Goal: Task Accomplishment & Management: Use online tool/utility

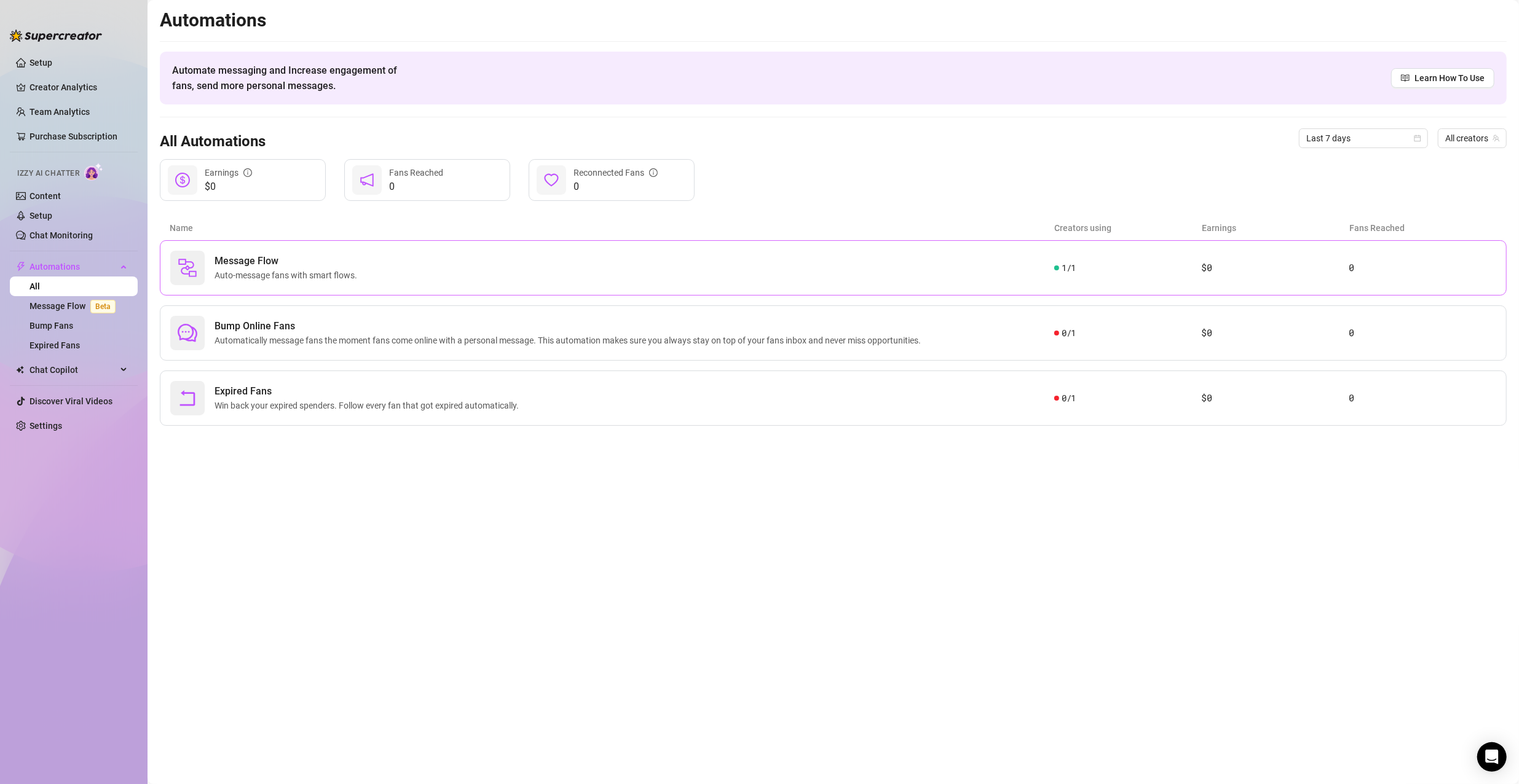
click at [767, 269] on div "Message Flow Auto-message fans with smart flows." at bounding box center [611, 267] width 884 height 35
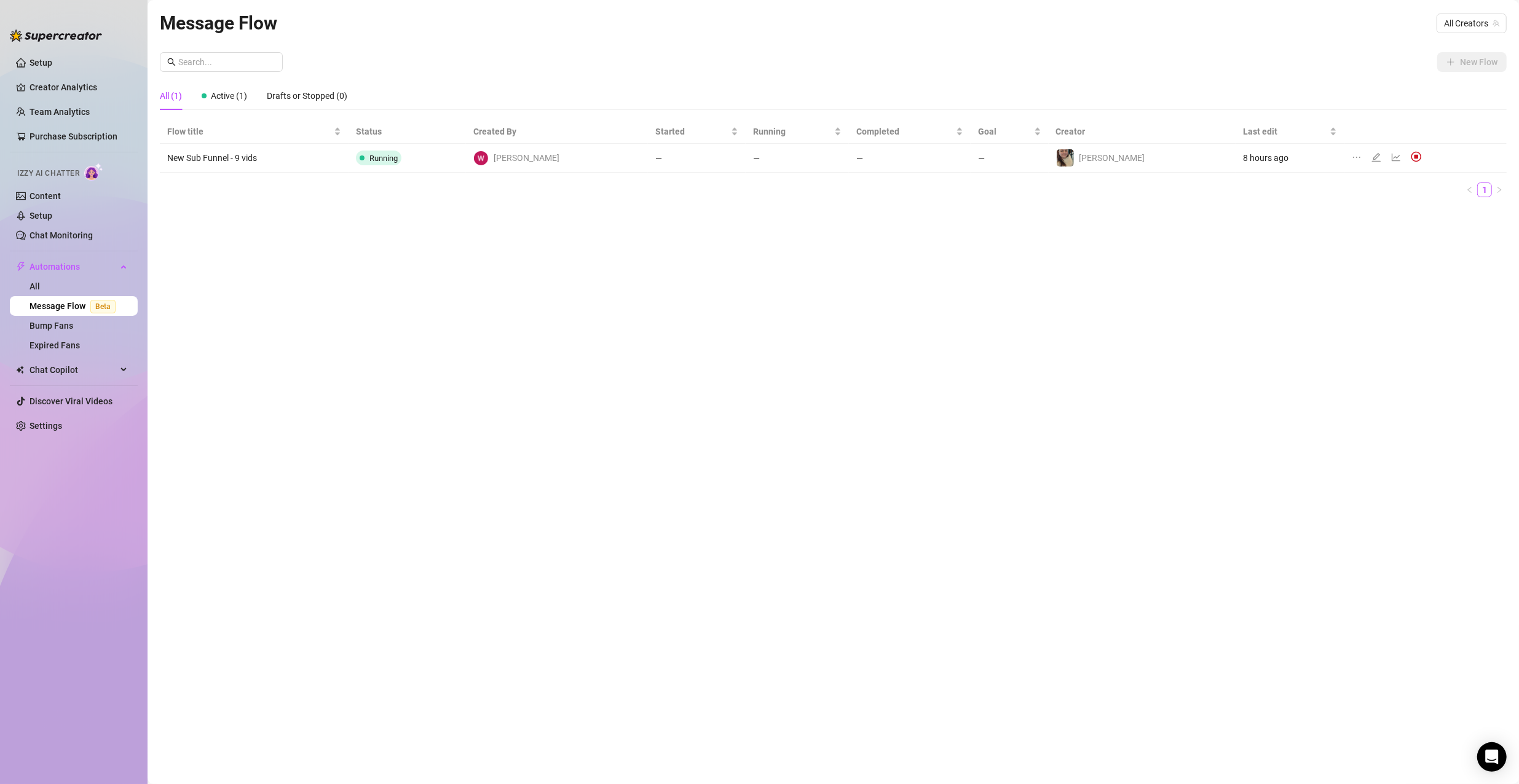
click at [1352, 152] on icon "ellipsis" at bounding box center [1357, 157] width 10 height 10
click at [1350, 171] on span "Duplicate" at bounding box center [1395, 177] width 107 height 14
drag, startPoint x: 215, startPoint y: 184, endPoint x: 594, endPoint y: 264, distance: 387.4
click at [594, 264] on div "Message Flow All Creators New Flow All (2) Active (1) Drafts or Stopped (1) Flo…" at bounding box center [833, 378] width 1347 height 738
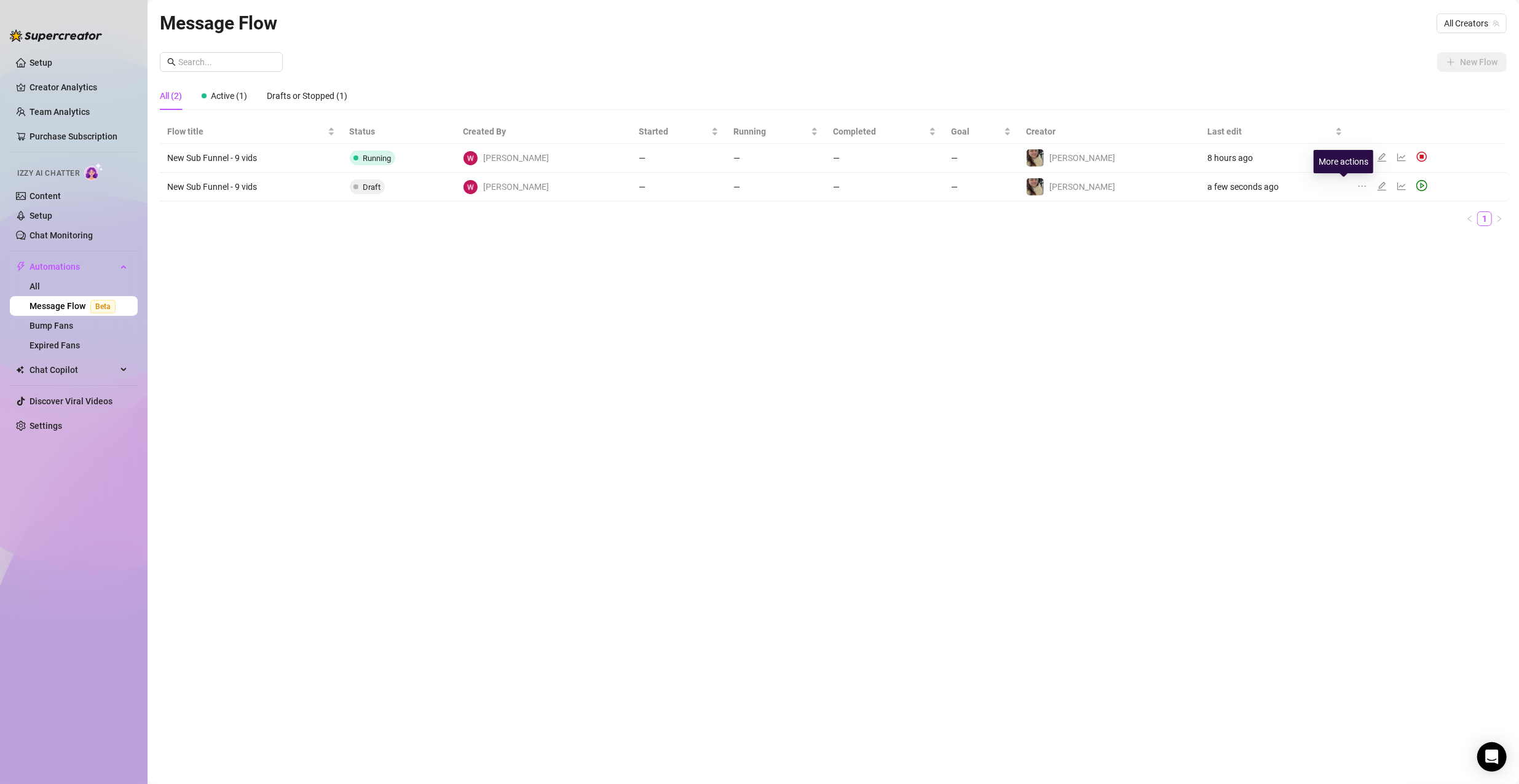
click at [1357, 185] on icon "ellipsis" at bounding box center [1362, 186] width 10 height 10
click at [1308, 194] on td "a few seconds ago" at bounding box center [1274, 187] width 150 height 29
click at [1378, 186] on icon "edit" at bounding box center [1382, 186] width 9 height 9
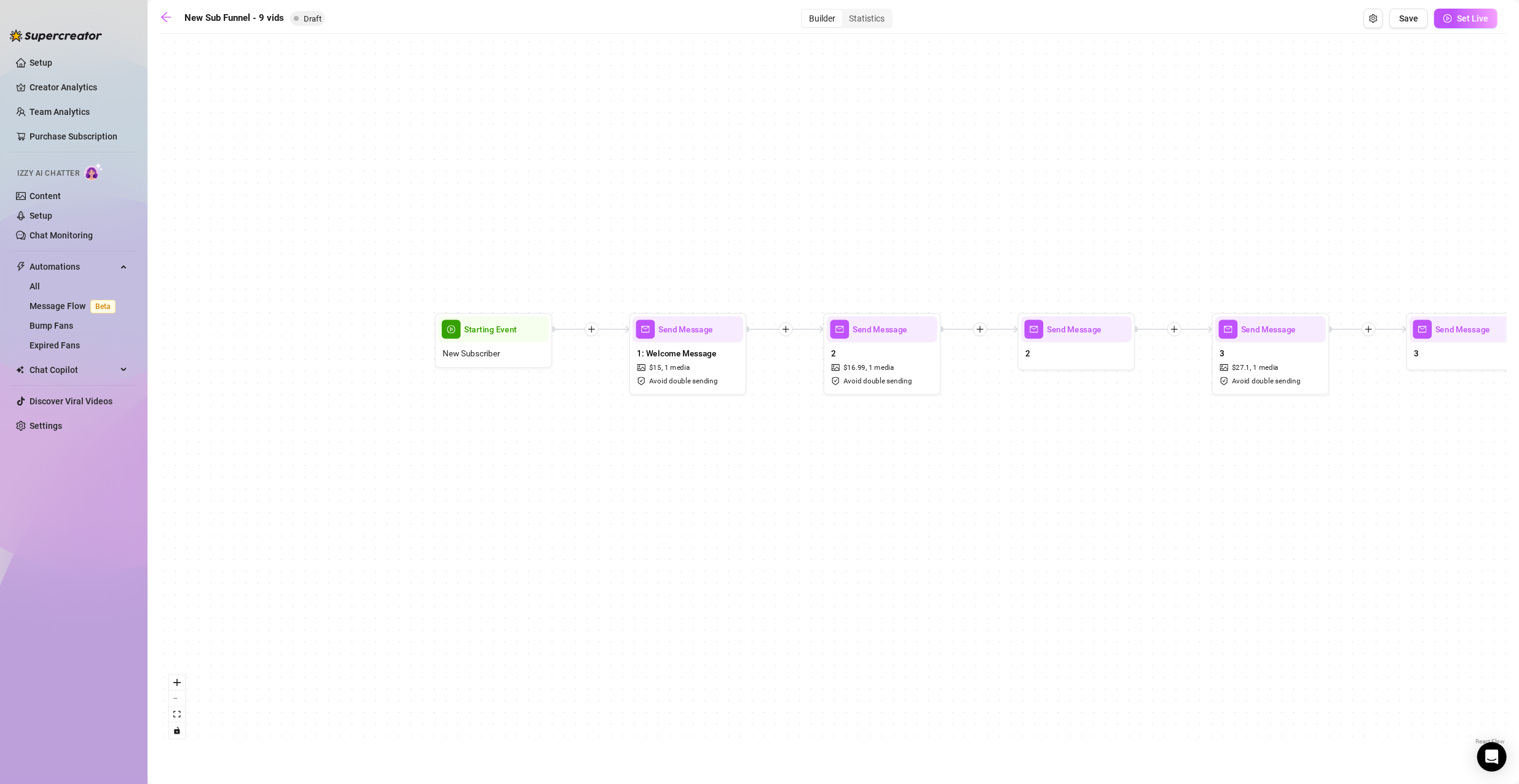
drag, startPoint x: 391, startPoint y: 446, endPoint x: 633, endPoint y: 421, distance: 243.3
click at [695, 462] on div "Send Message 9 1 media Avoid double sending Send Message 7 & 8 Send Message 7 &…" at bounding box center [833, 393] width 1347 height 707
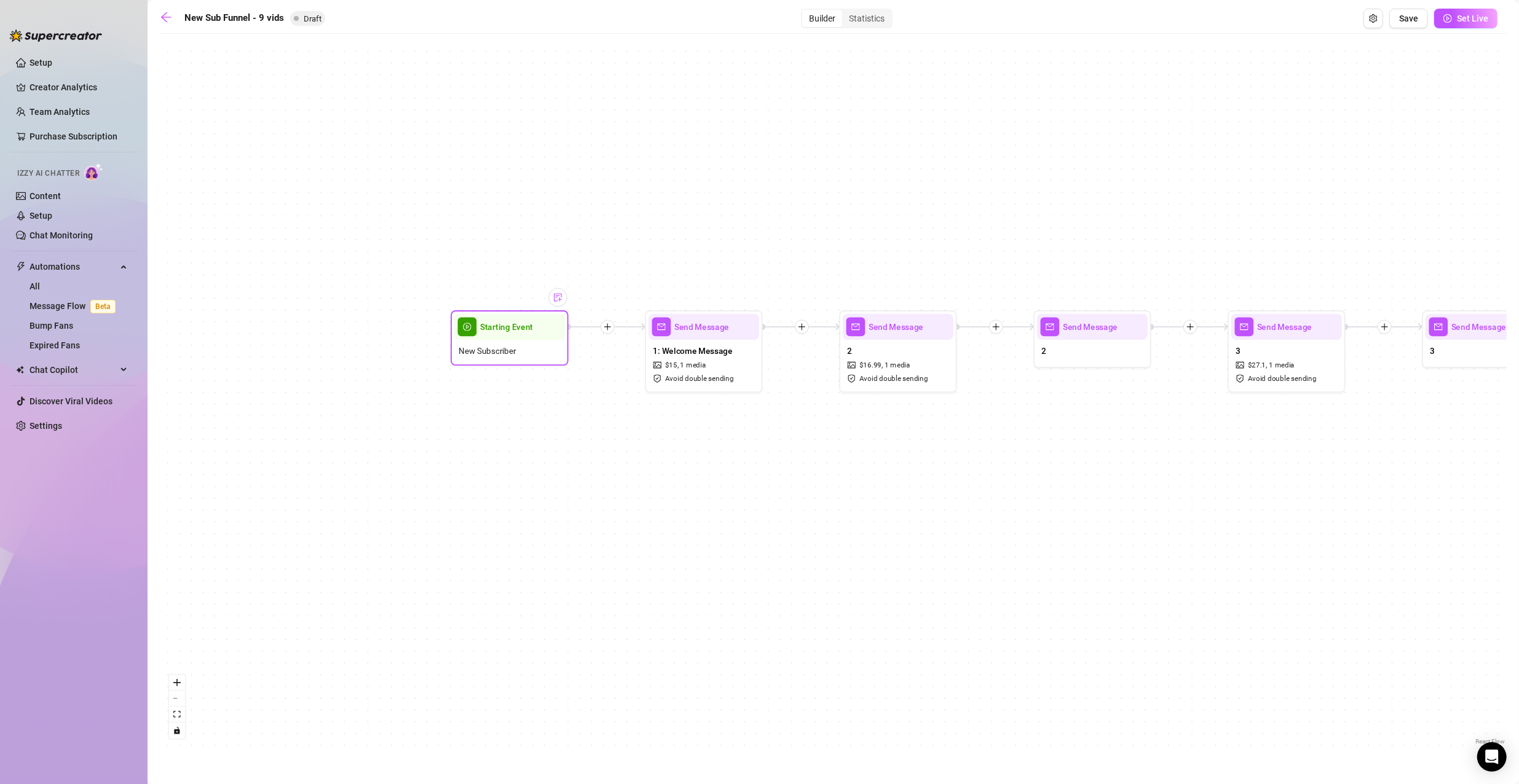
click at [560, 303] on div at bounding box center [558, 297] width 19 height 19
click at [557, 336] on div at bounding box center [552, 306] width 31 height 61
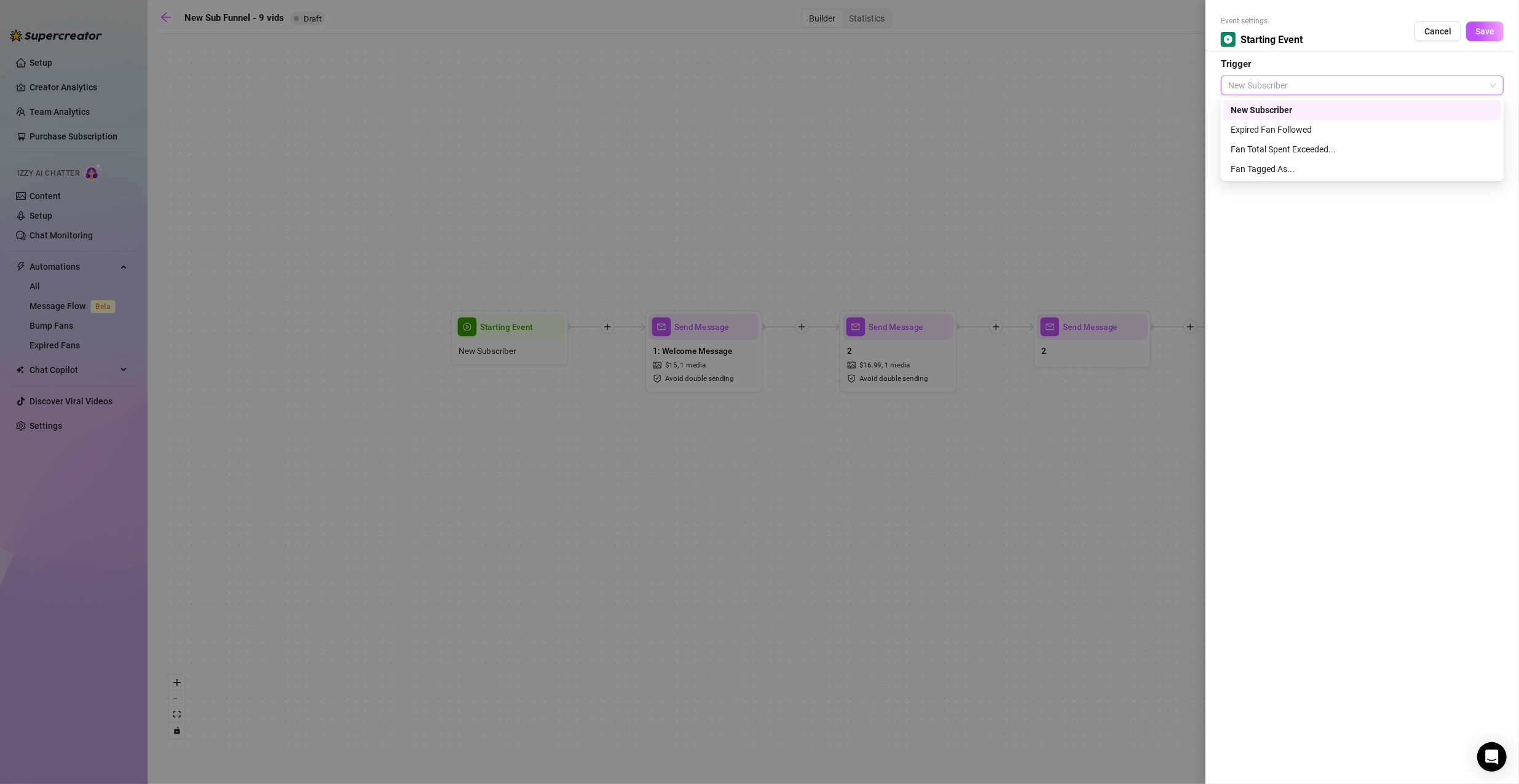
click at [1322, 88] on span "New Subscriber" at bounding box center [1362, 85] width 268 height 19
click at [1315, 125] on div "Expired Fan Followed" at bounding box center [1362, 130] width 263 height 14
click at [1481, 35] on span "Save" at bounding box center [1484, 32] width 19 height 10
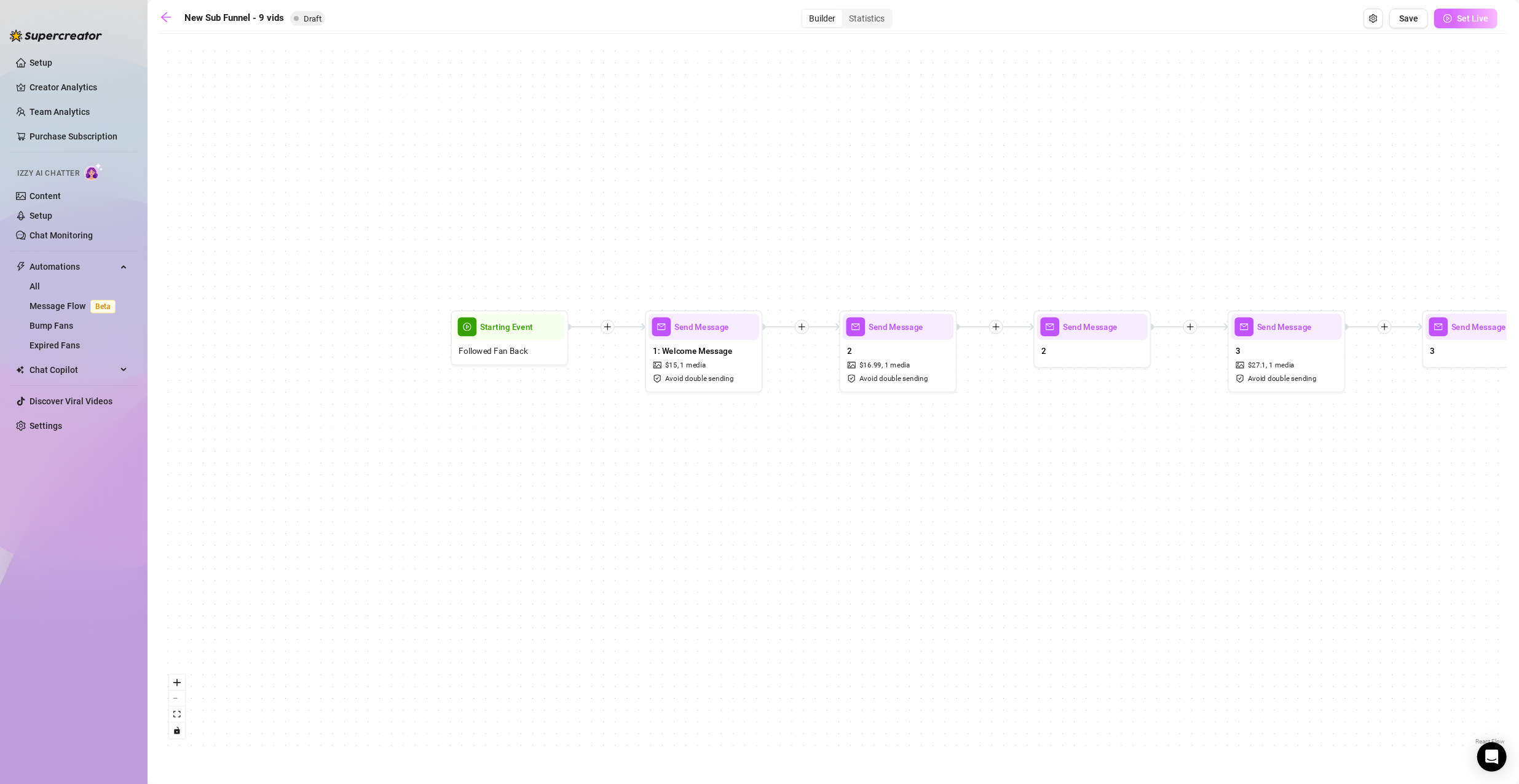
click at [1451, 17] on icon "play-circle" at bounding box center [1447, 18] width 9 height 9
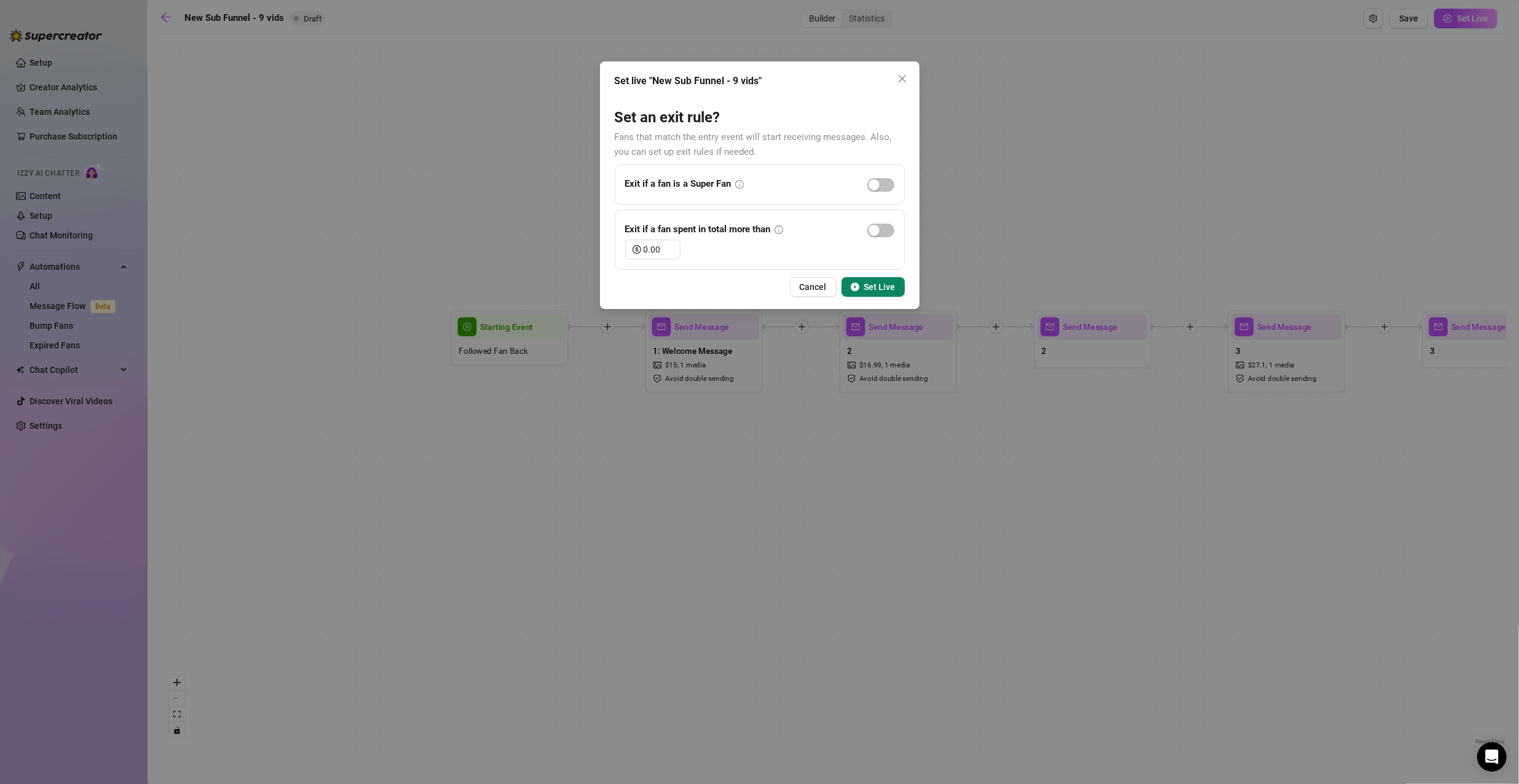
click at [891, 282] on span "Set Live" at bounding box center [880, 287] width 32 height 10
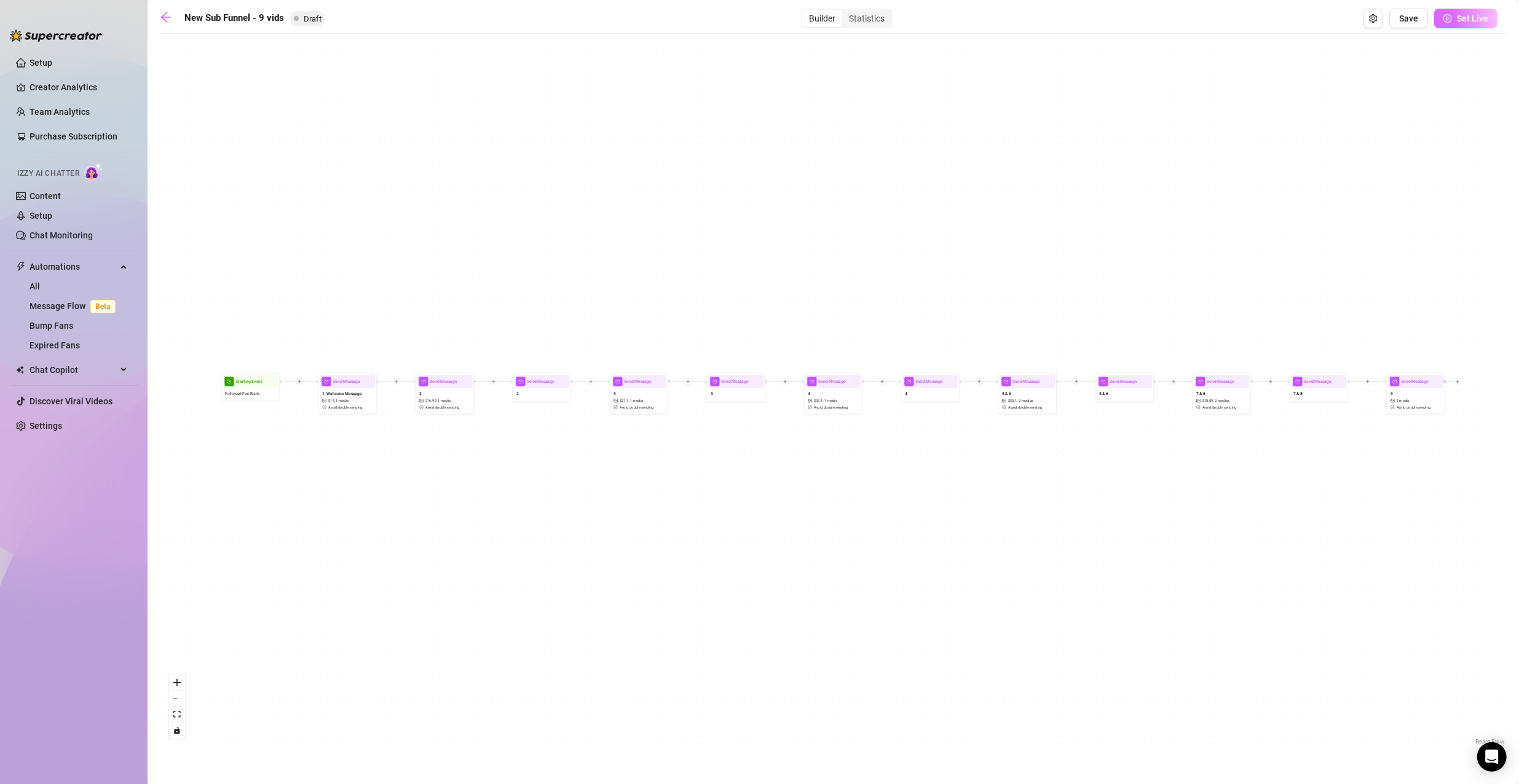
click at [1442, 23] on button "Set Live" at bounding box center [1465, 19] width 64 height 20
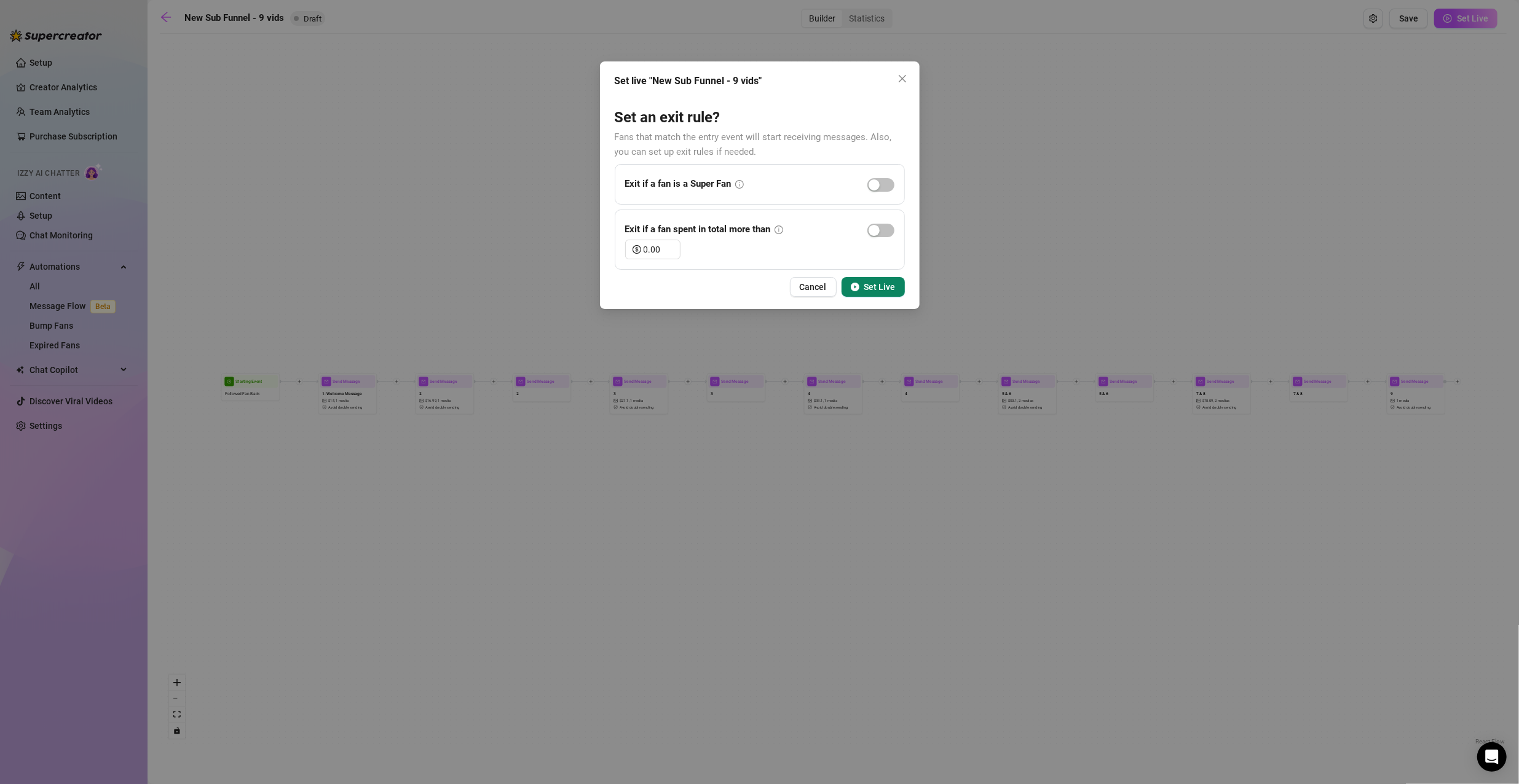
click at [893, 282] on span "Set Live" at bounding box center [880, 287] width 32 height 10
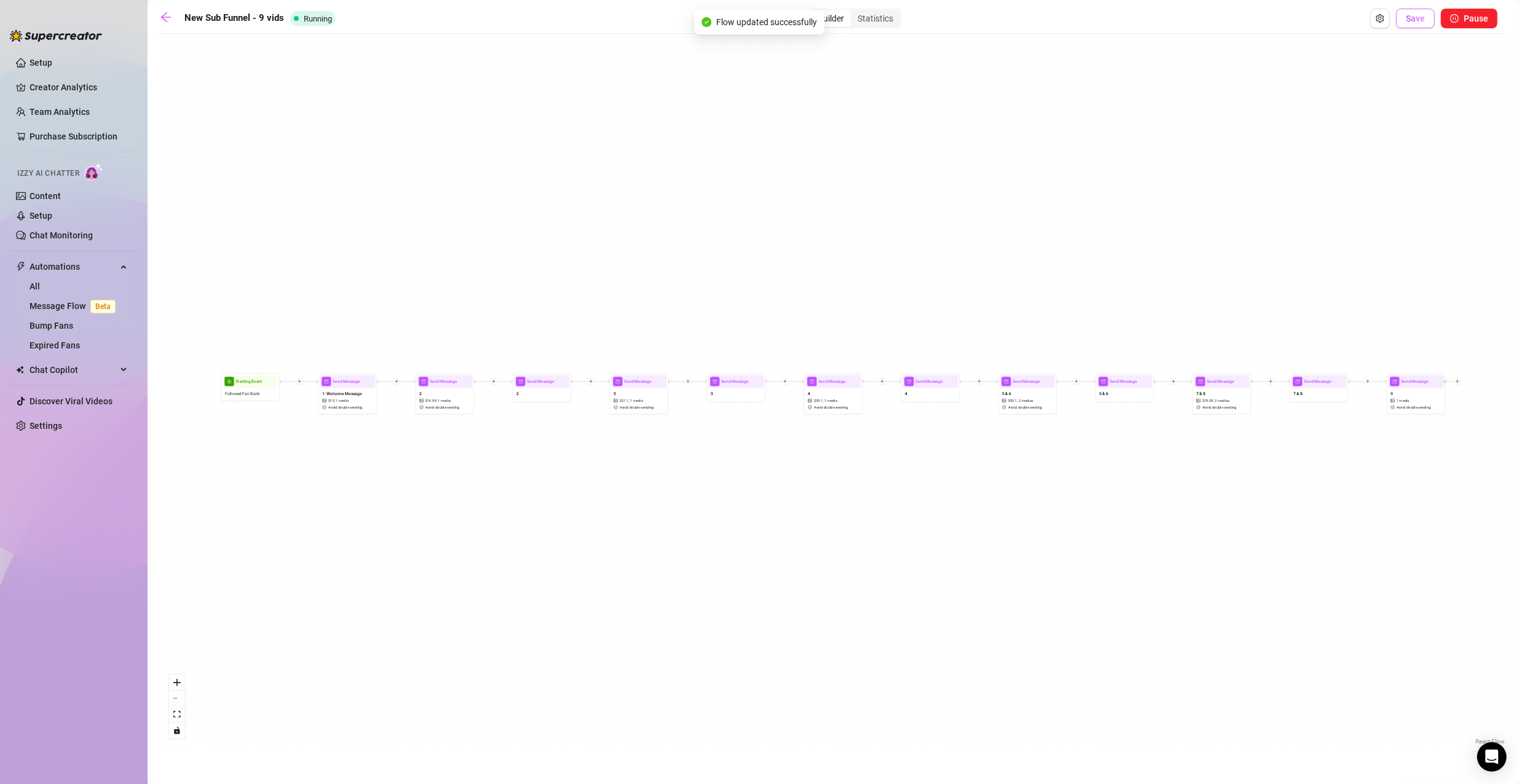
click at [1420, 25] on button "Save" at bounding box center [1415, 19] width 39 height 20
click at [69, 303] on link "Message Flow Beta" at bounding box center [76, 306] width 91 height 10
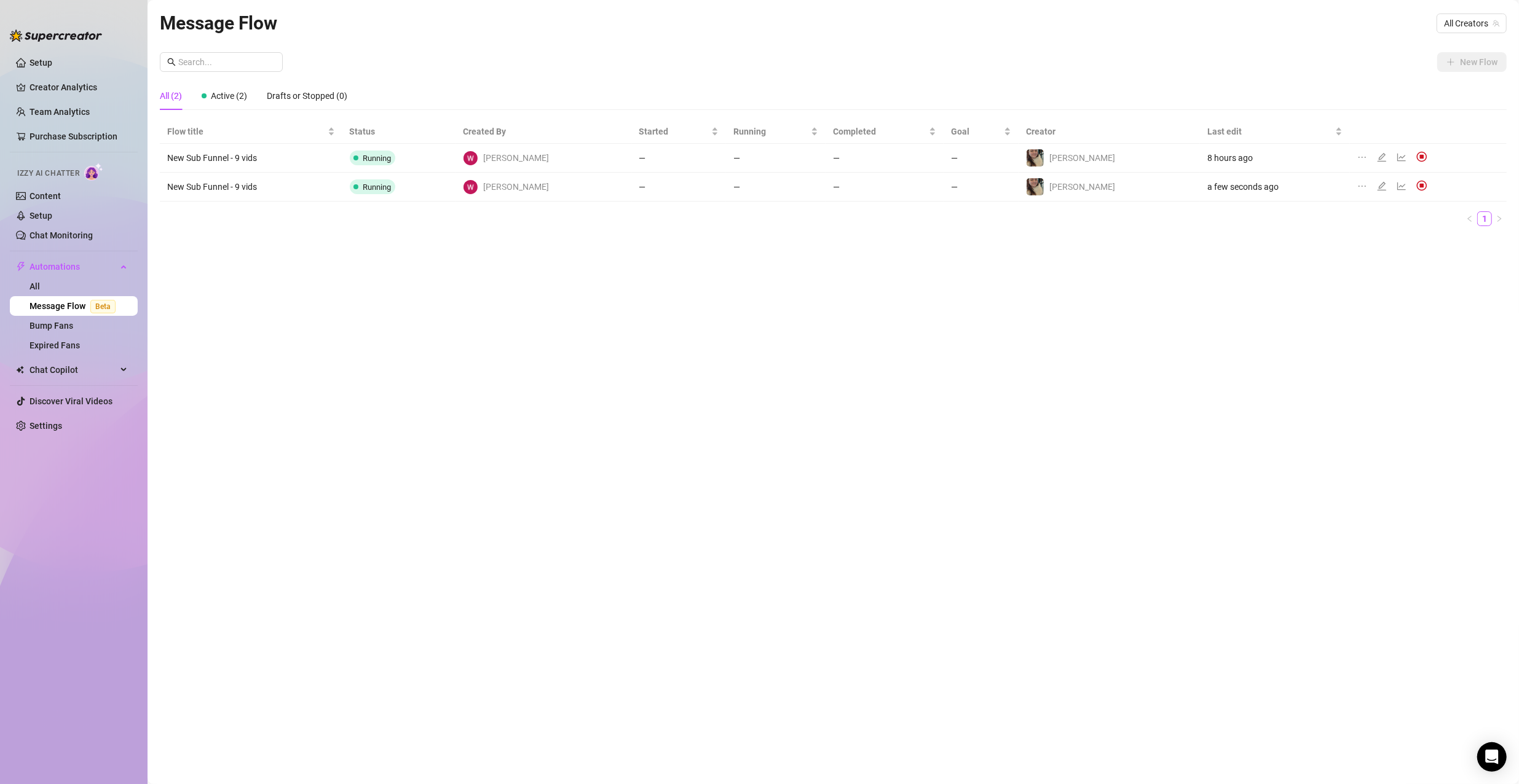
click at [1350, 184] on td at bounding box center [1429, 187] width 157 height 29
click at [1358, 186] on icon "ellipsis" at bounding box center [1361, 186] width 7 height 1
click at [1379, 237] on span "Delete" at bounding box center [1409, 244] width 93 height 14
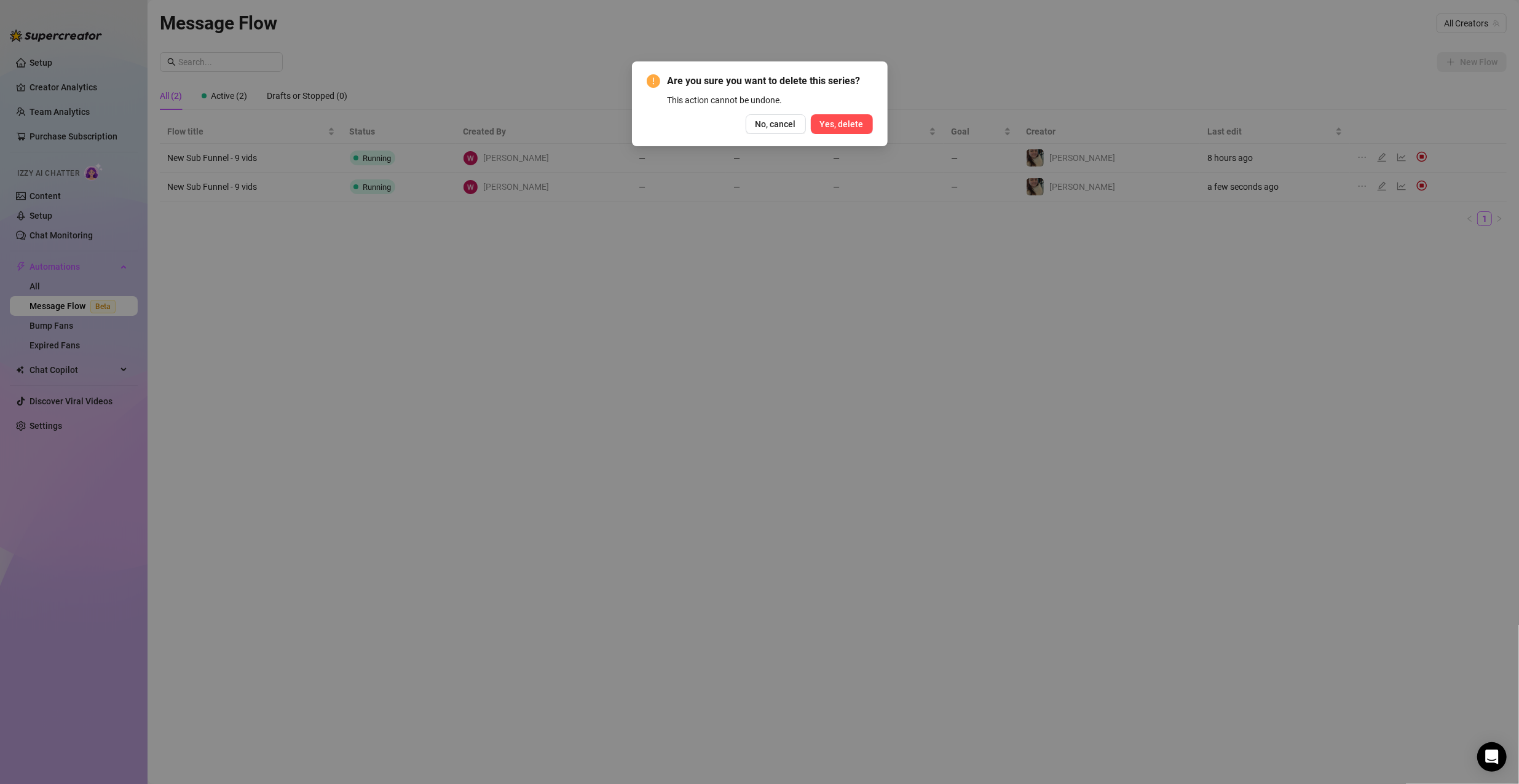
click at [827, 122] on span "Yes, delete" at bounding box center [842, 124] width 44 height 10
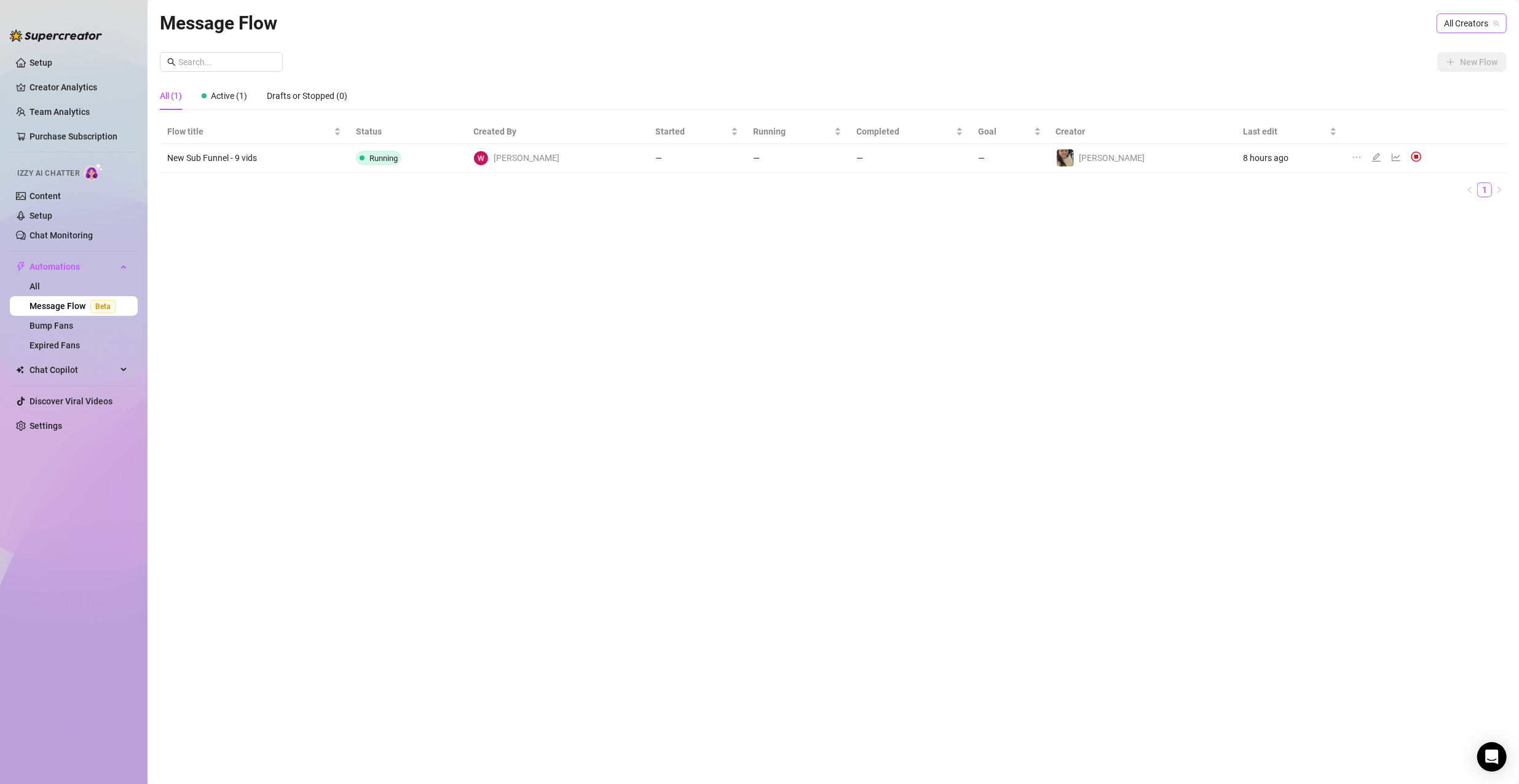
click at [1471, 23] on span "All Creators" at bounding box center [1471, 23] width 56 height 19
click at [1454, 64] on span "( u524945981 )" at bounding box center [1469, 69] width 56 height 14
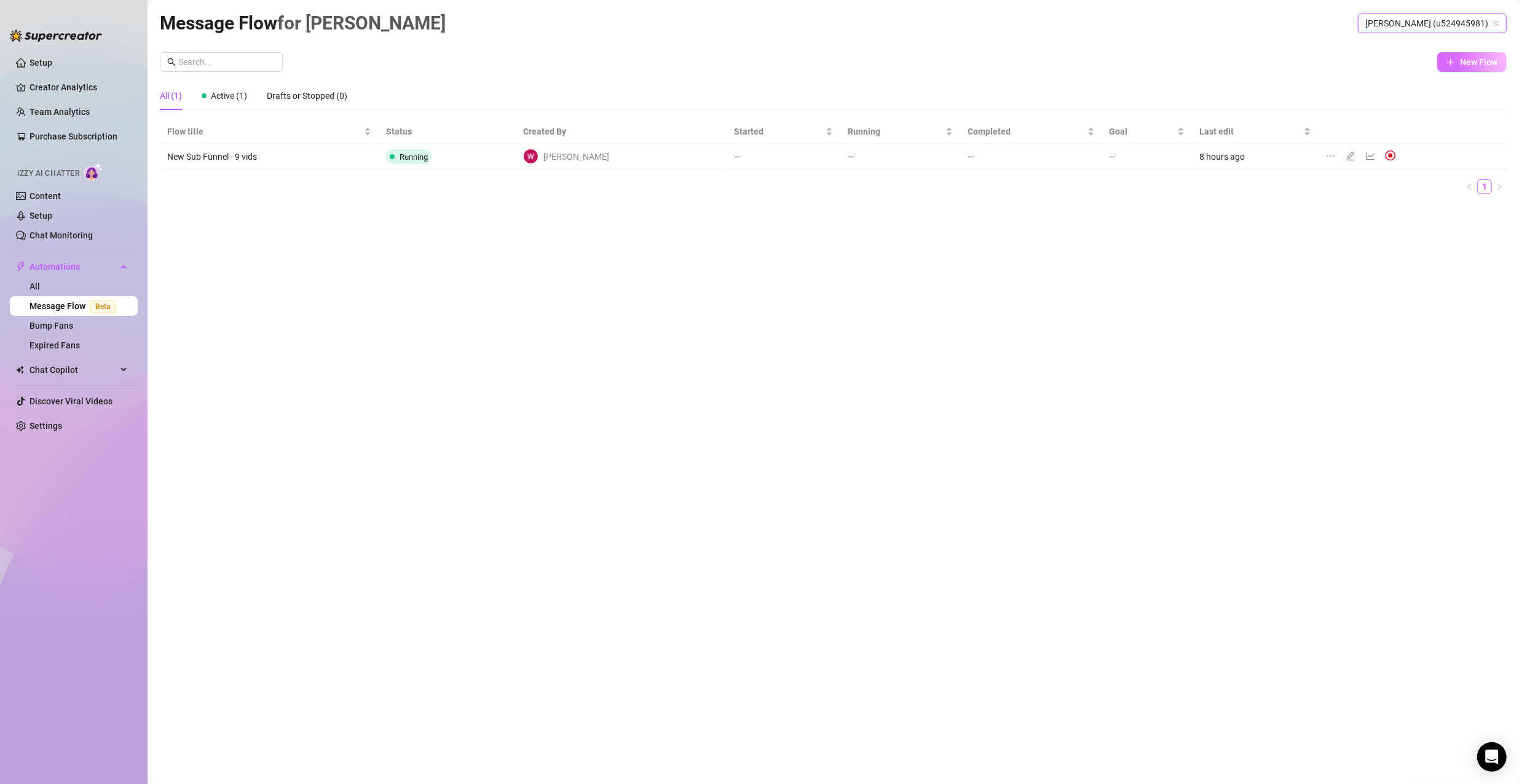
click at [1471, 61] on span "New Flow" at bounding box center [1478, 63] width 38 height 10
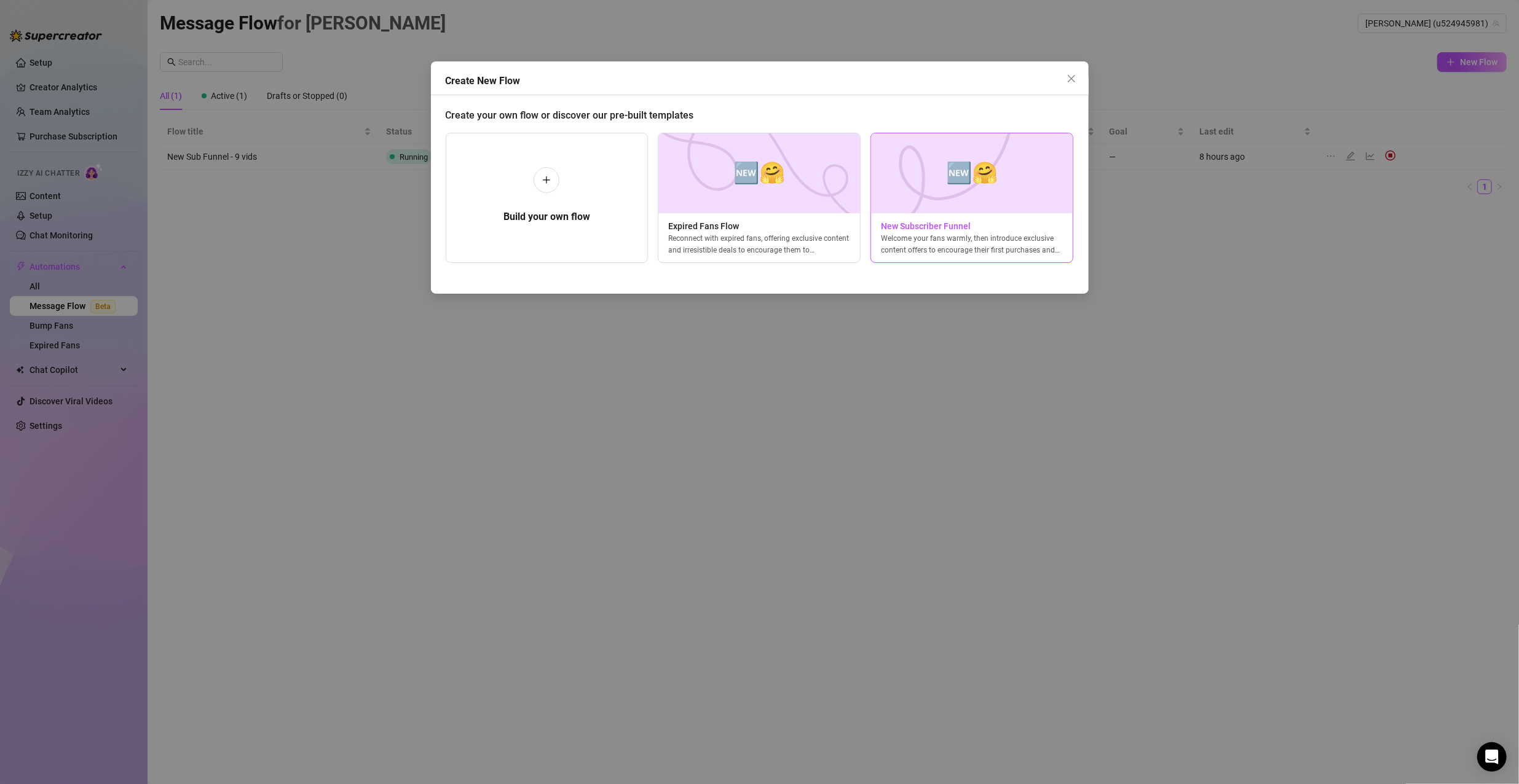
click at [1029, 248] on div "Welcome your fans warmly, then introduce exclusive content offers to encourage …" at bounding box center [971, 243] width 202 height 22
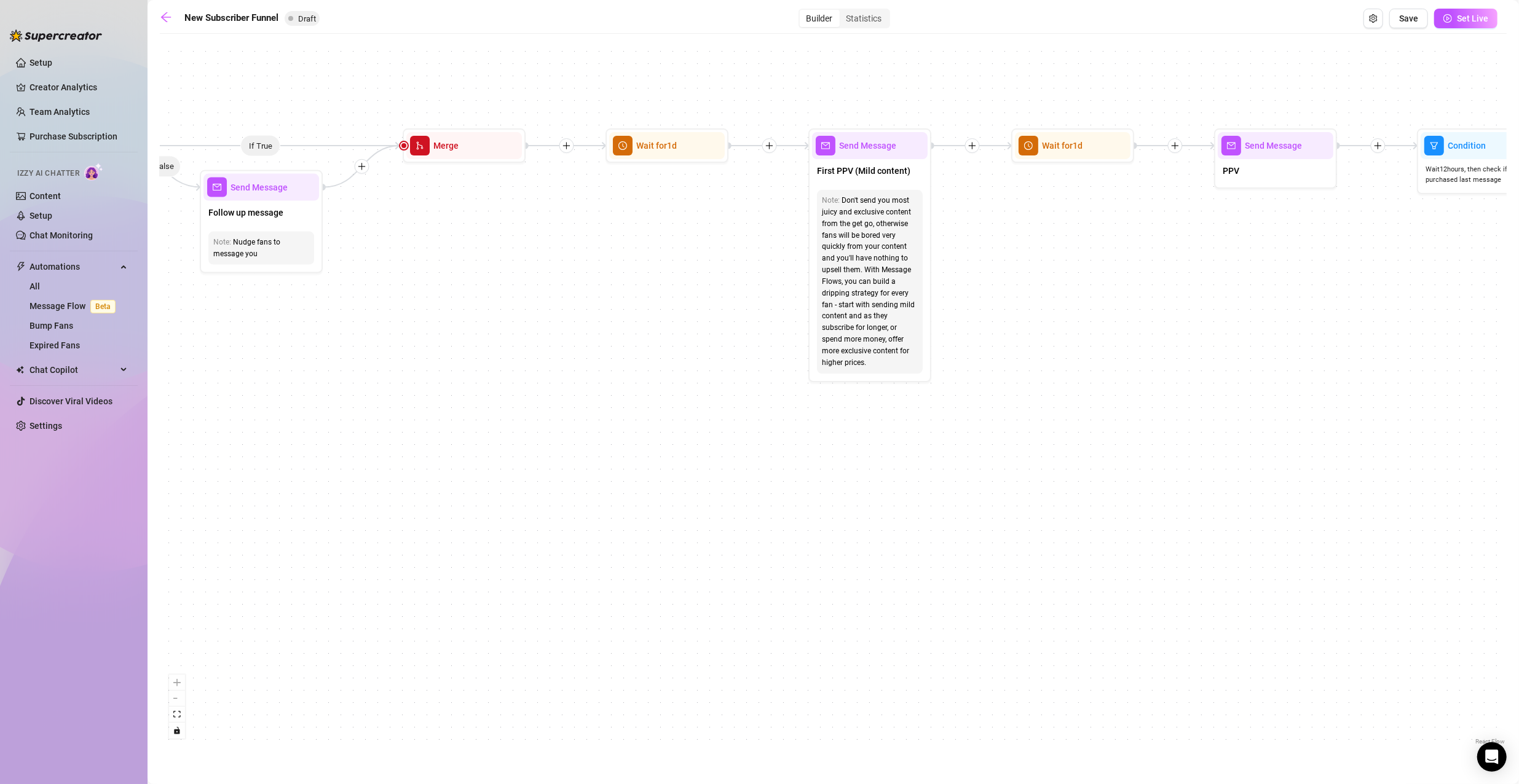
drag, startPoint x: 453, startPoint y: 309, endPoint x: 962, endPoint y: 318, distance: 509.1
click at [962, 318] on div "If True If True If True If False If False If False If True If False Merge Merge…" at bounding box center [833, 393] width 1347 height 707
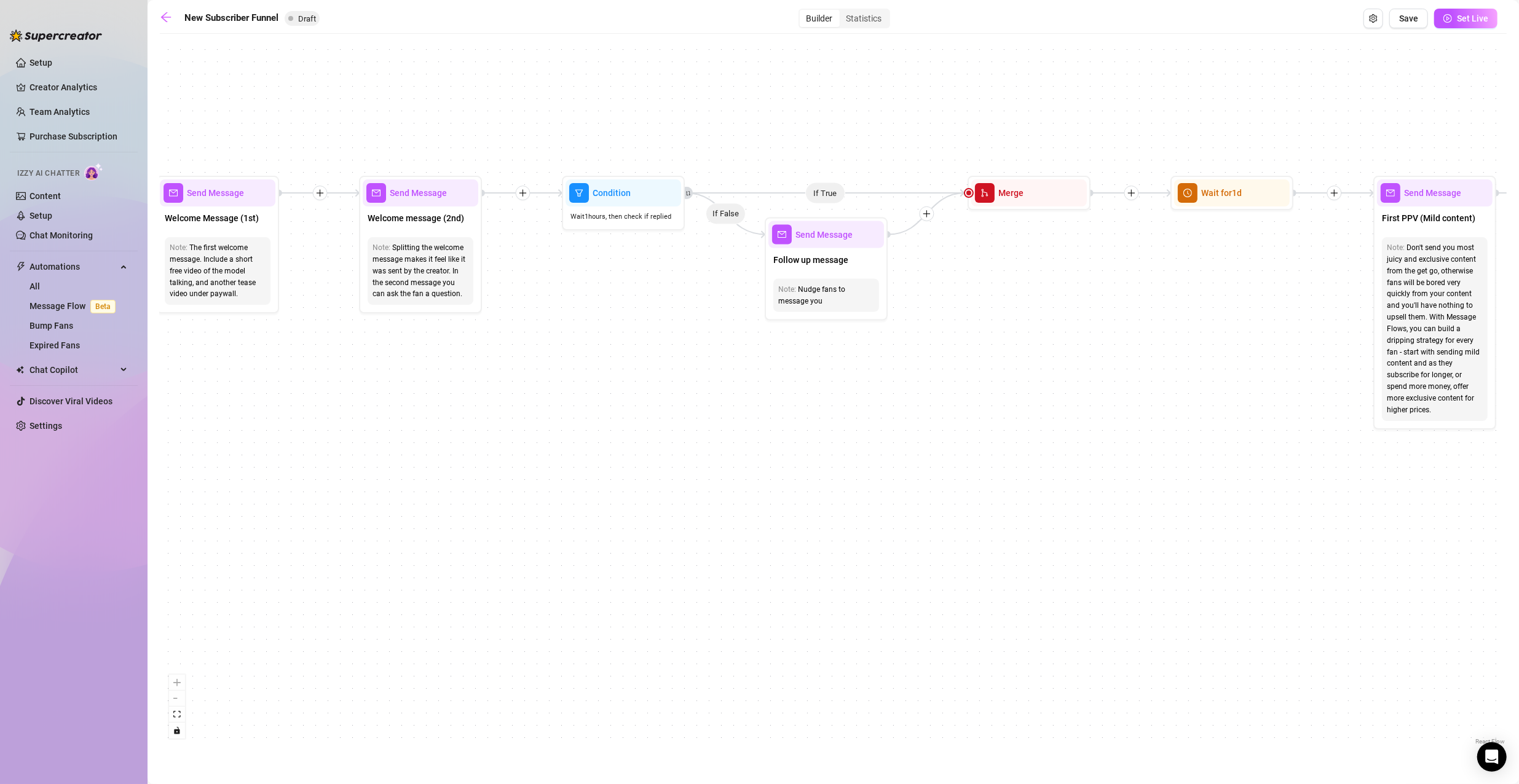
drag, startPoint x: 527, startPoint y: 334, endPoint x: 1092, endPoint y: 382, distance: 567.0
click at [1092, 382] on div "If True If True If True If False If False If False If True If False Merge Merge…" at bounding box center [833, 393] width 1347 height 707
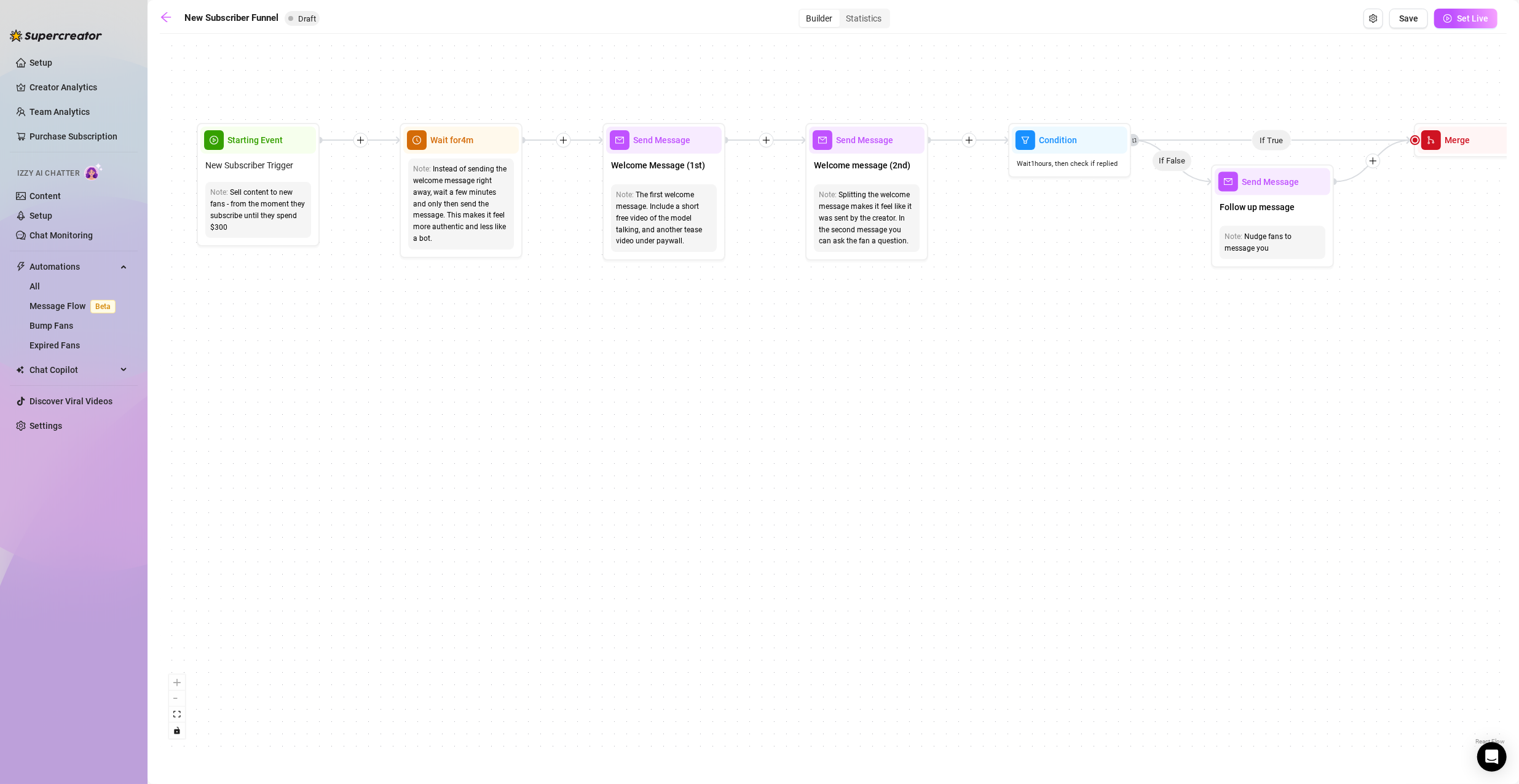
drag, startPoint x: 533, startPoint y: 388, endPoint x: 973, endPoint y: 332, distance: 443.5
click at [973, 332] on div "If True If True If True If False If False If False If True If False Merge Merge…" at bounding box center [833, 393] width 1347 height 707
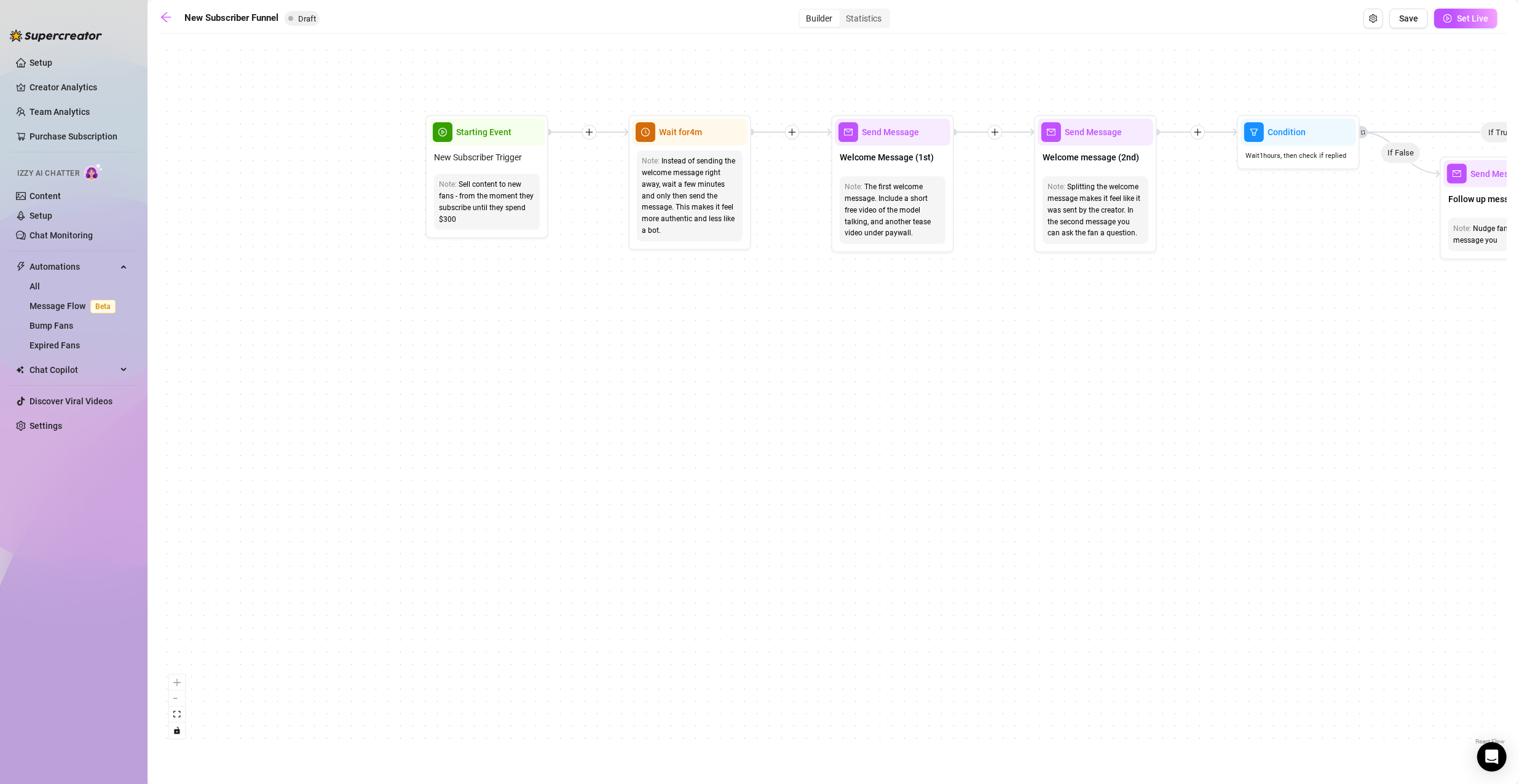
drag, startPoint x: 492, startPoint y: 394, endPoint x: 772, endPoint y: 453, distance: 286.1
click at [772, 453] on div "If True If True If True If False If False If False If True If False Merge Merge…" at bounding box center [833, 393] width 1347 height 707
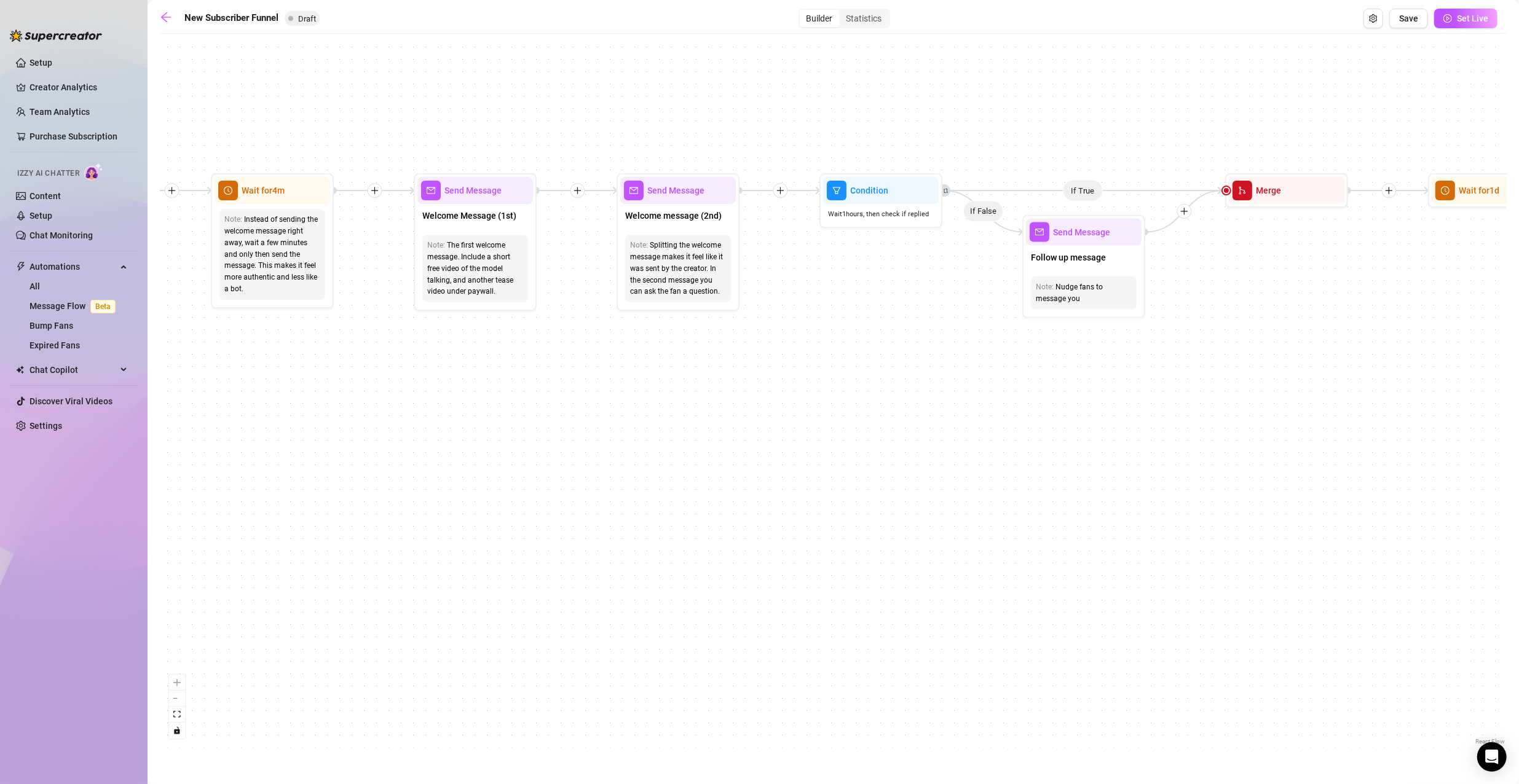
drag, startPoint x: 1410, startPoint y: 79, endPoint x: 933, endPoint y: 74, distance: 477.0
click at [931, 74] on div "If True If True If True If False If False If False If True If False Merge Merge…" at bounding box center [833, 393] width 1347 height 707
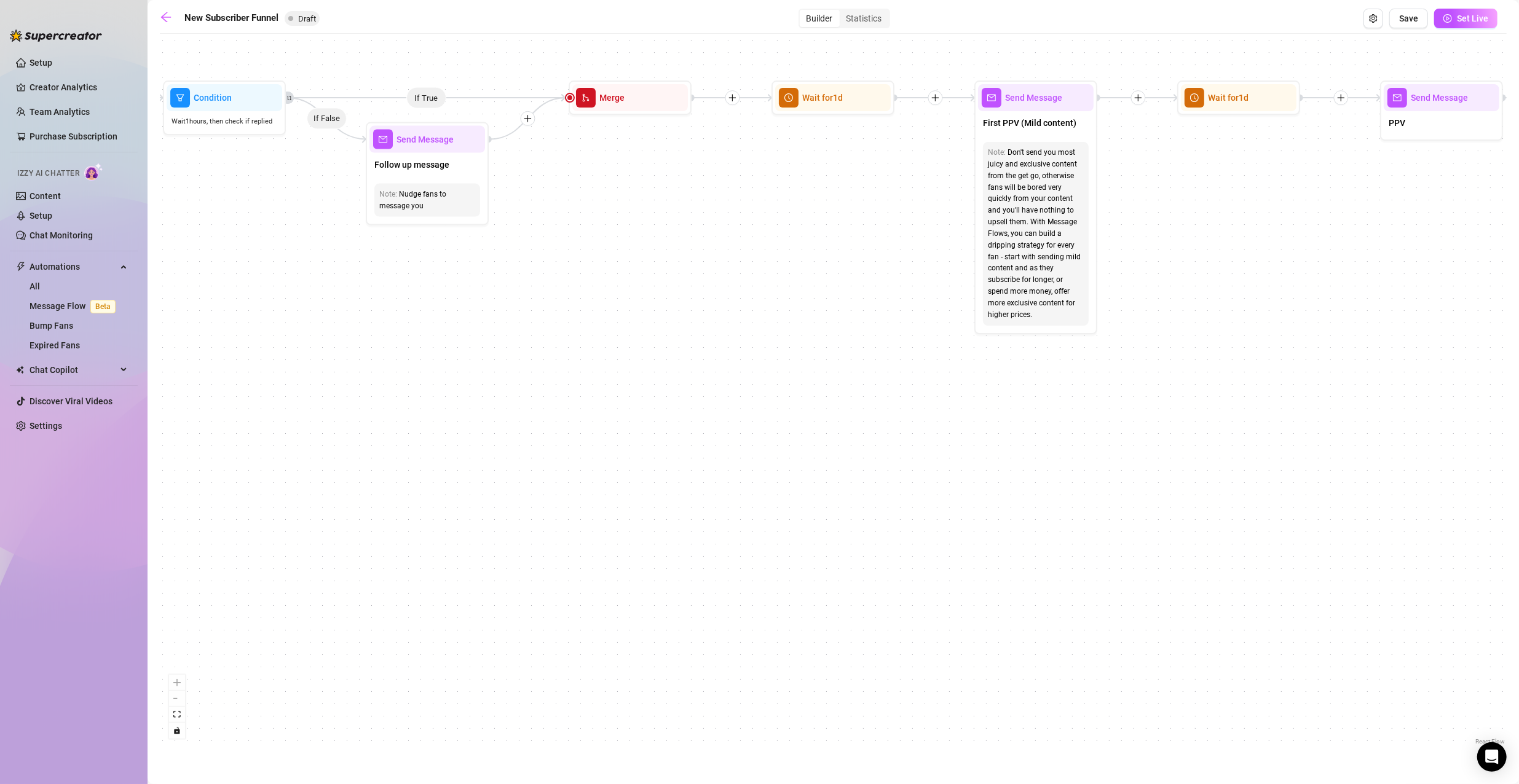
drag, startPoint x: 1302, startPoint y: 408, endPoint x: 646, endPoint y: 314, distance: 662.7
click at [646, 314] on div "If True If True If True If False If False If False If True If False Merge Merge…" at bounding box center [833, 393] width 1347 height 707
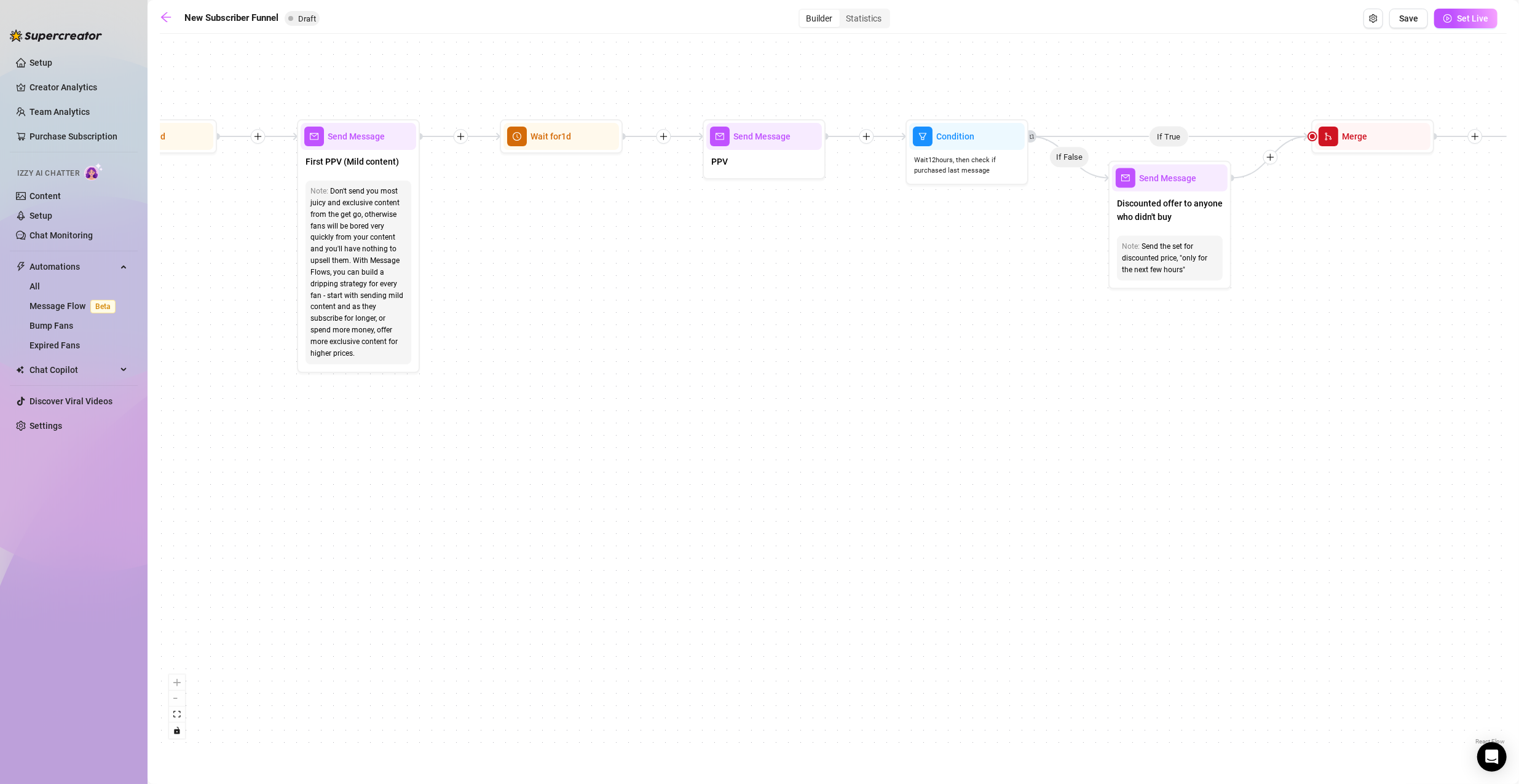
drag, startPoint x: 1262, startPoint y: 227, endPoint x: 365, endPoint y: 270, distance: 898.0
click at [365, 270] on div "If True If True If True If False If False If False If True If False Merge Merge…" at bounding box center [833, 393] width 1347 height 707
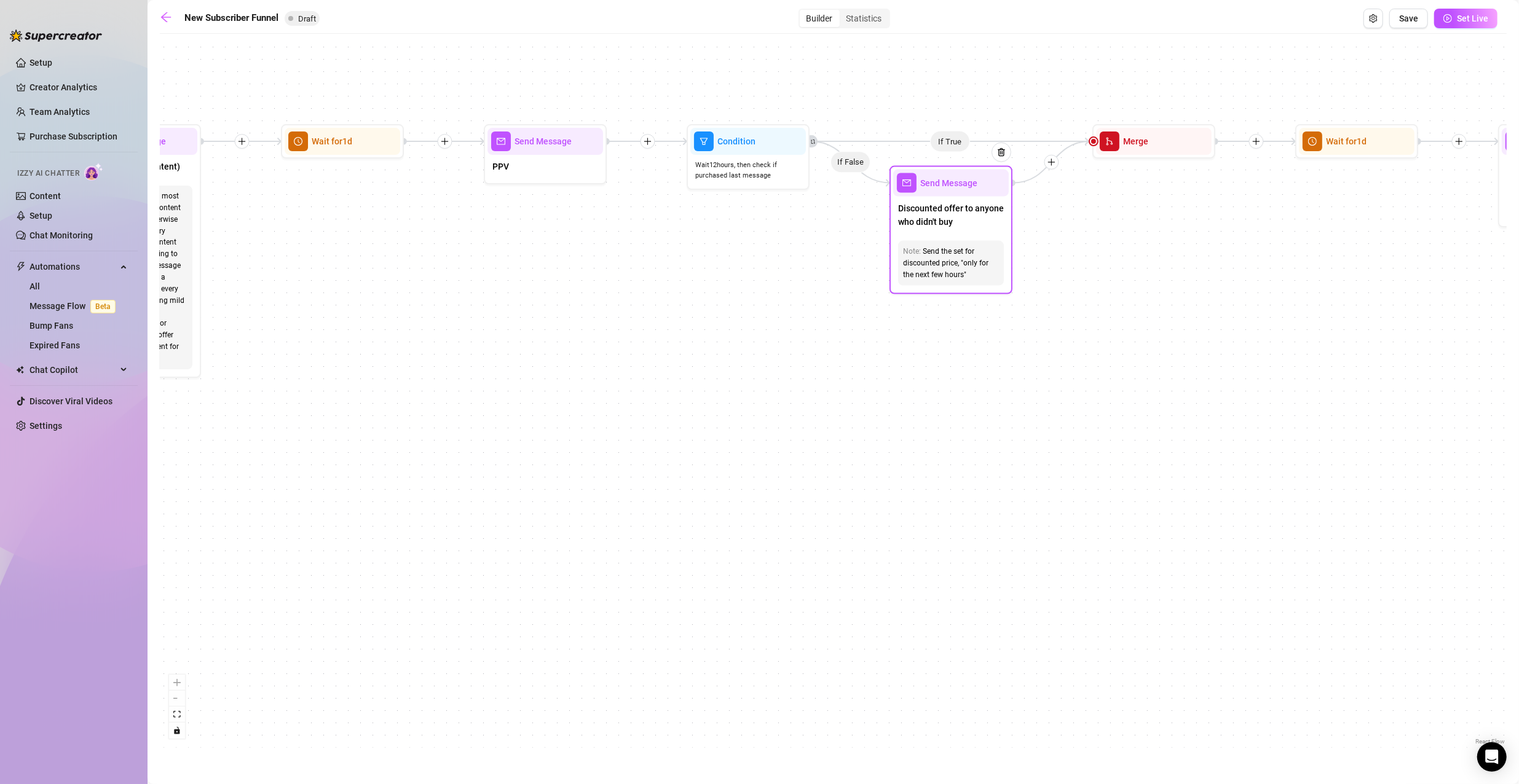
click at [962, 202] on span "Discounted offer to anyone who didn't buy" at bounding box center [950, 215] width 105 height 27
type textarea "The same set, but with a discounted offer to anyone who didn't buy"
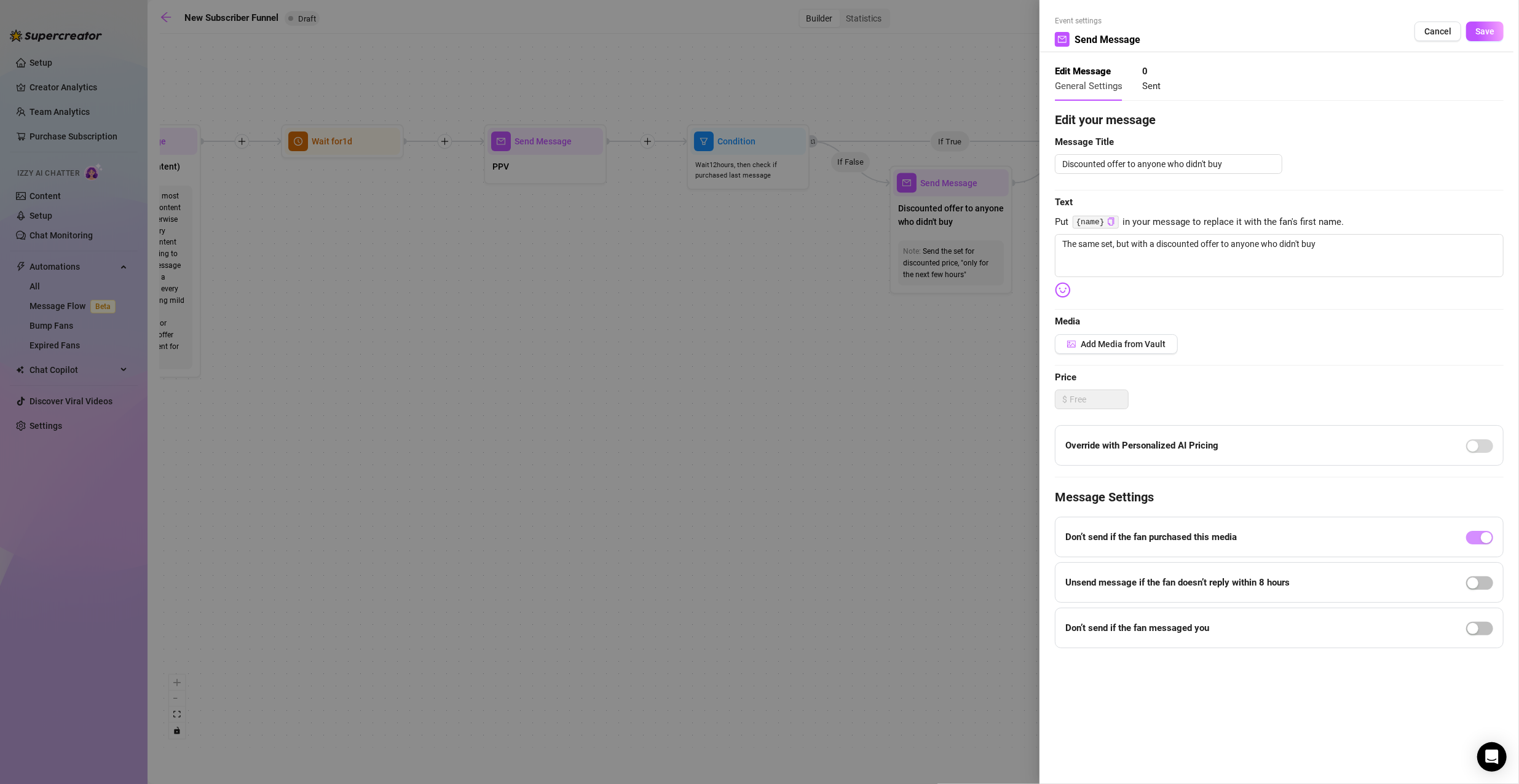
click at [860, 235] on div at bounding box center [760, 392] width 1519 height 784
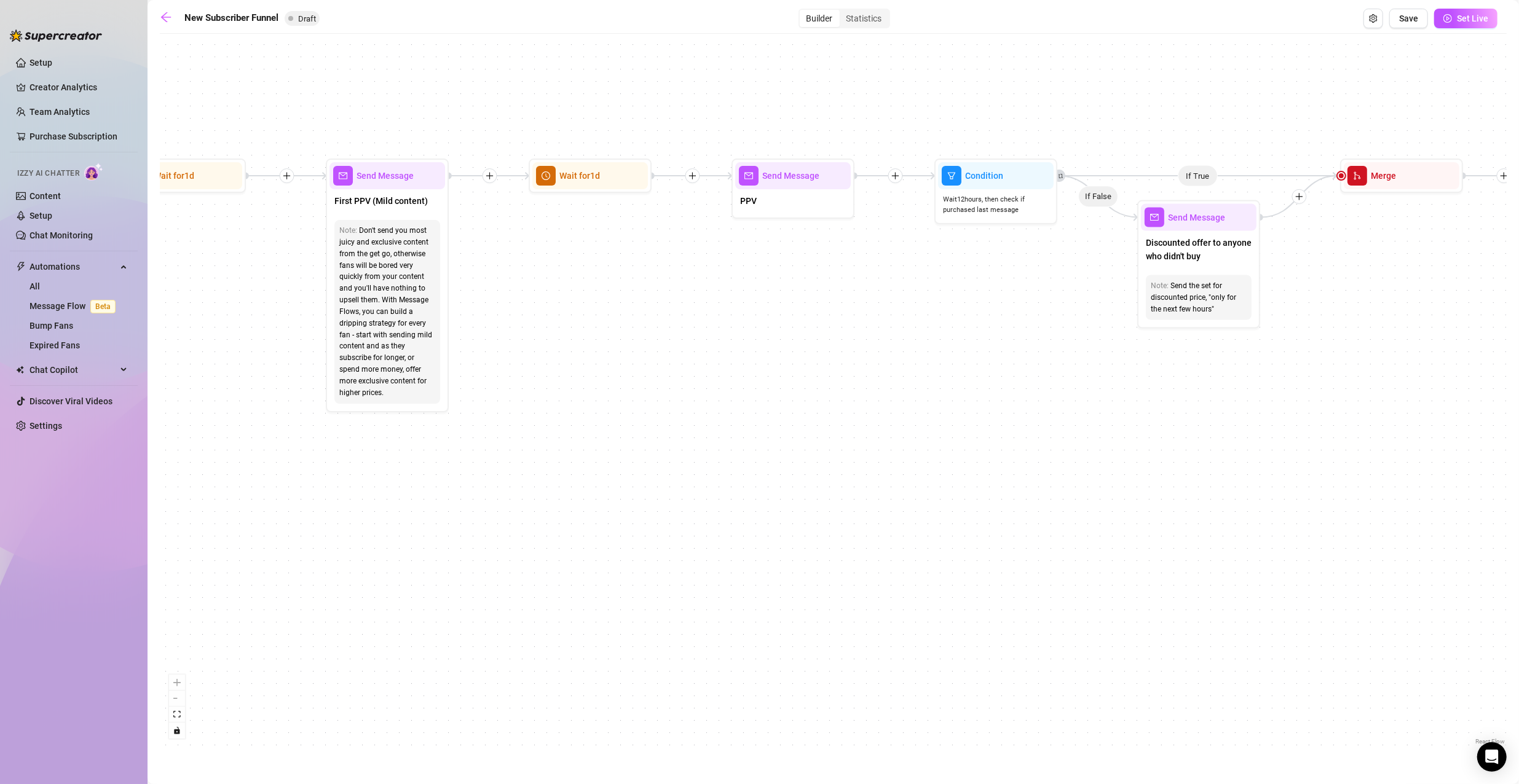
drag, startPoint x: 589, startPoint y: 301, endPoint x: 1052, endPoint y: 332, distance: 464.0
click at [1052, 332] on div "If True If True If True If False If False If False If True If False Merge Merge…" at bounding box center [833, 393] width 1347 height 707
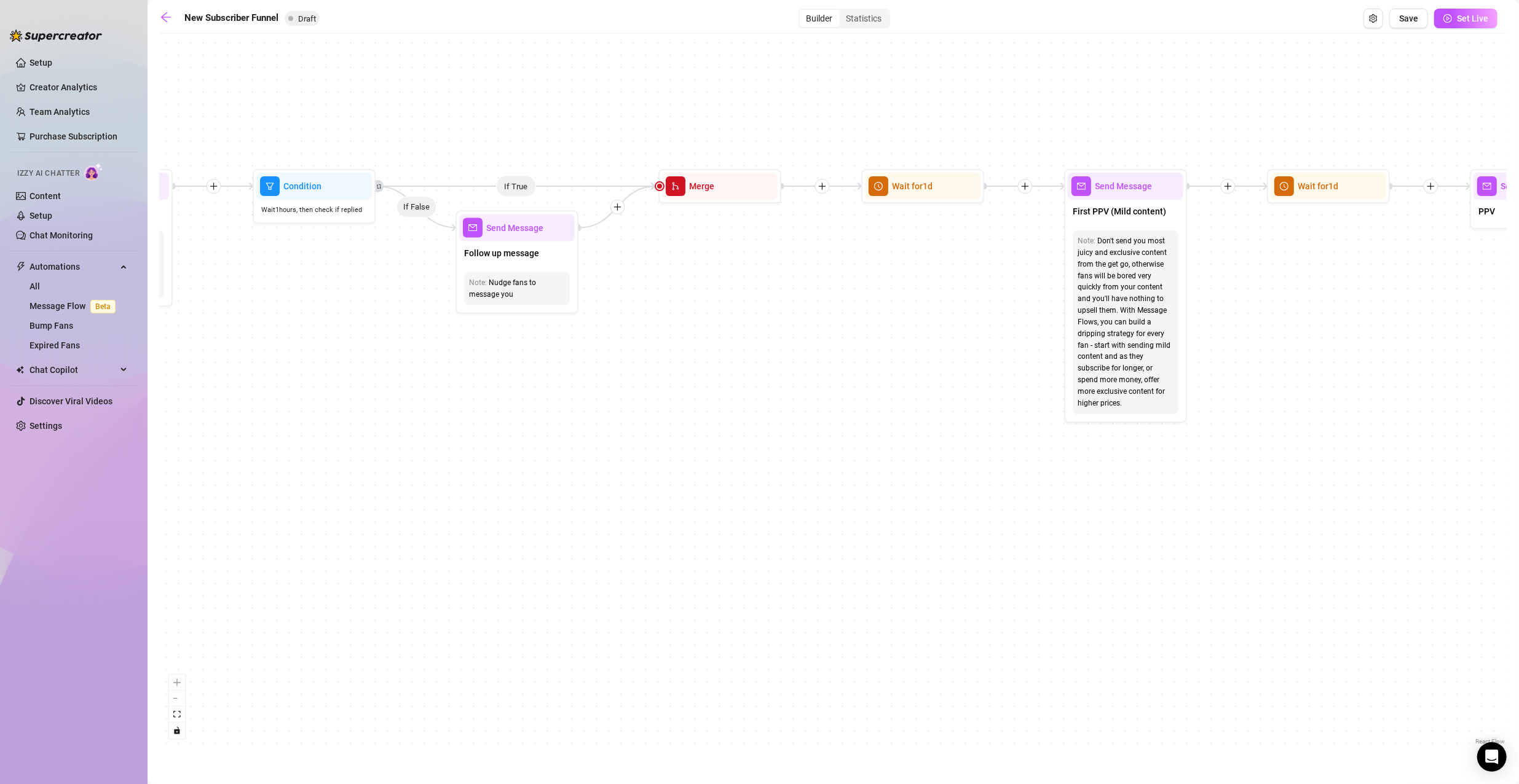
drag, startPoint x: 392, startPoint y: 371, endPoint x: 915, endPoint y: 384, distance: 523.2
click at [915, 384] on div "If True If True If True If False If False If False If True If False Merge Merge…" at bounding box center [833, 393] width 1347 height 707
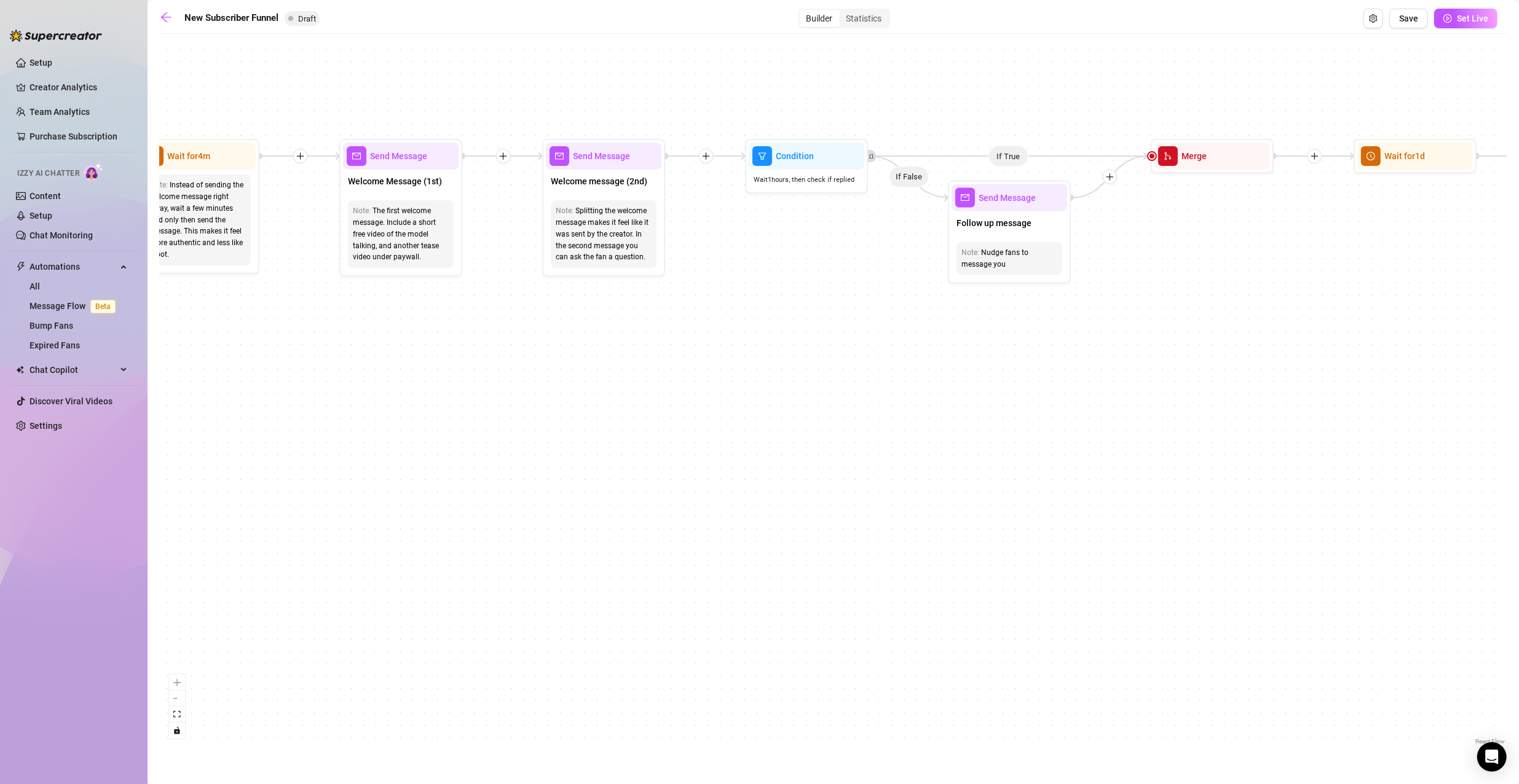
drag, startPoint x: 512, startPoint y: 447, endPoint x: 1004, endPoint y: 416, distance: 493.0
click at [1004, 416] on div "If True If True If True If False If False If False If True If False Merge Merge…" at bounding box center [833, 393] width 1347 height 707
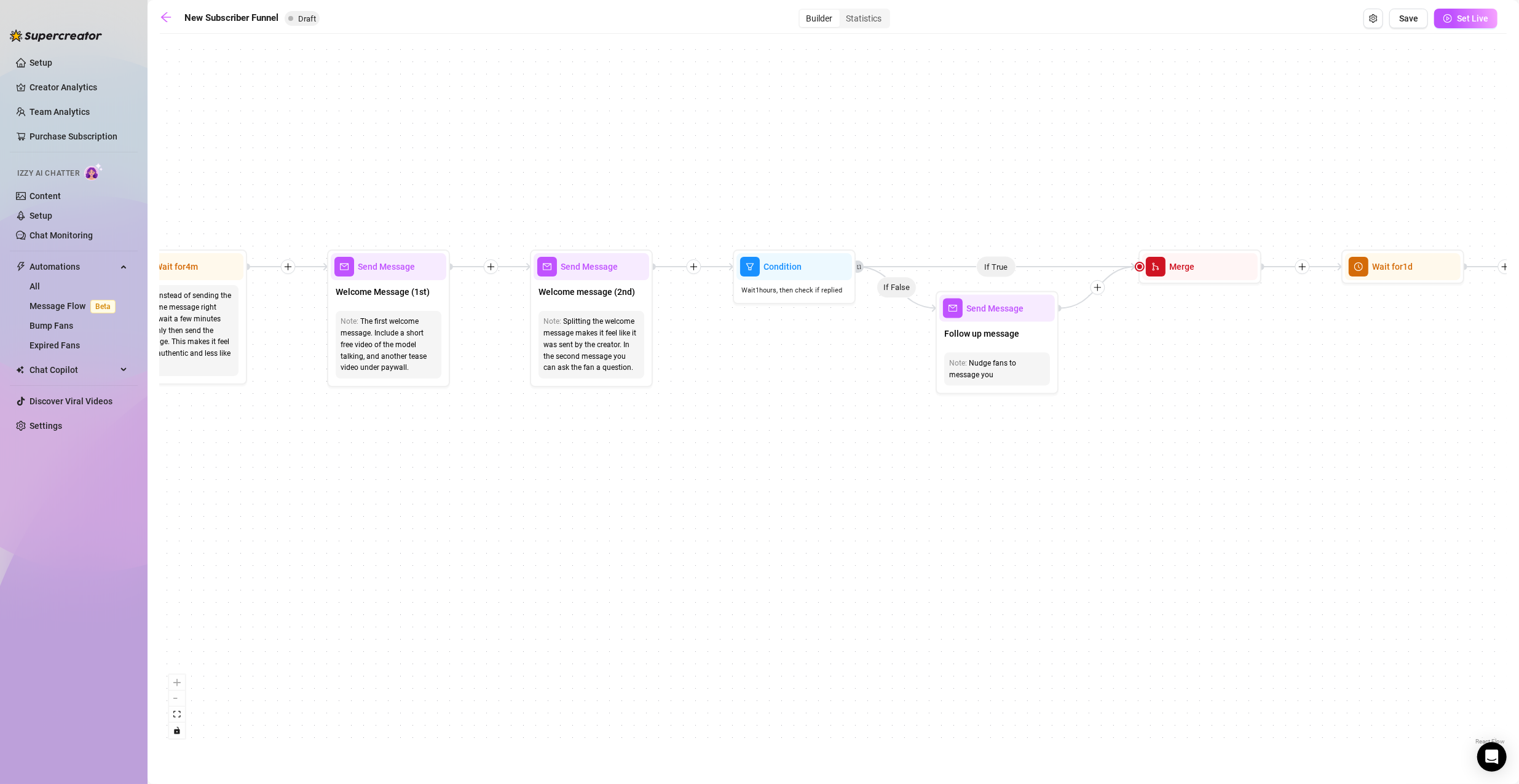
drag, startPoint x: 658, startPoint y: 490, endPoint x: 680, endPoint y: 585, distance: 97.5
click at [680, 585] on div "If True If True If True If False If False If False If True If False Merge Merge…" at bounding box center [833, 393] width 1347 height 707
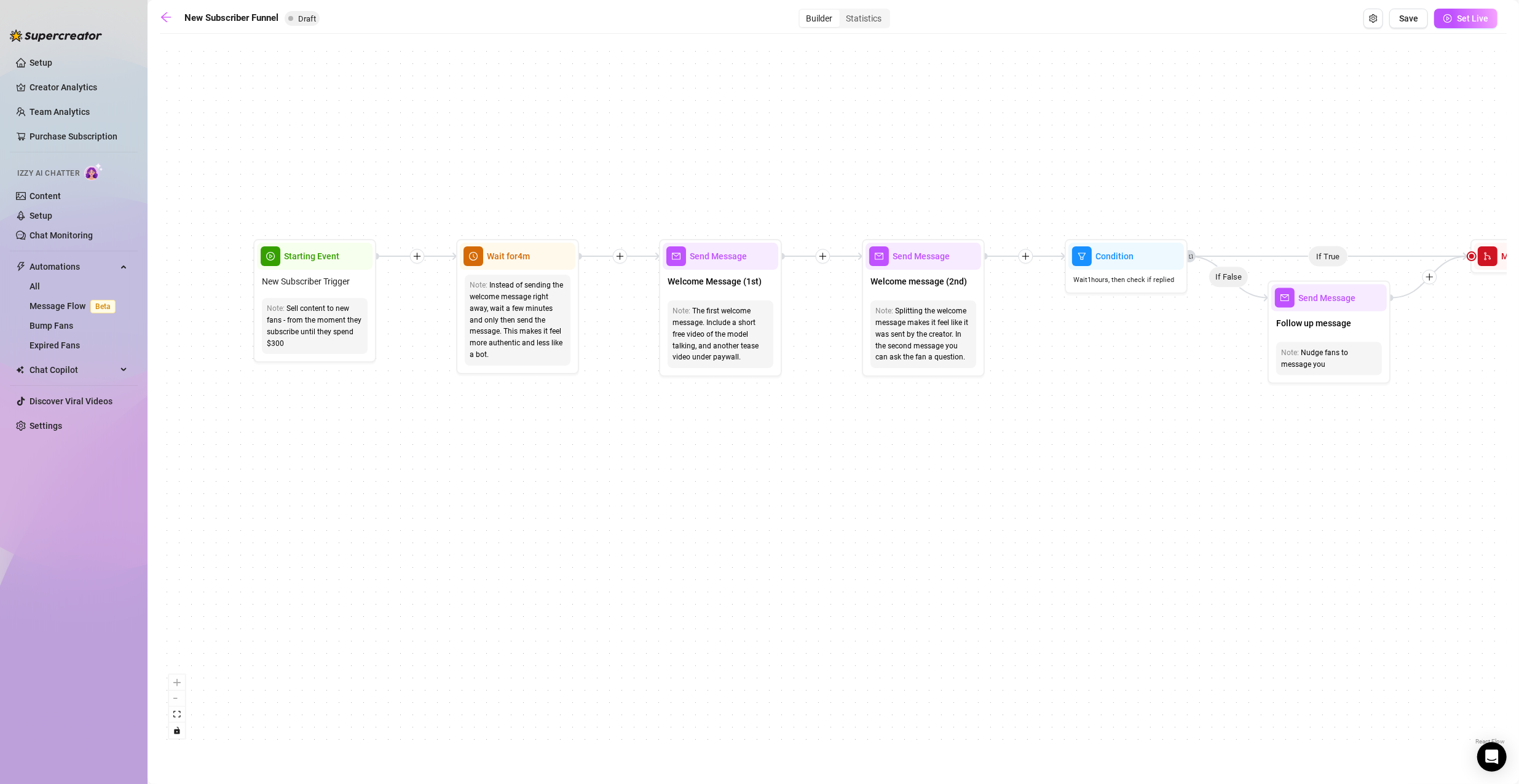
drag, startPoint x: 283, startPoint y: 186, endPoint x: 615, endPoint y: 176, distance: 332.2
click at [615, 176] on div "If True If True If True If False If False If False If True If False Merge Merge…" at bounding box center [833, 393] width 1347 height 707
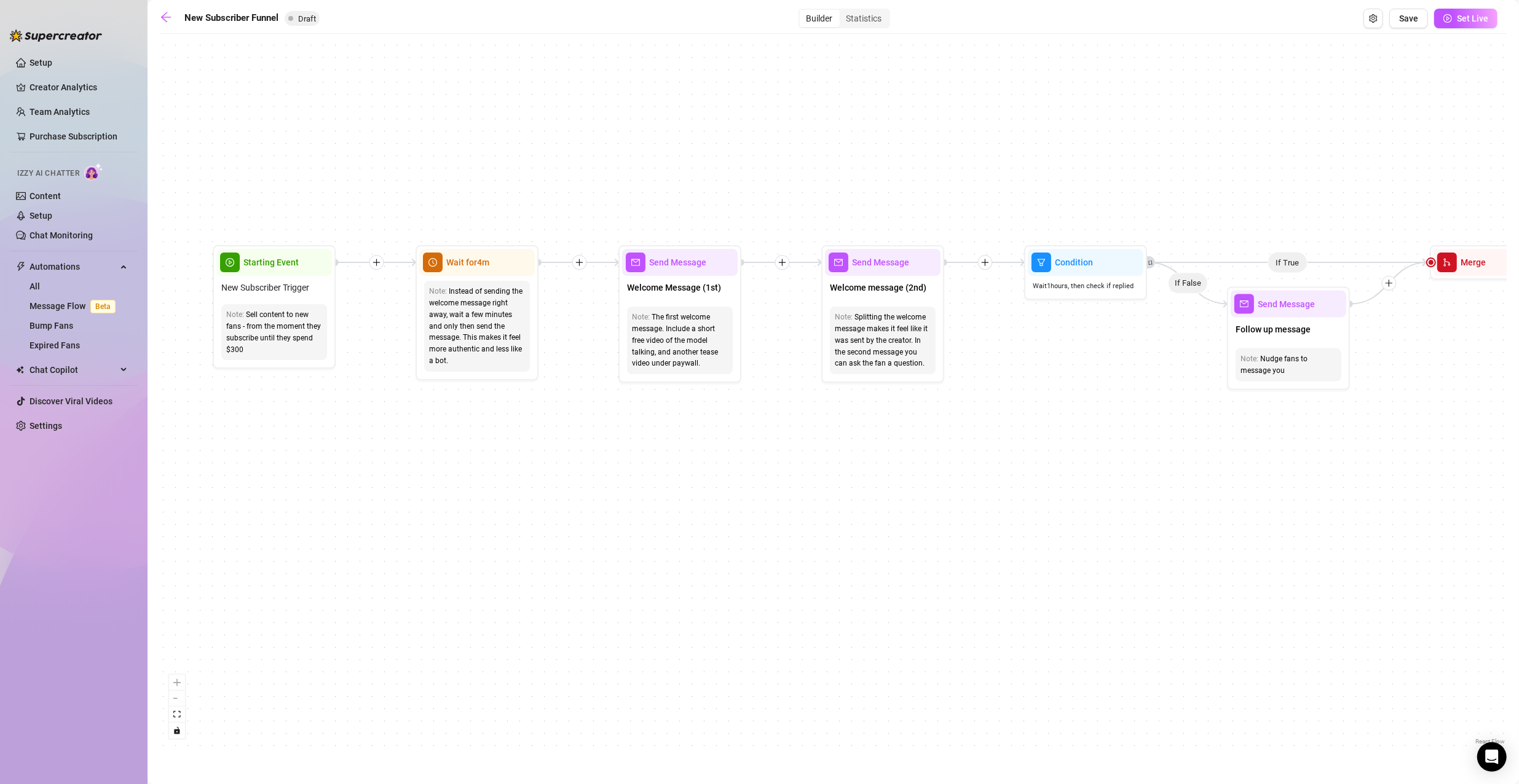
drag, startPoint x: 1009, startPoint y: 471, endPoint x: 960, endPoint y: 477, distance: 49.4
click at [960, 477] on div "If True If True If True If False If False If False If True If False Merge Merge…" at bounding box center [833, 393] width 1347 height 707
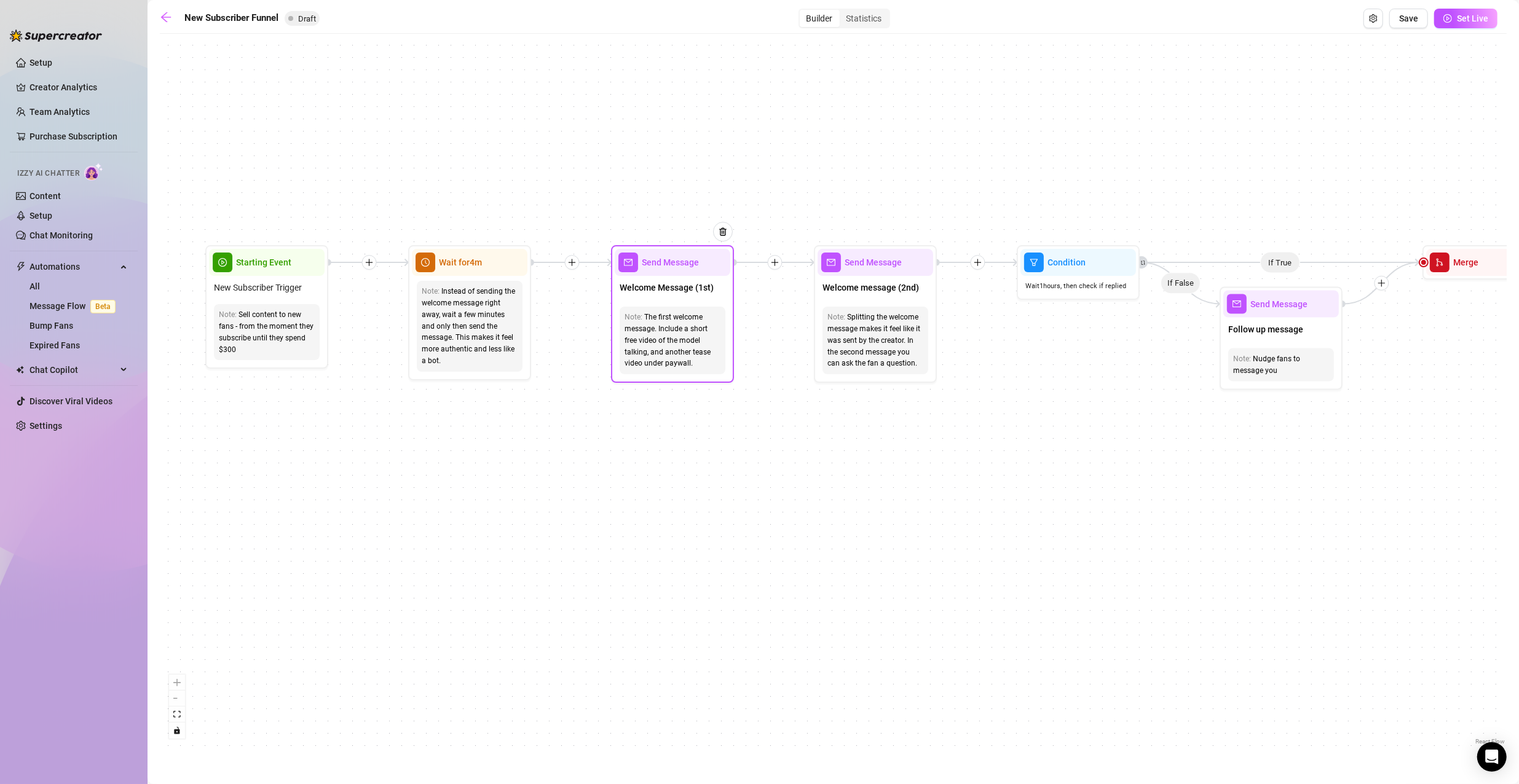
click at [680, 280] on div "Welcome Message (1st)" at bounding box center [672, 289] width 115 height 26
type textarea "First part of the welcome message"
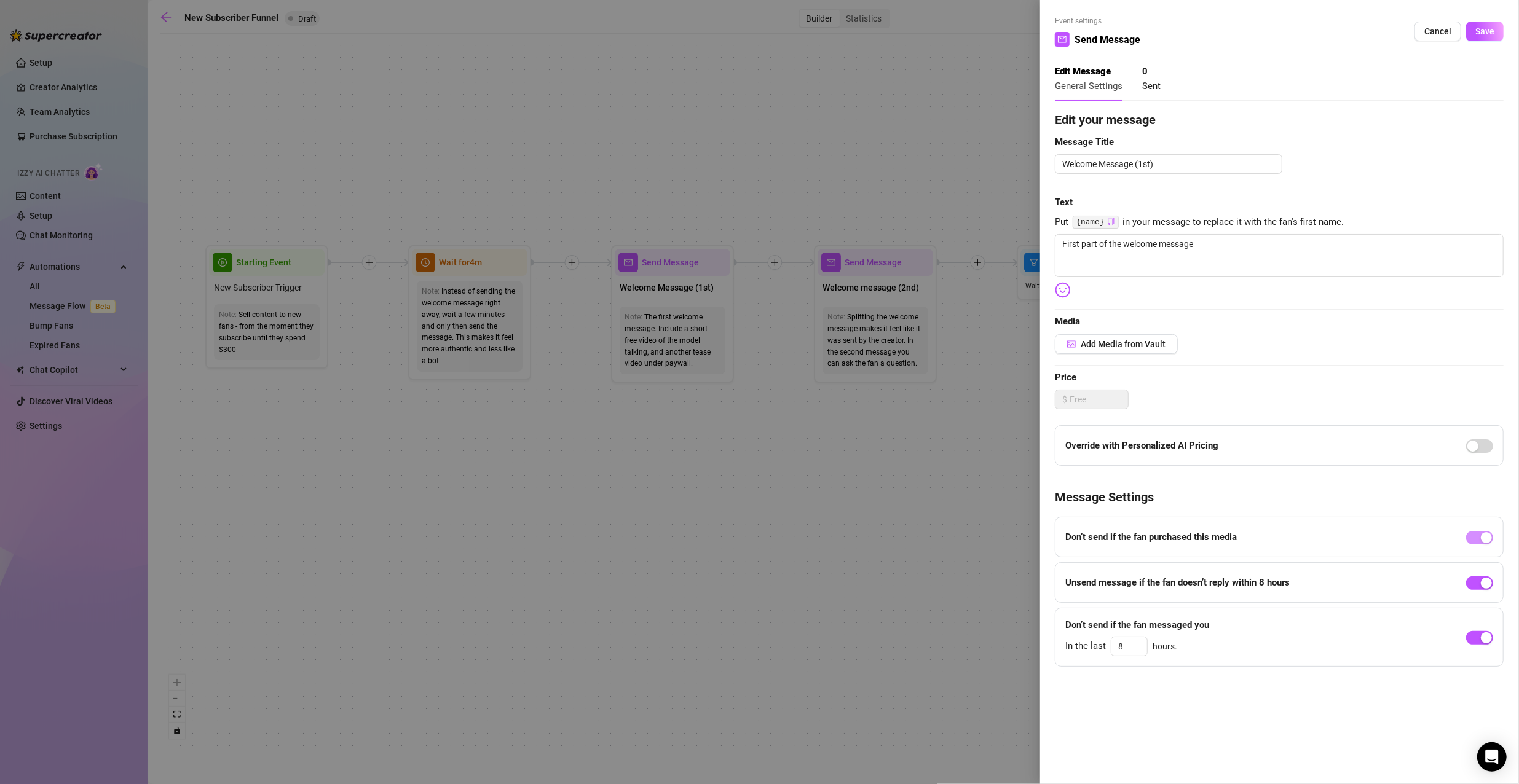
click at [847, 280] on div at bounding box center [760, 392] width 1519 height 784
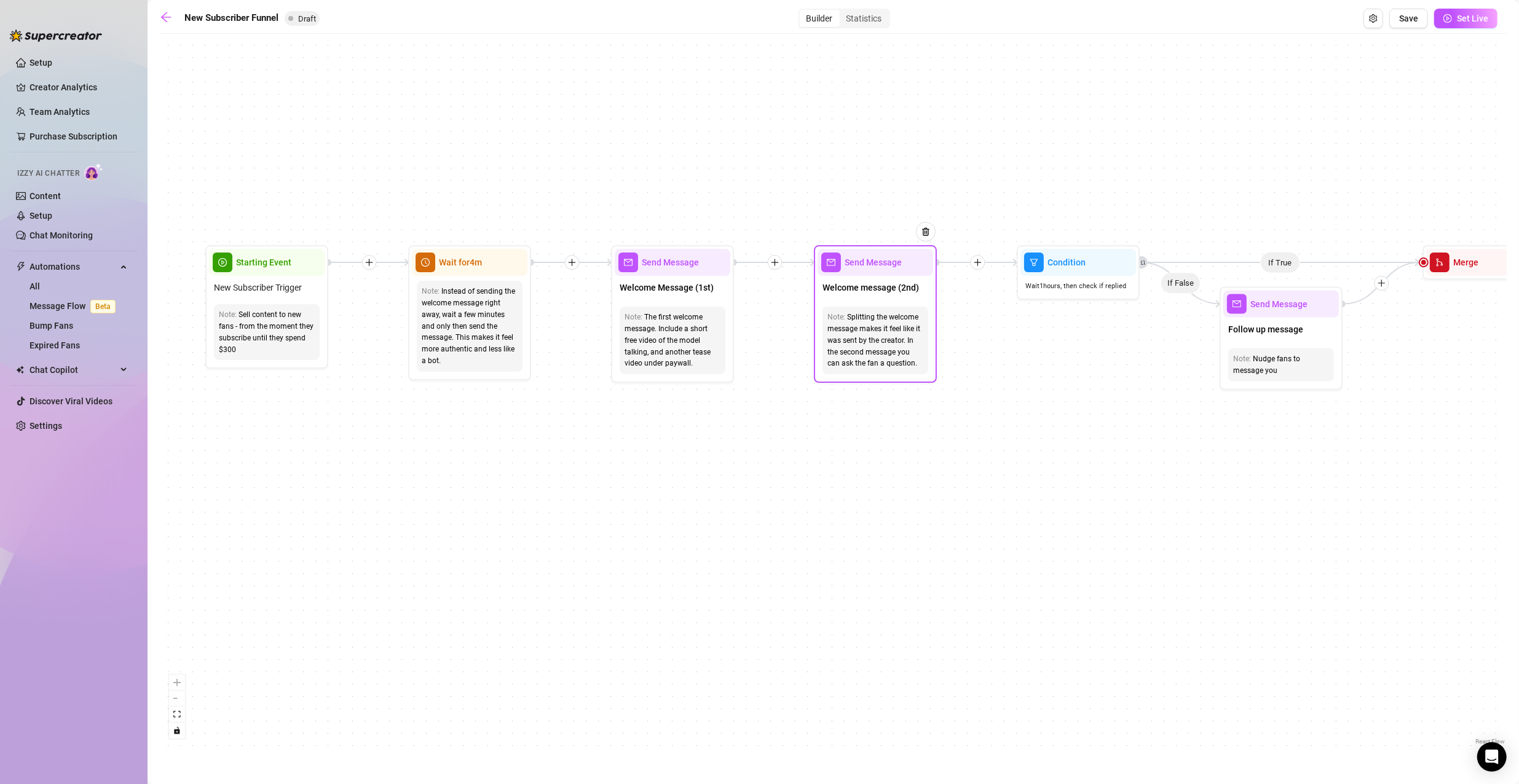
click at [847, 280] on div "Welcome message (2nd)" at bounding box center [875, 289] width 115 height 26
type textarea "Second part of the welcome message"
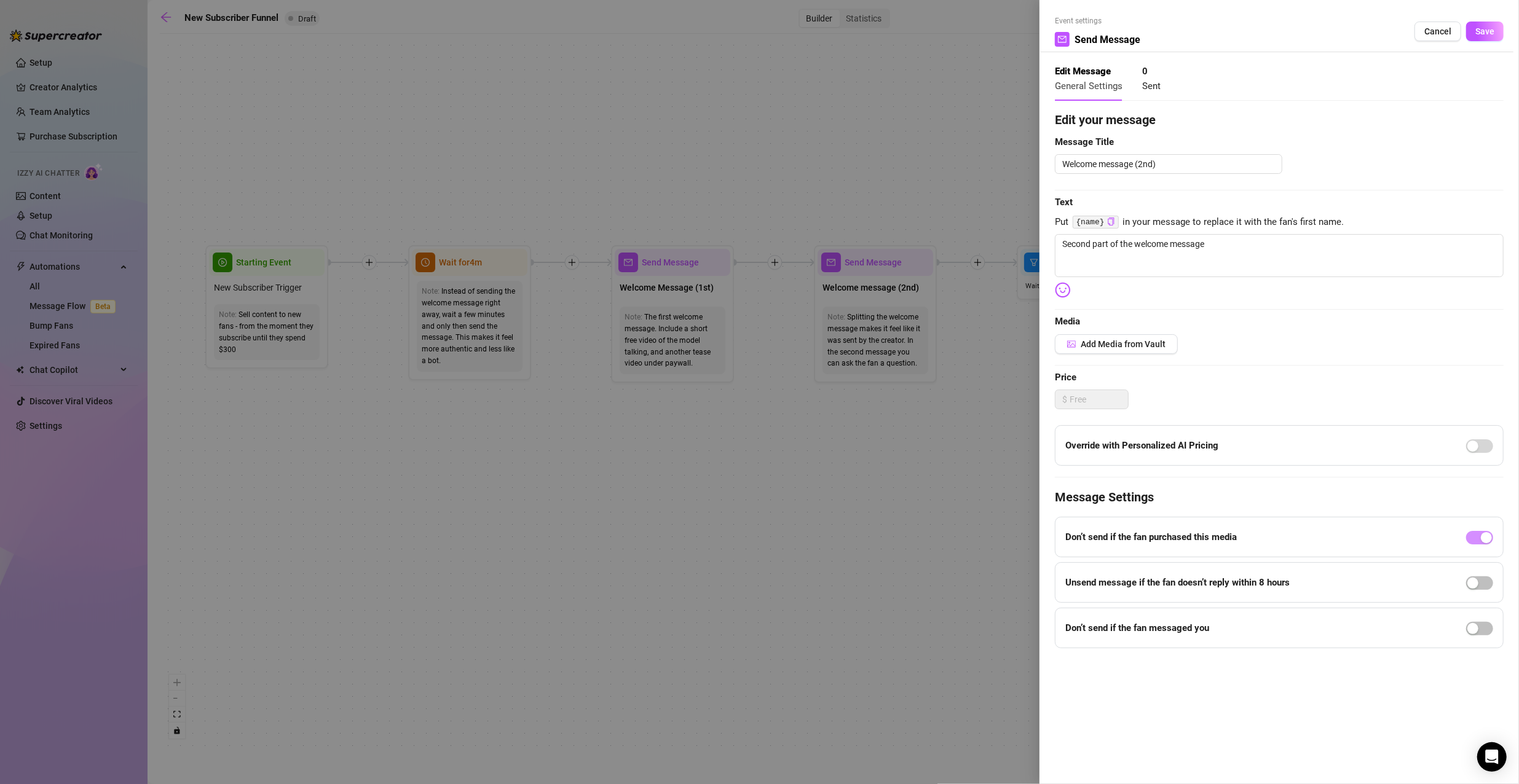
click at [863, 493] on div at bounding box center [760, 392] width 1519 height 784
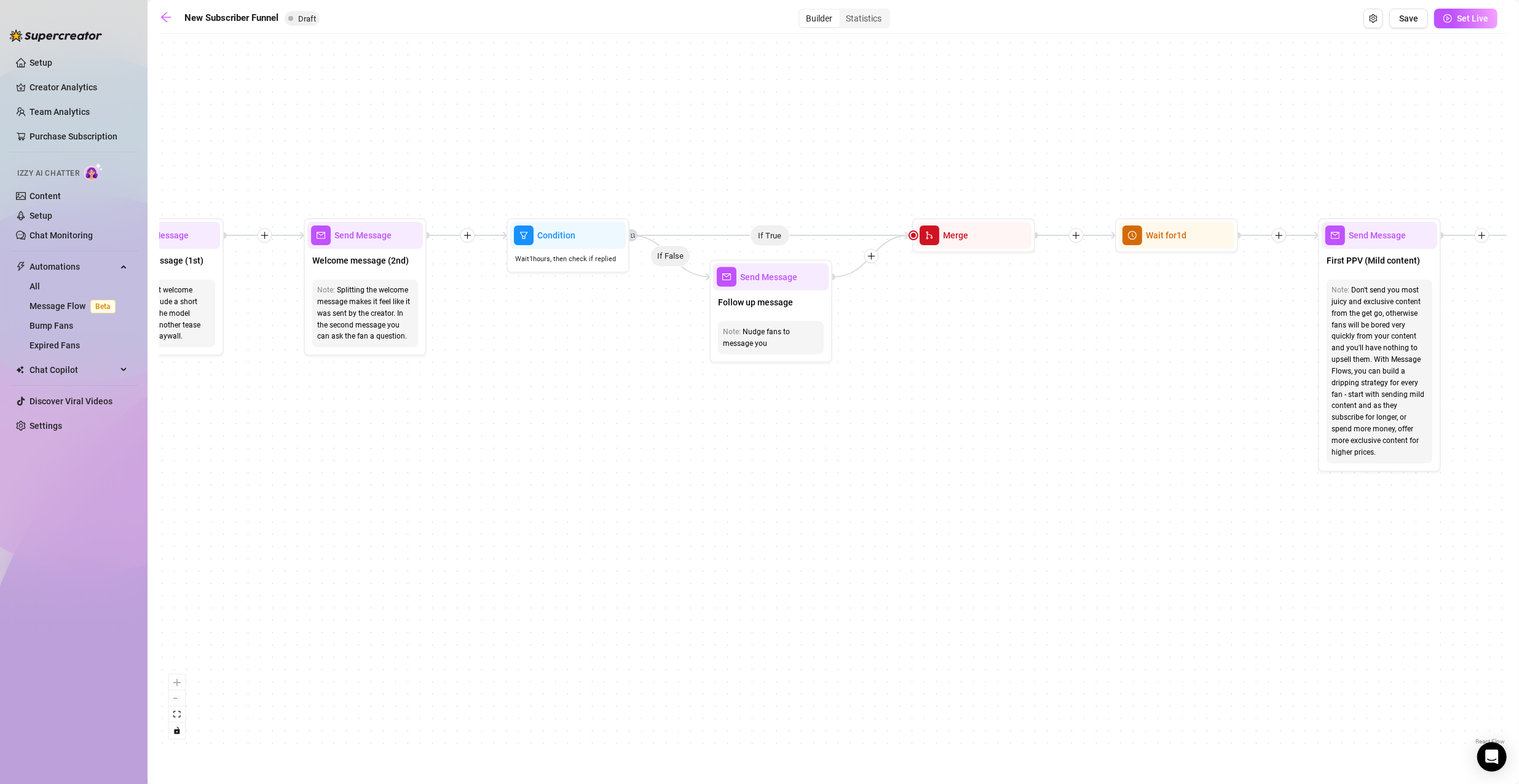
drag, startPoint x: 1128, startPoint y: 419, endPoint x: 617, endPoint y: 392, distance: 511.7
click at [617, 392] on div "If True If True If True If False If False If False If True If False Merge Merge…" at bounding box center [833, 393] width 1347 height 707
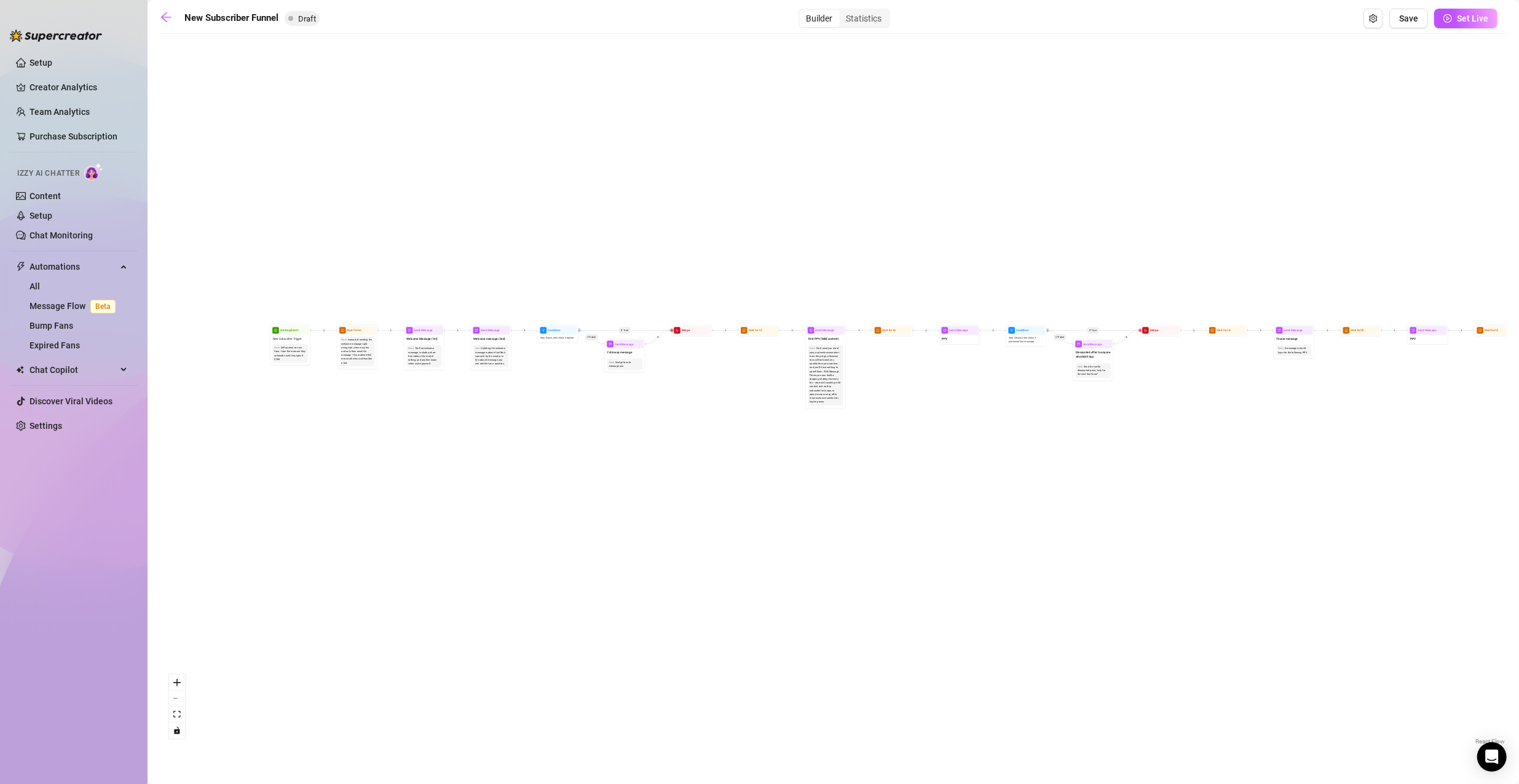
drag, startPoint x: 1411, startPoint y: 471, endPoint x: 1205, endPoint y: 436, distance: 209.0
click at [1205, 436] on div "If True If True If True If False If False If False If True If False Merge Merge…" at bounding box center [833, 393] width 1347 height 707
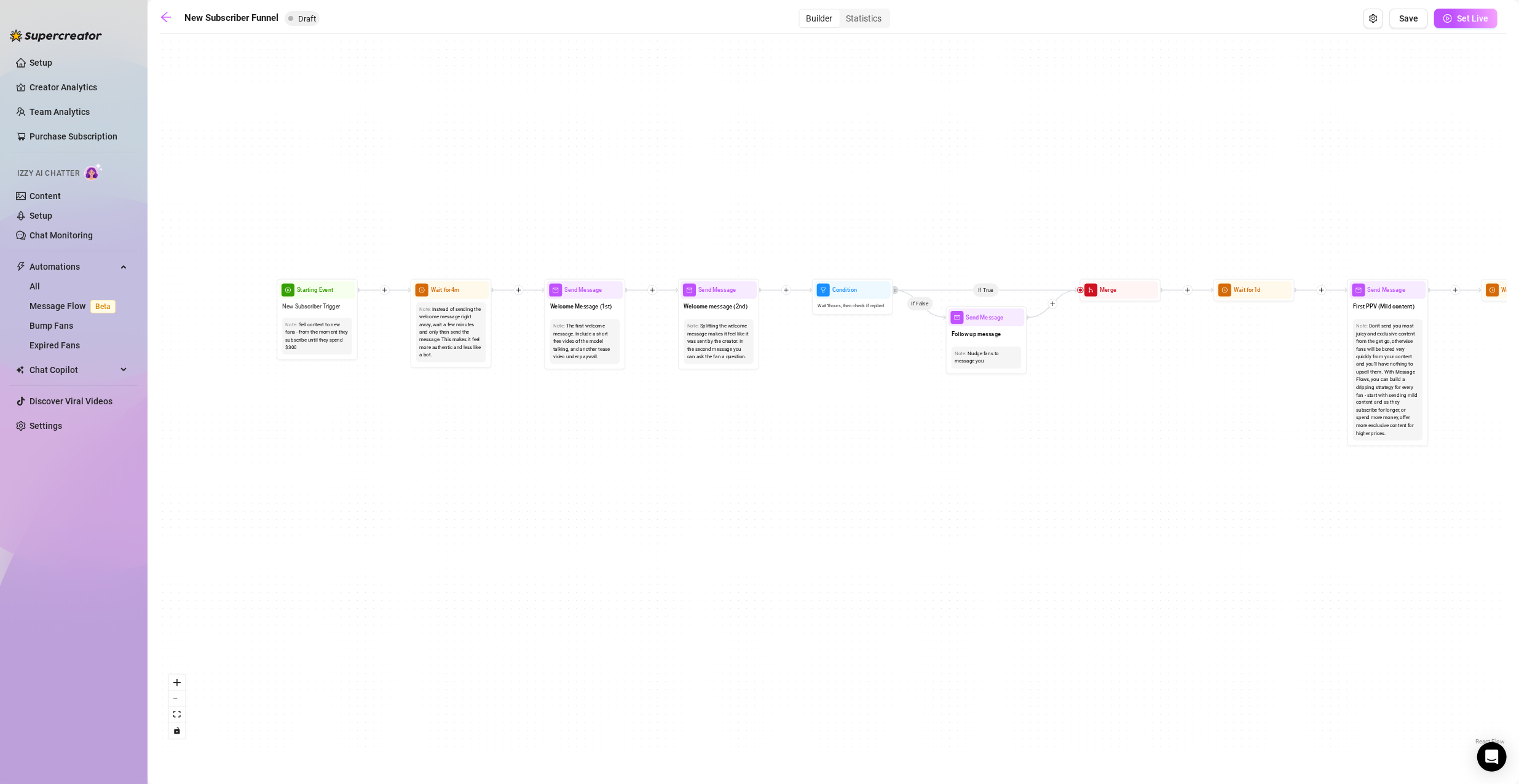
drag, startPoint x: 625, startPoint y: 442, endPoint x: 957, endPoint y: 549, distance: 348.8
click at [957, 549] on div "If True If True If True If False If False If False If True If False Merge Merge…" at bounding box center [833, 393] width 1347 height 707
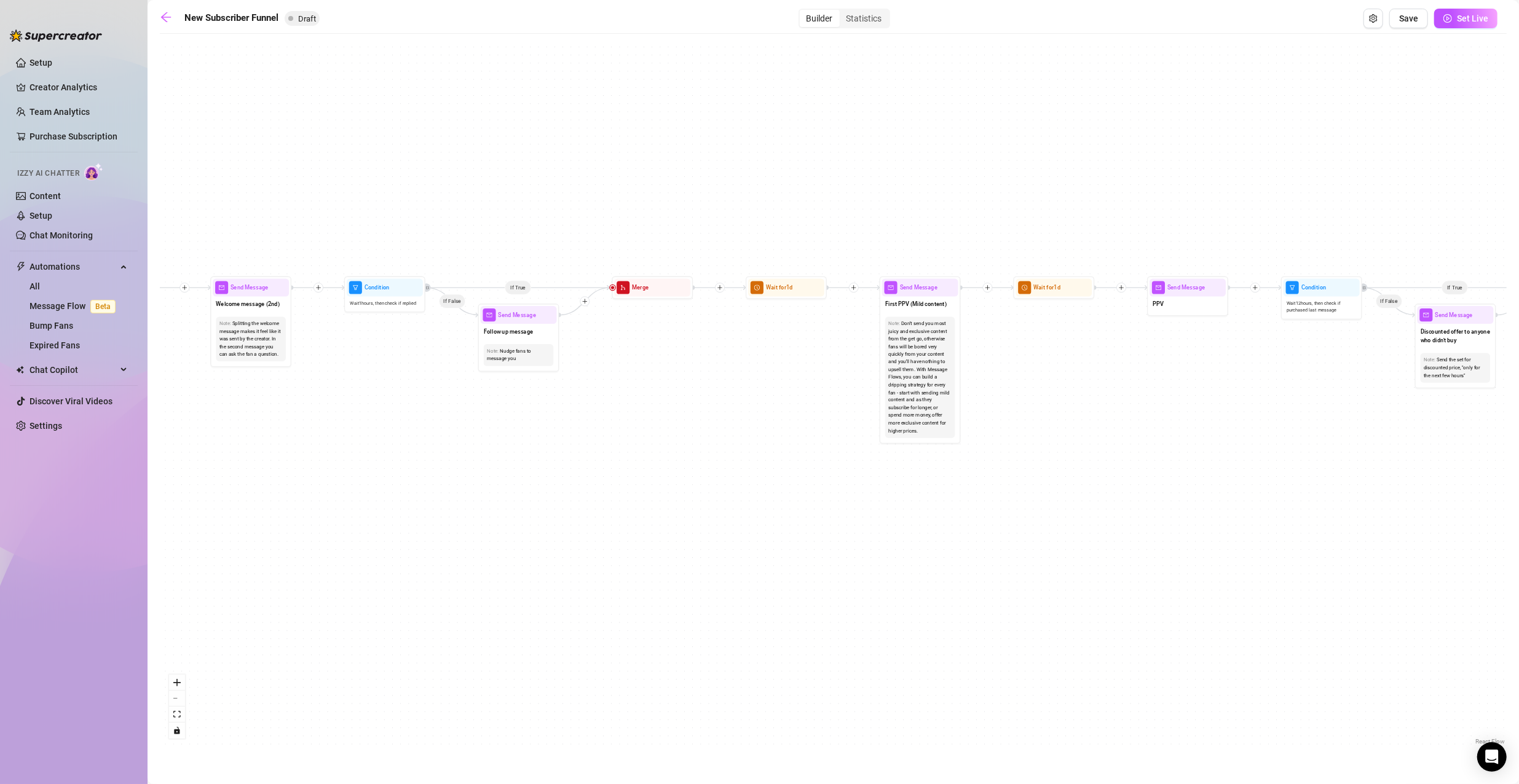
drag, startPoint x: 1074, startPoint y: 521, endPoint x: 606, endPoint y: 519, distance: 468.0
click at [606, 519] on div "If True If True If True If False If False If False If True If False Merge Merge…" at bounding box center [833, 393] width 1347 height 707
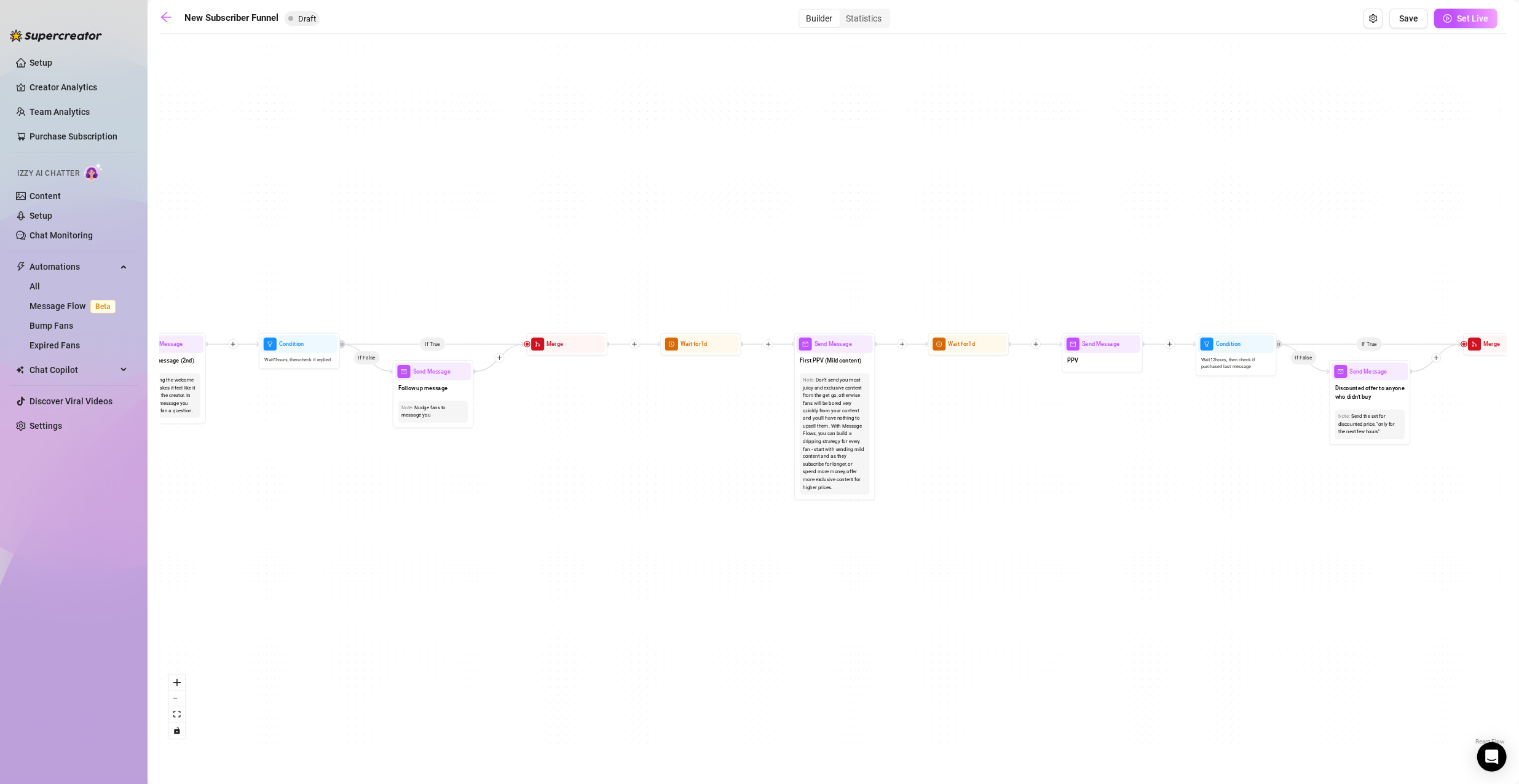
drag, startPoint x: 1270, startPoint y: 455, endPoint x: 1246, endPoint y: 502, distance: 52.8
click at [1243, 503] on div "If True If True If True If False If False If False If True If False Merge Merge…" at bounding box center [833, 393] width 1347 height 707
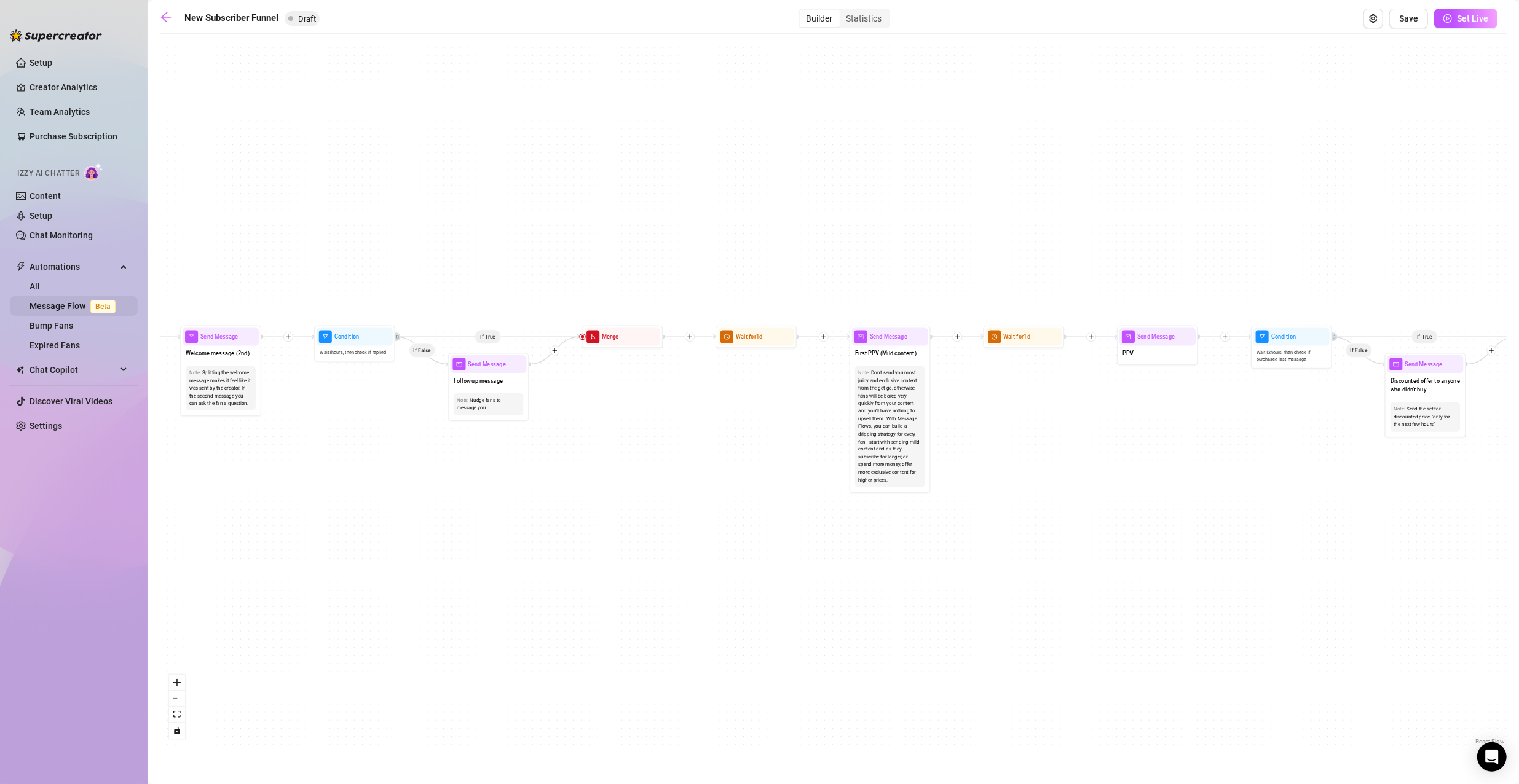
click at [69, 307] on link "Message Flow Beta" at bounding box center [76, 306] width 91 height 10
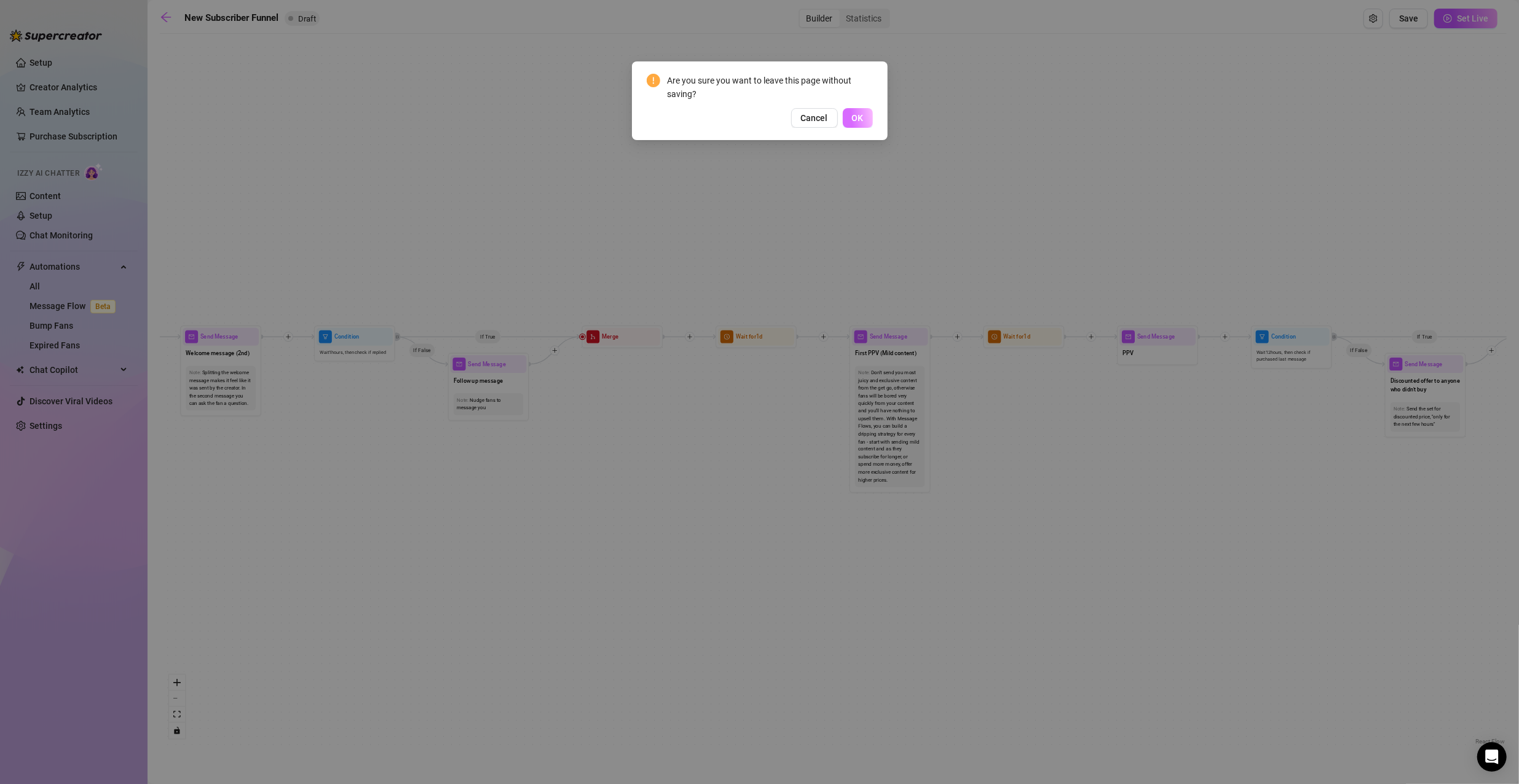
click at [855, 116] on span "OK" at bounding box center [858, 118] width 12 height 10
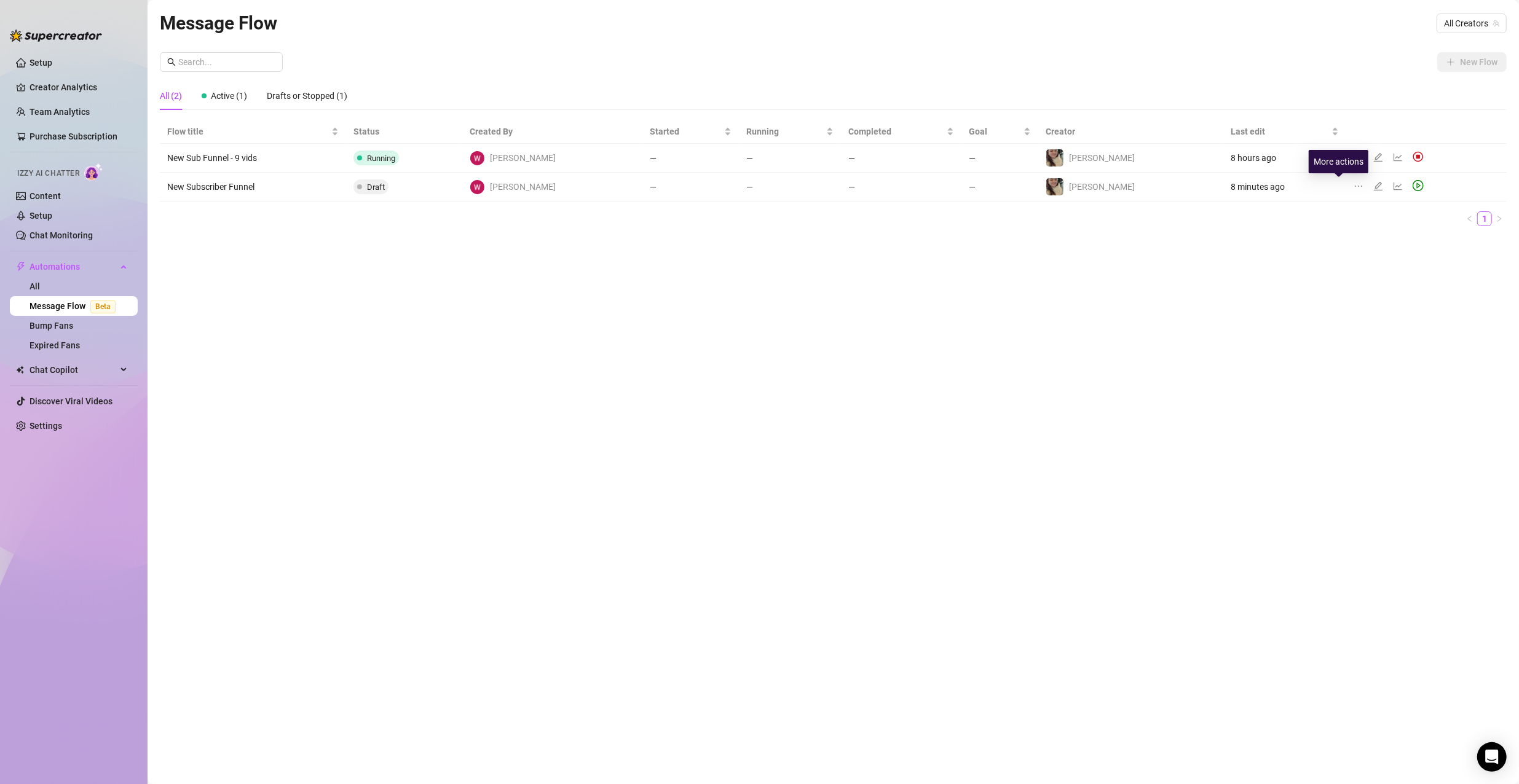
click at [1355, 186] on icon "ellipsis" at bounding box center [1358, 186] width 7 height 1
click at [1358, 252] on li "Delete" at bounding box center [1397, 244] width 121 height 20
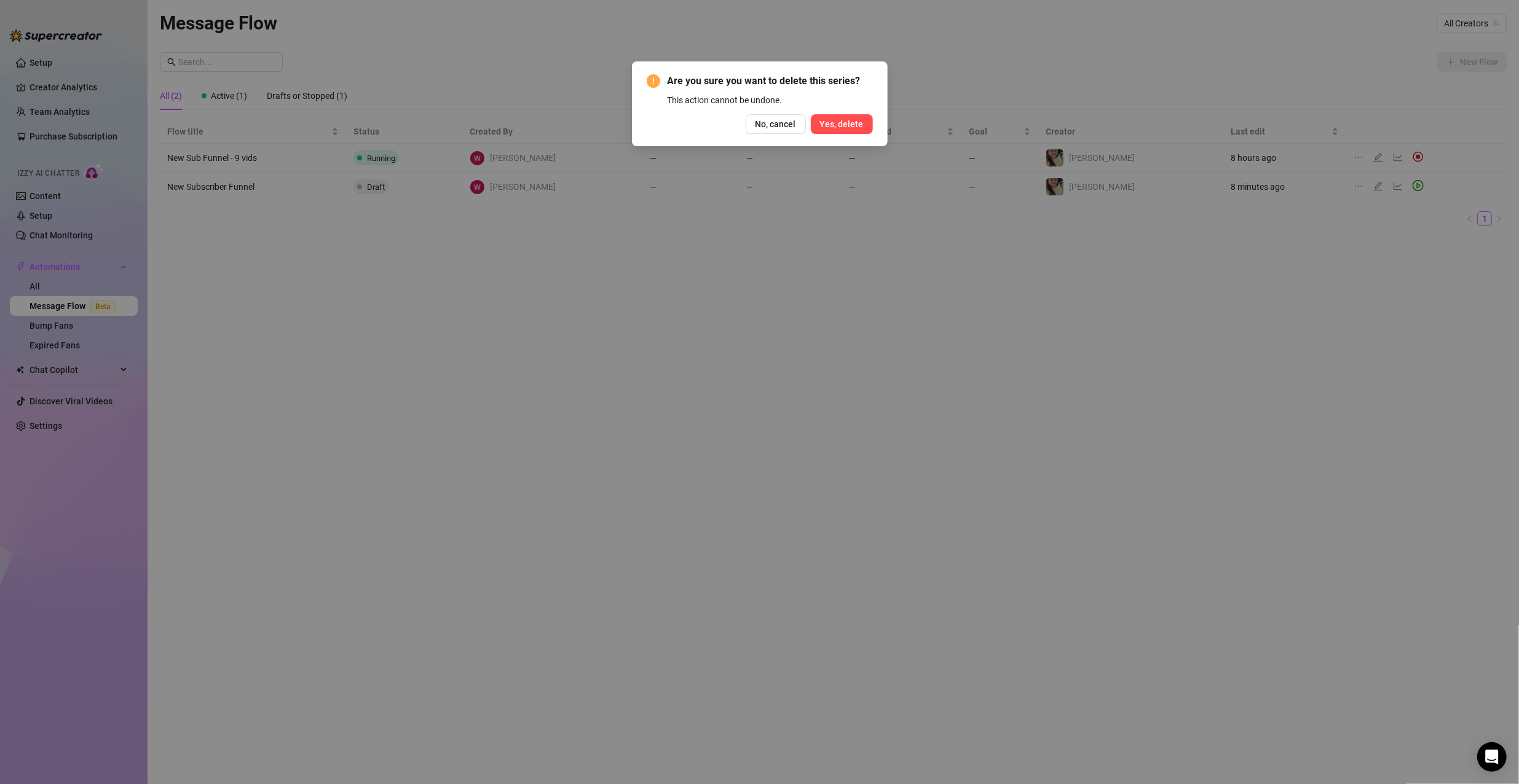
click at [820, 118] on button "Yes, delete" at bounding box center [842, 124] width 62 height 20
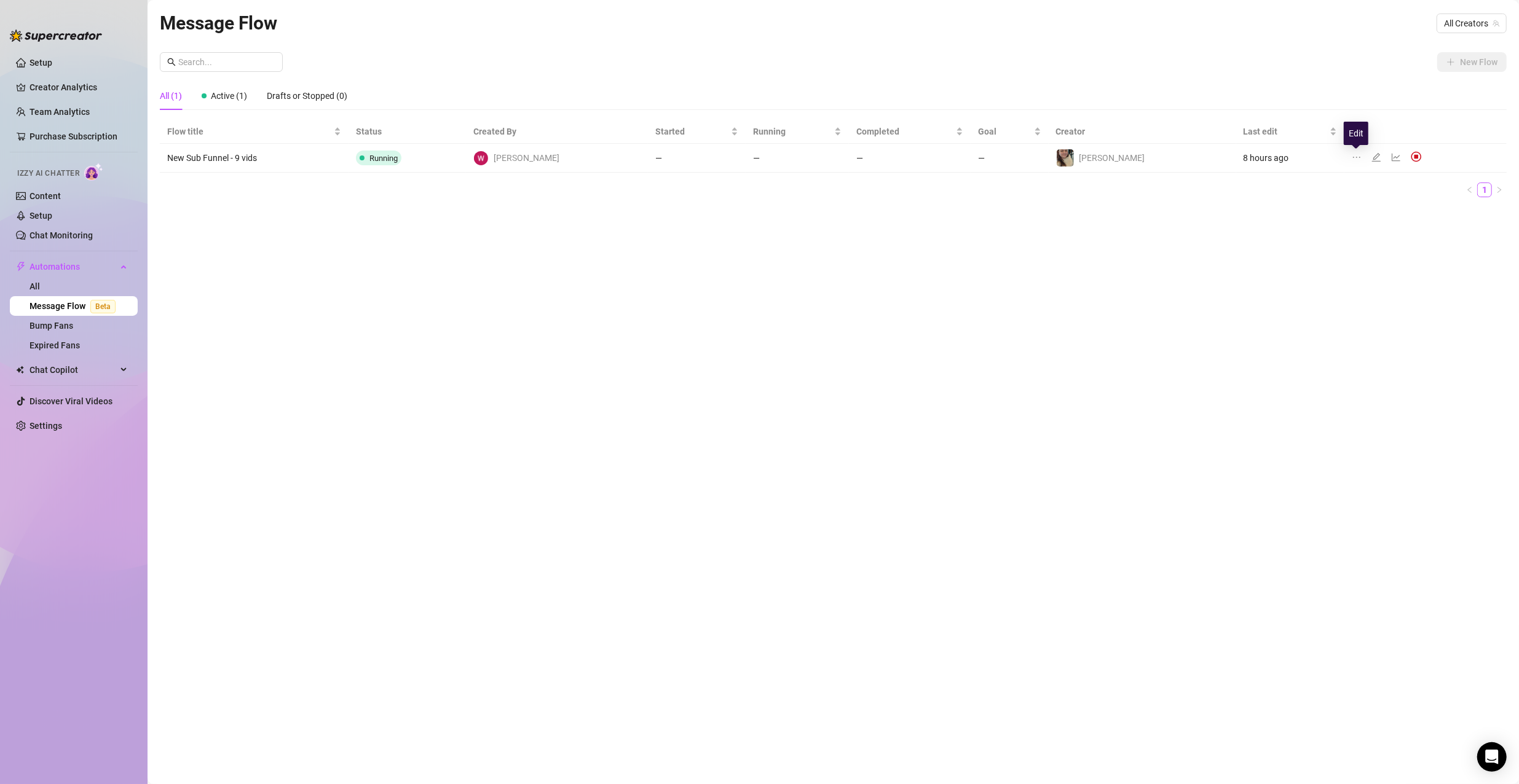
click at [1371, 156] on icon "edit" at bounding box center [1376, 157] width 10 height 10
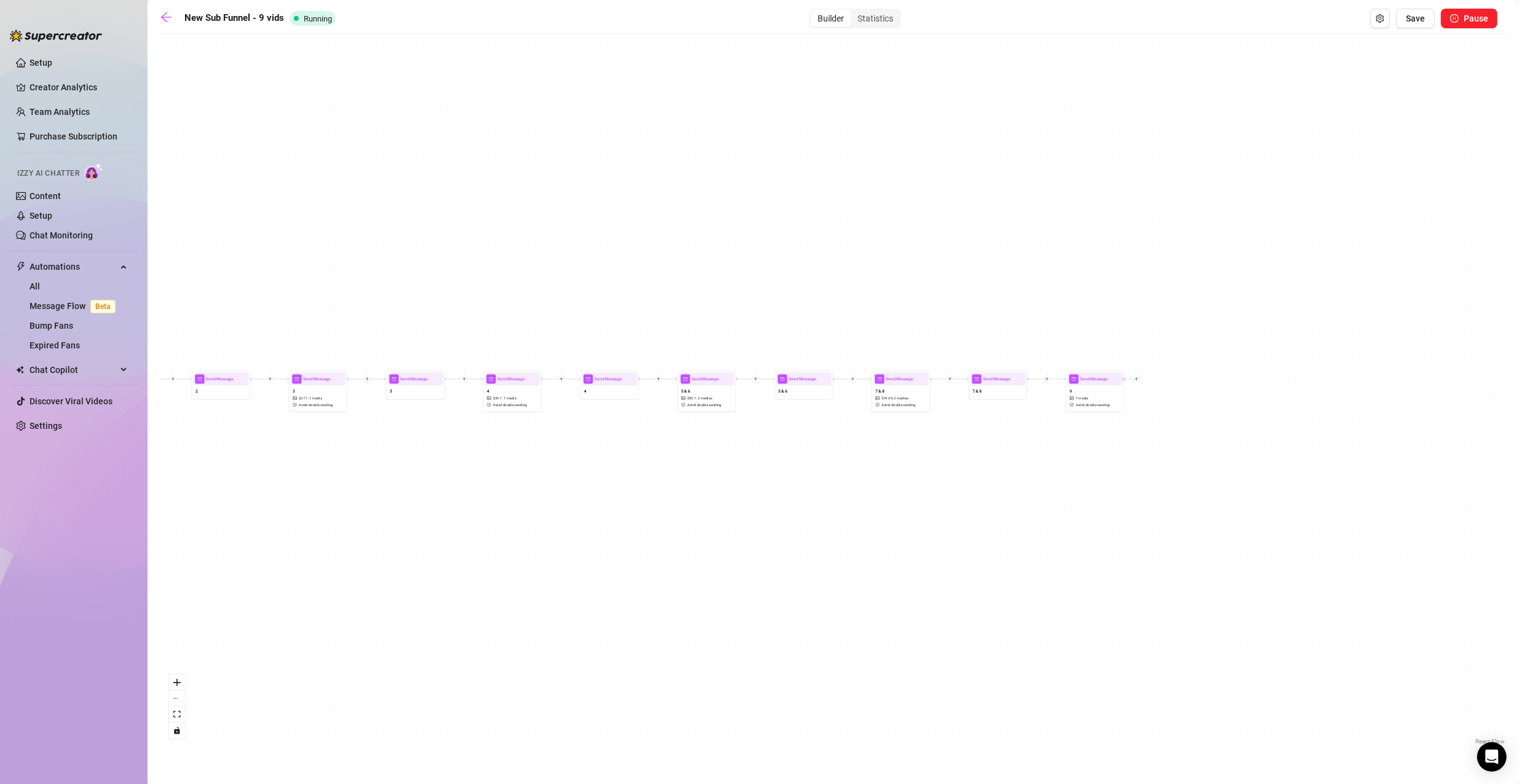
drag, startPoint x: 1231, startPoint y: 558, endPoint x: 867, endPoint y: 560, distance: 364.0
click at [867, 560] on div "Send Message 9 1 media Avoid double sending Send Message 7 & 8 Send Message 7 &…" at bounding box center [833, 393] width 1347 height 707
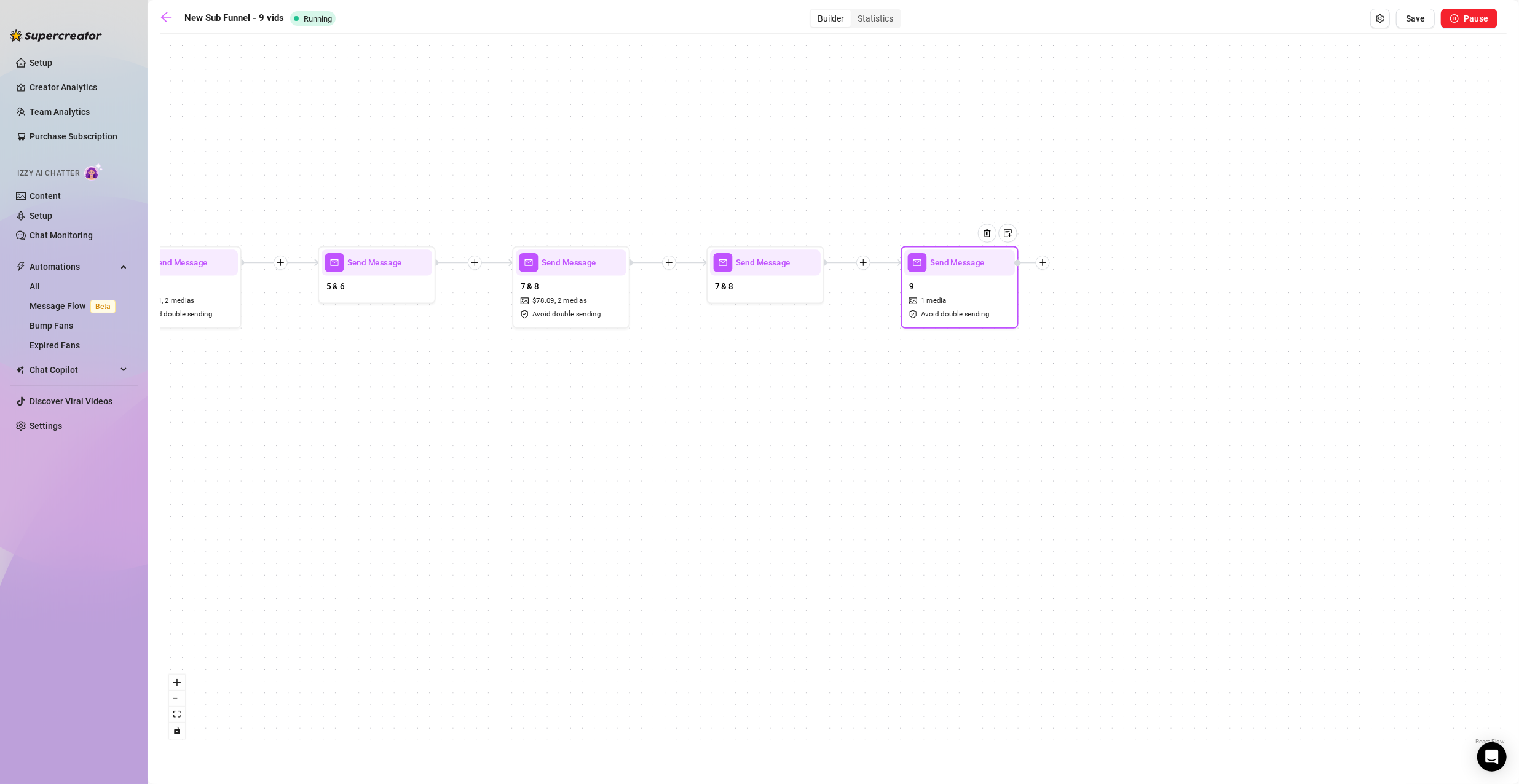
click at [996, 262] on div at bounding box center [991, 241] width 51 height 61
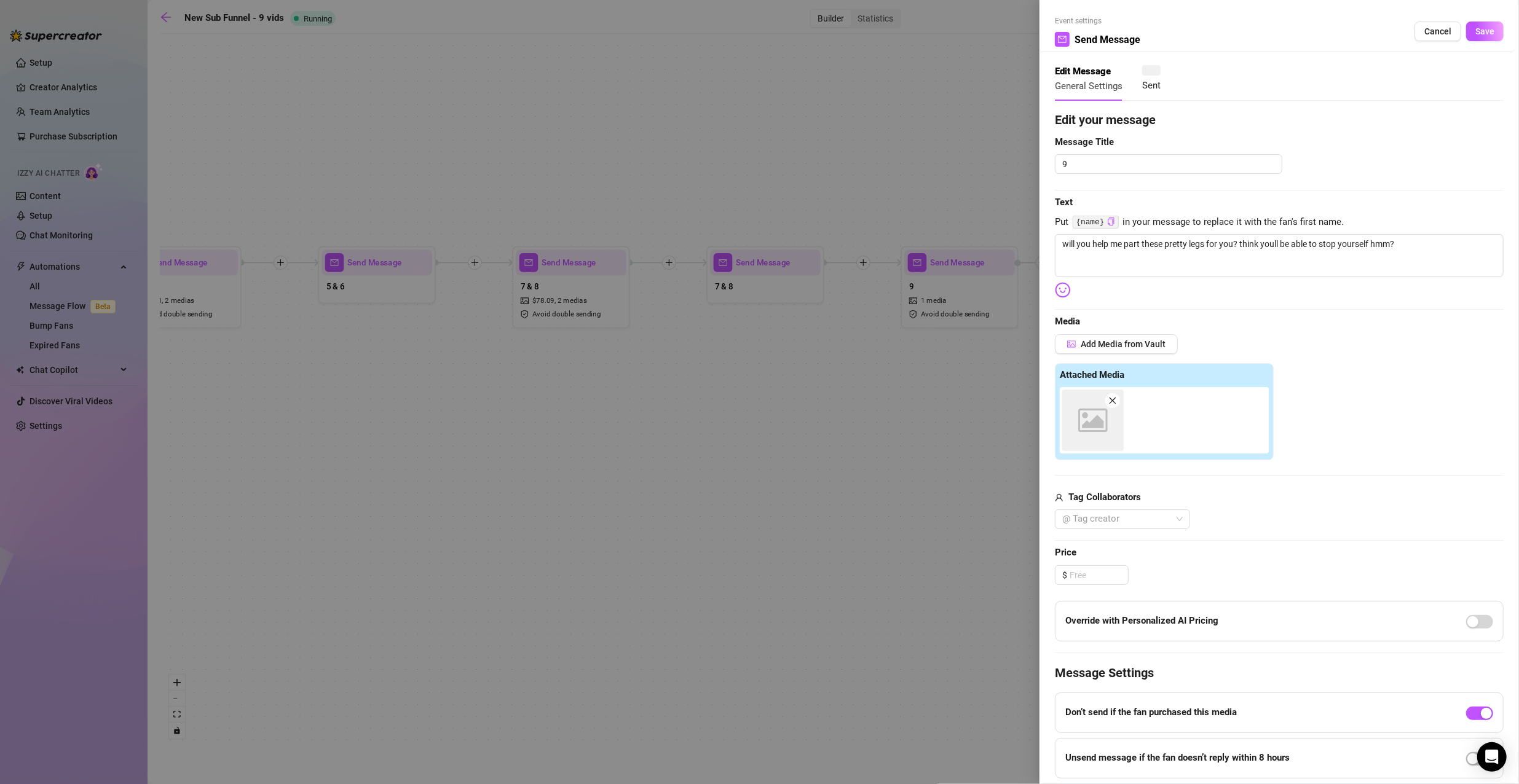
type textarea "will you help me part these pretty legs for you? think youll be able to stop yo…"
click at [1063, 241] on textarea "will you help me part these pretty legs for you? think youll be able to stop yo…" at bounding box center [1278, 255] width 448 height 43
type textarea "iwill you help me part these pretty legs for you? think youll be able to stop y…"
type textarea "imwill you help me part these pretty legs for you? think youll be able to stop …"
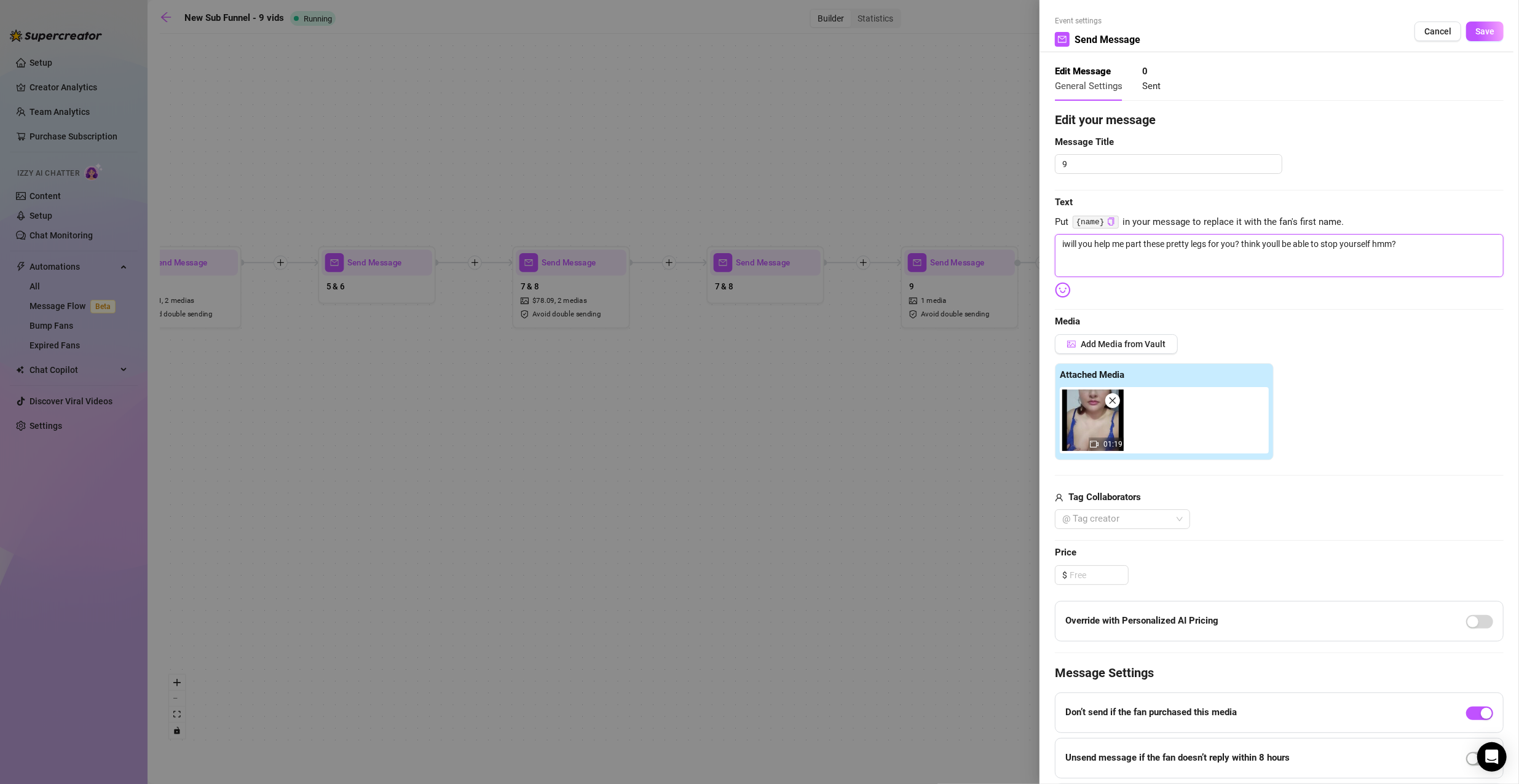
type textarea "imwill you help me part these pretty legs for you? think youll be able to stop …"
type textarea "im will you help me part these pretty legs for you? think youll be able to stop…"
type textarea "im swill you help me part these pretty legs for you? think youll be able to sto…"
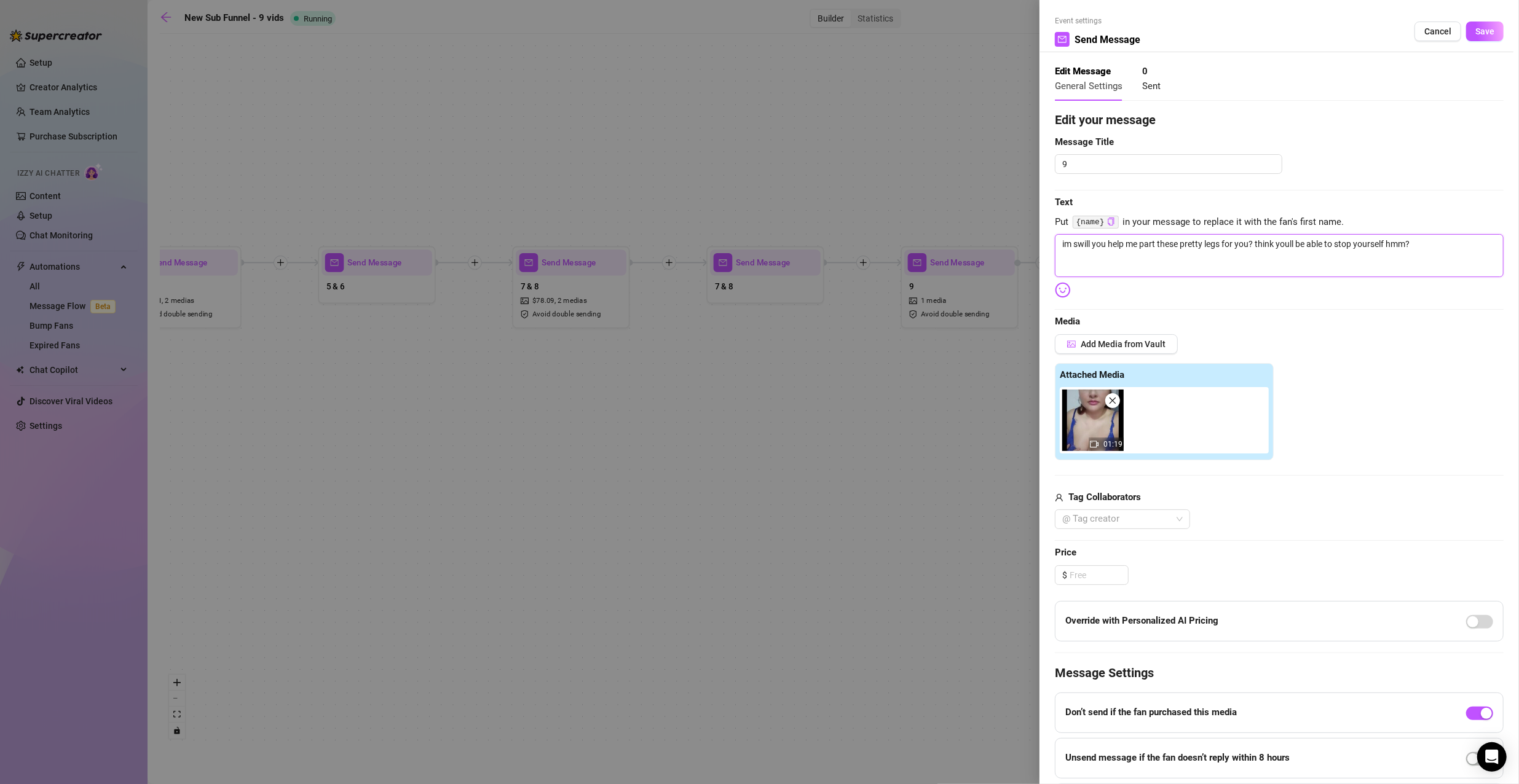
type textarea "im sowill you help me part these pretty legs for you? think youll be able to st…"
type textarea "im so will you help me part these pretty legs for you? think youll be able to s…"
type textarea "im sowill you help me part these pretty legs for you? think youll be able to st…"
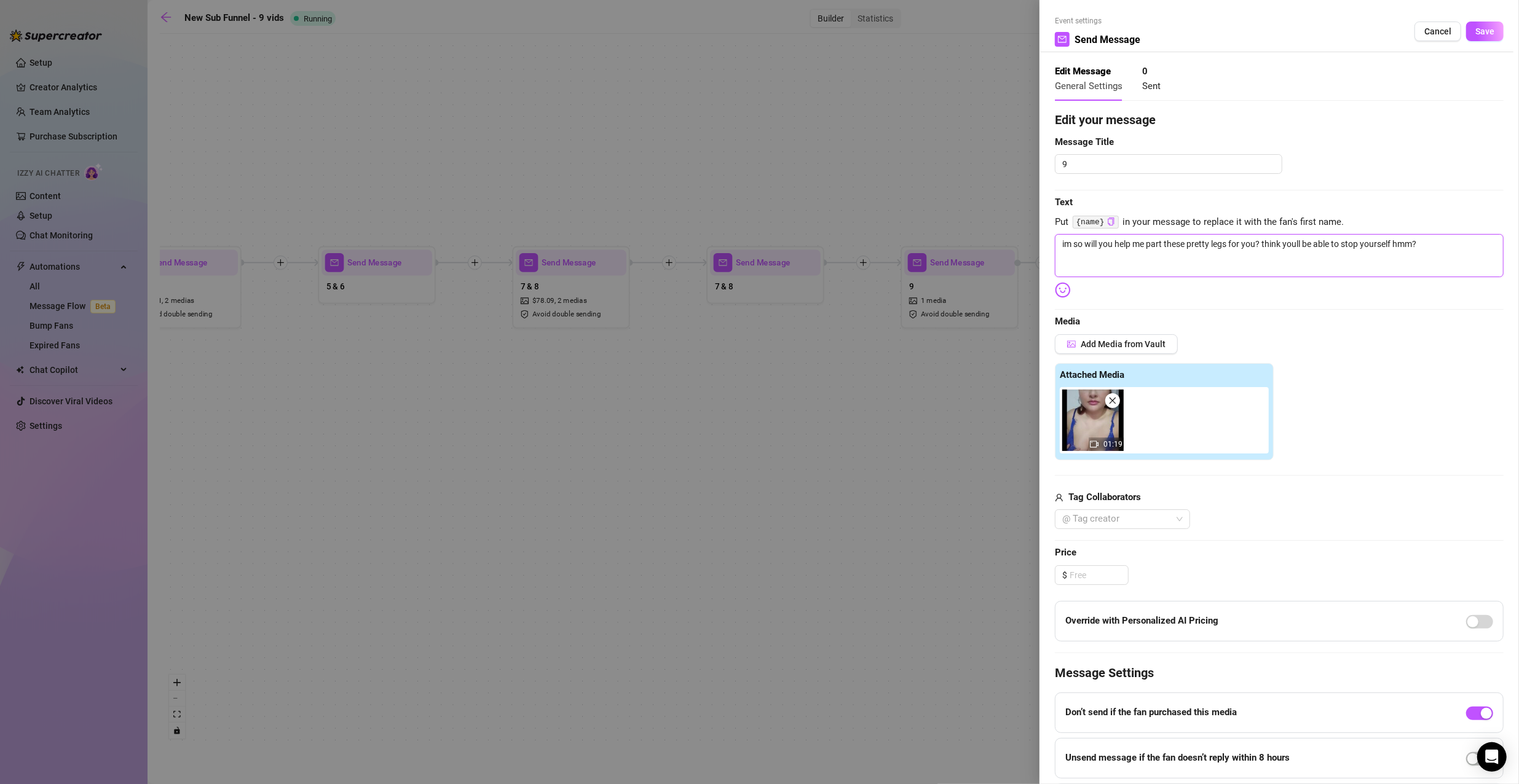
type textarea "im sowill you help me part these pretty legs for you? think youll be able to st…"
type textarea "im soowill you help me part these pretty legs for you? think youll be able to s…"
type textarea "im sooowill you help me part these pretty legs for you? think youll be able to …"
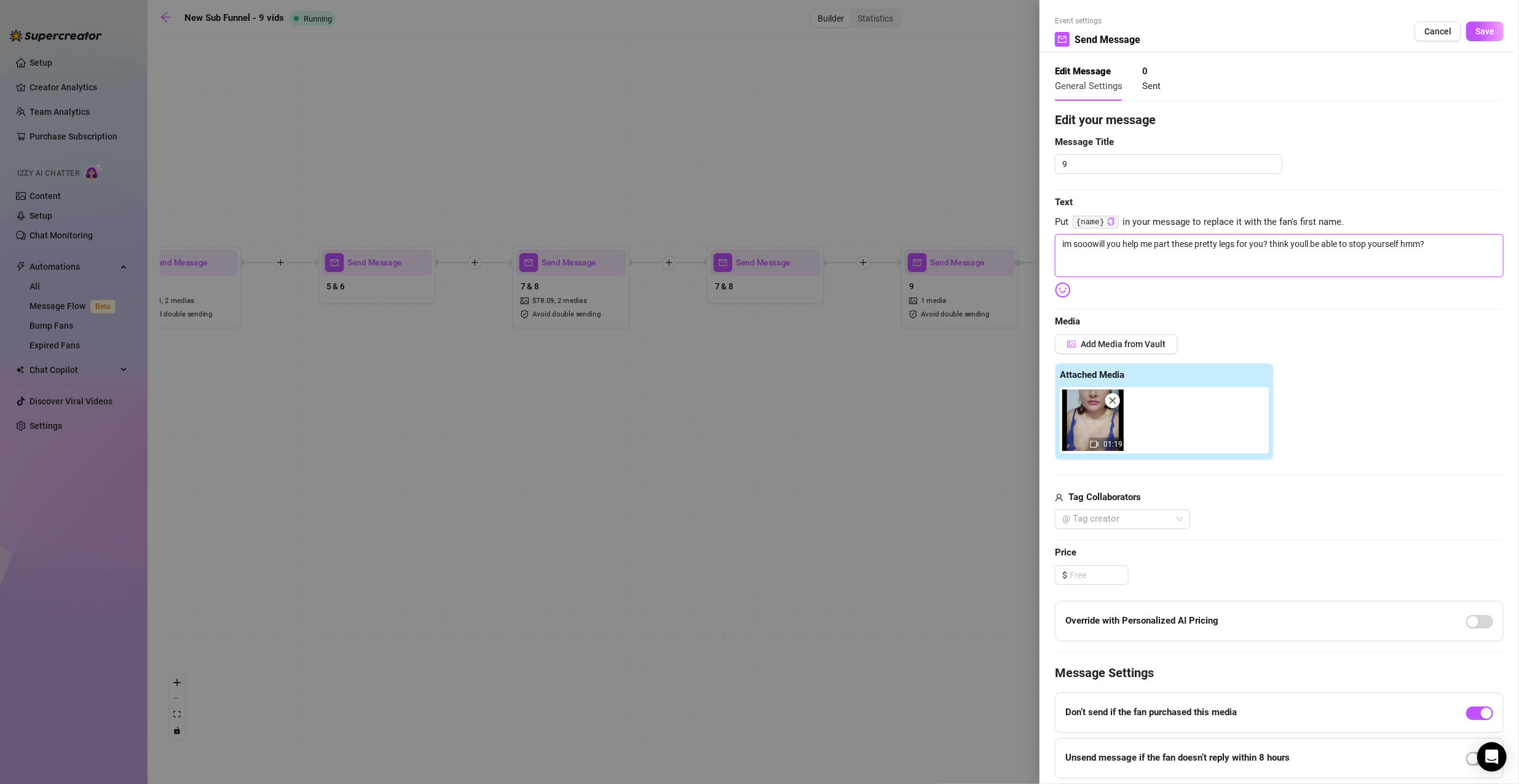
type textarea "im sooo will you help me part these pretty legs for you? think youll be able to…"
type textarea "im sooo rwill you help me part these pretty legs for you? think youll be able t…"
type textarea "im sooo rewill you help me part these pretty legs for you? think youll be able …"
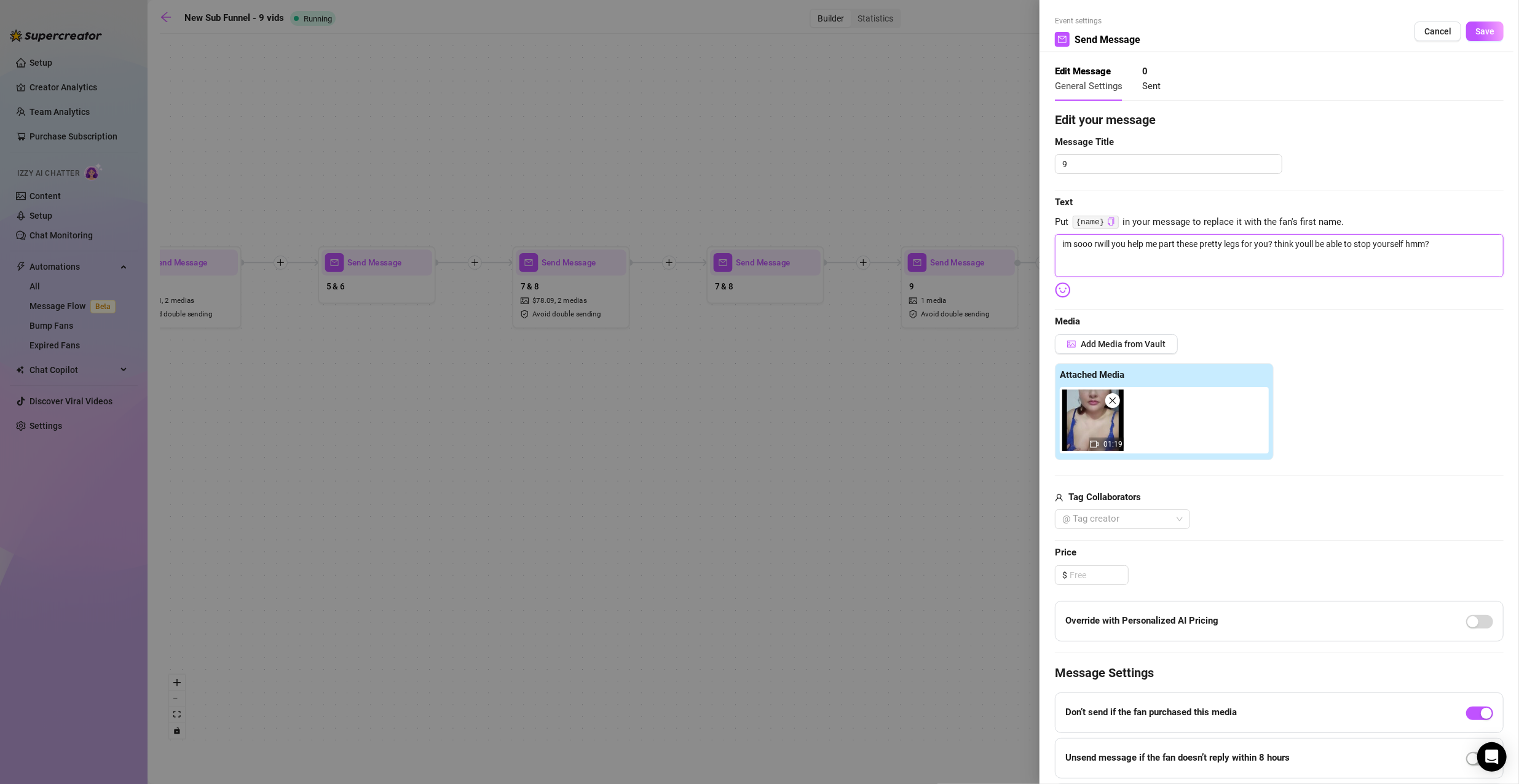
type textarea "im sooo rewill you help me part these pretty legs for you? think youll be able …"
type textarea "im sooo reawill you help me part these pretty legs for you? think youll be able…"
type textarea "im sooo readwill you help me part these pretty legs for you? think youll be abl…"
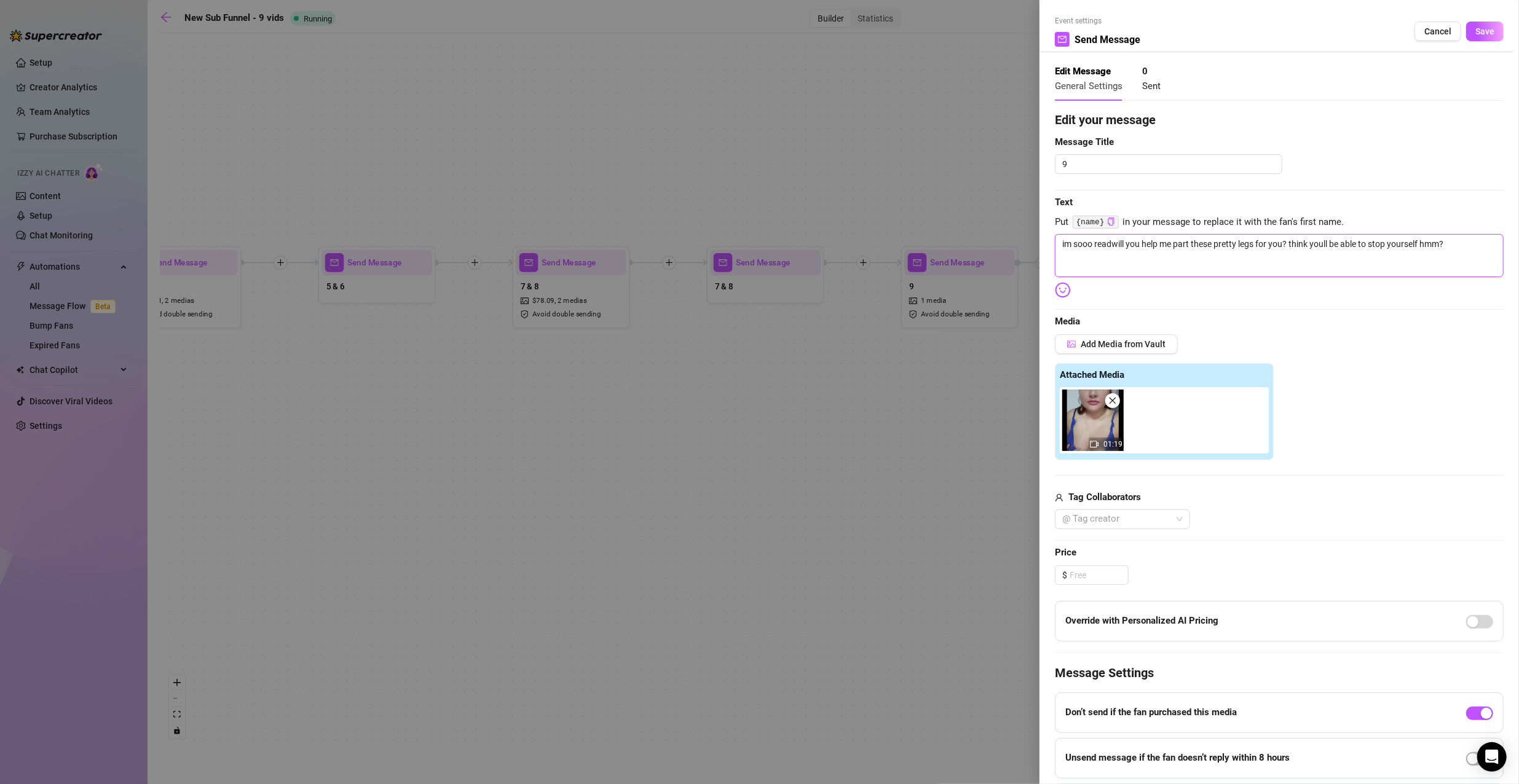
type textarea "im sooo readywill you help me part these pretty legs for you? think youll be ab…"
type textarea "im sooo ready will you help me part these pretty legs for you? think youll be a…"
type textarea "im sooo ready awill you help me part these pretty legs for you? think youll be …"
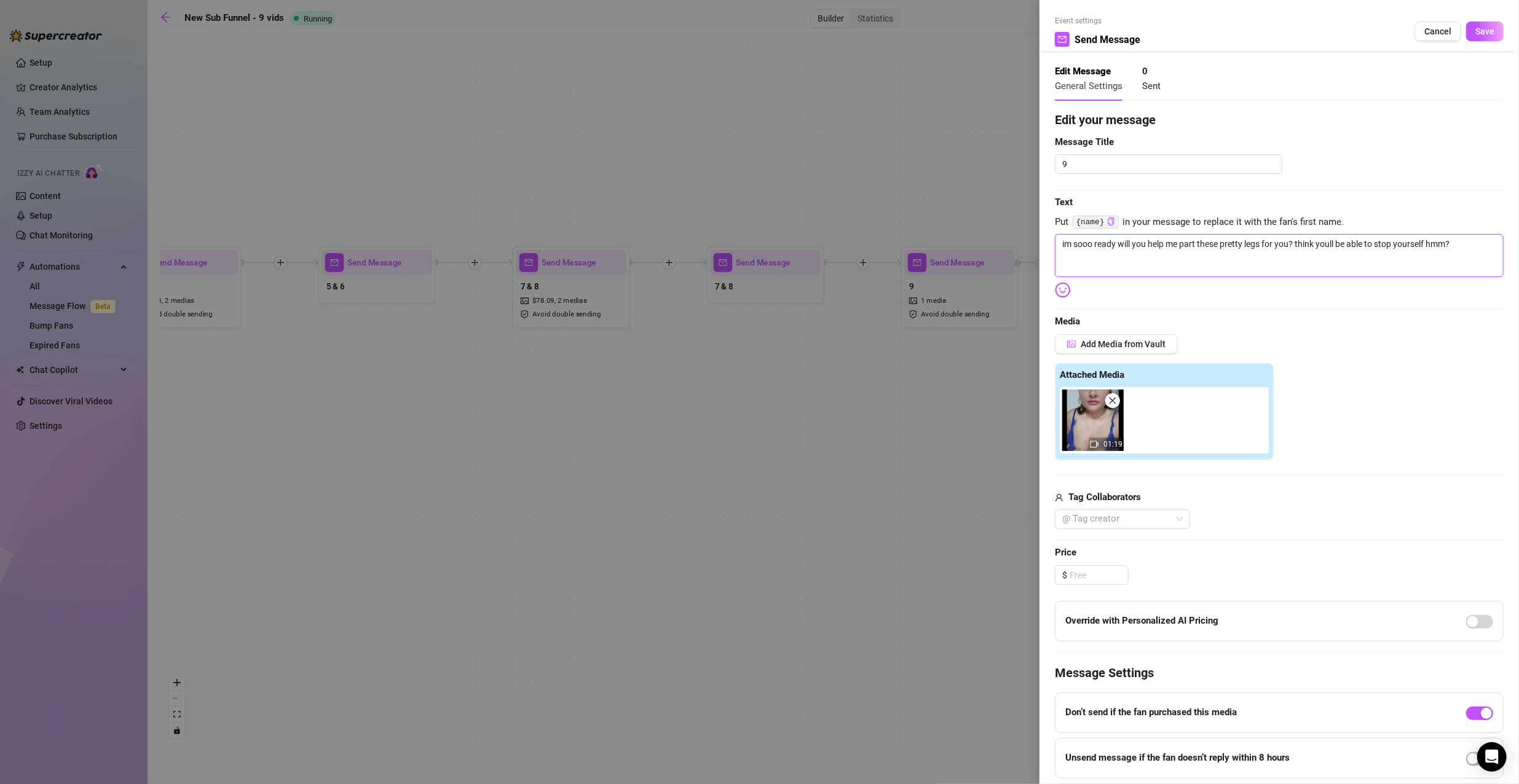
type textarea "im sooo ready awill you help me part these pretty legs for you? think youll be …"
type textarea "im sooo ready afwill you help me part these pretty legs for you? think youll be…"
type textarea "im sooo ready aftwill you help me part these pretty legs for you? think youll b…"
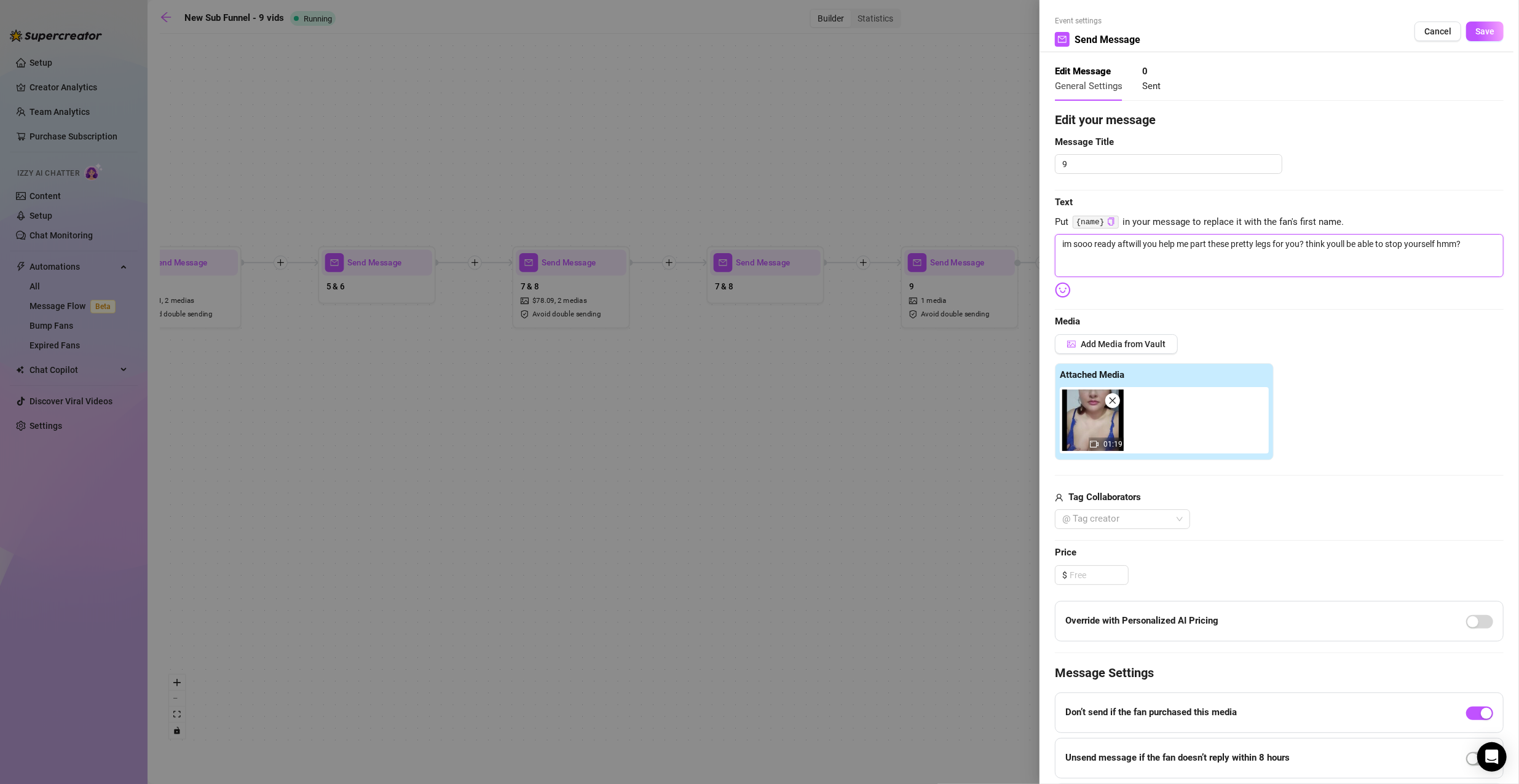
type textarea "im sooo ready aftewill you help me part these pretty legs for you? think youll …"
type textarea "im sooo ready afterwill you help me part these pretty legs for you? think youll…"
type textarea "im sooo ready after will you help me part these pretty legs for you? think youl…"
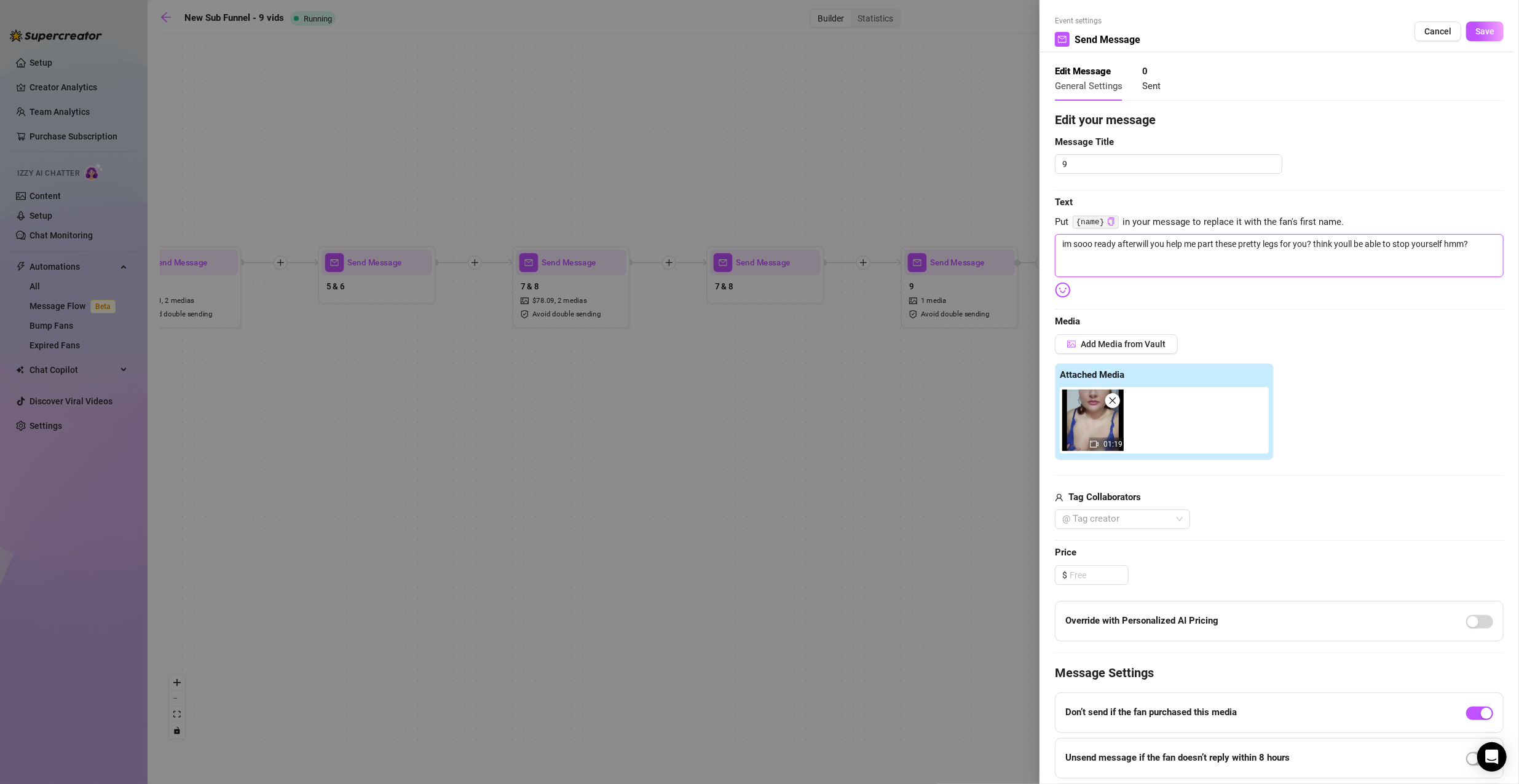
type textarea "im sooo ready after will you help me part these pretty legs for you? think youl…"
type textarea "im sooo ready after mwill you help me part these pretty legs for you? think you…"
type textarea "im sooo ready after mawill you help me part these pretty legs for you? think yo…"
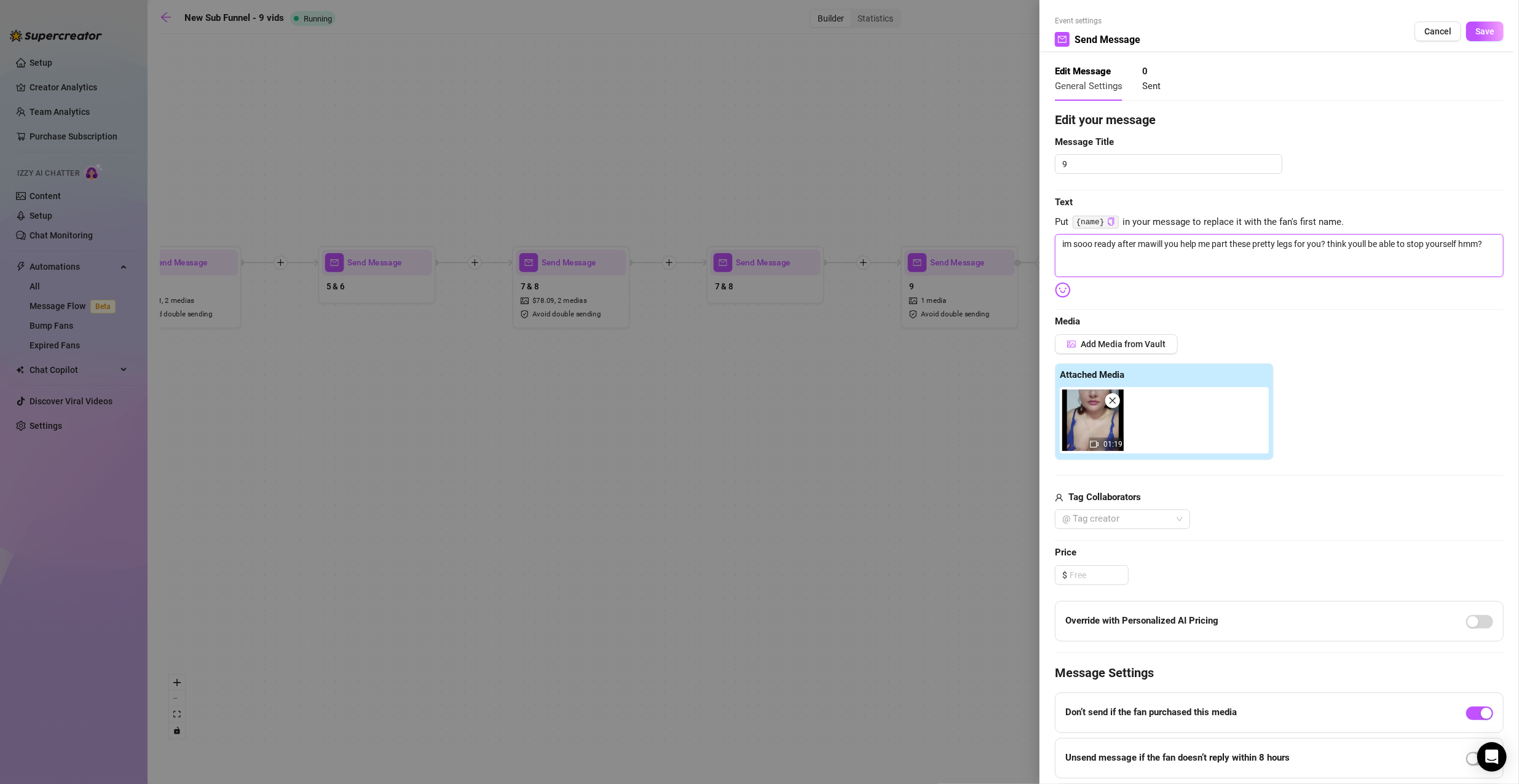
type textarea "im sooo ready after makwill you help me part these pretty legs for you? think y…"
type textarea "im sooo ready after makiwill you help me part these pretty legs for you? think …"
type textarea "im sooo ready after makinwill you help me part these pretty legs for you? think…"
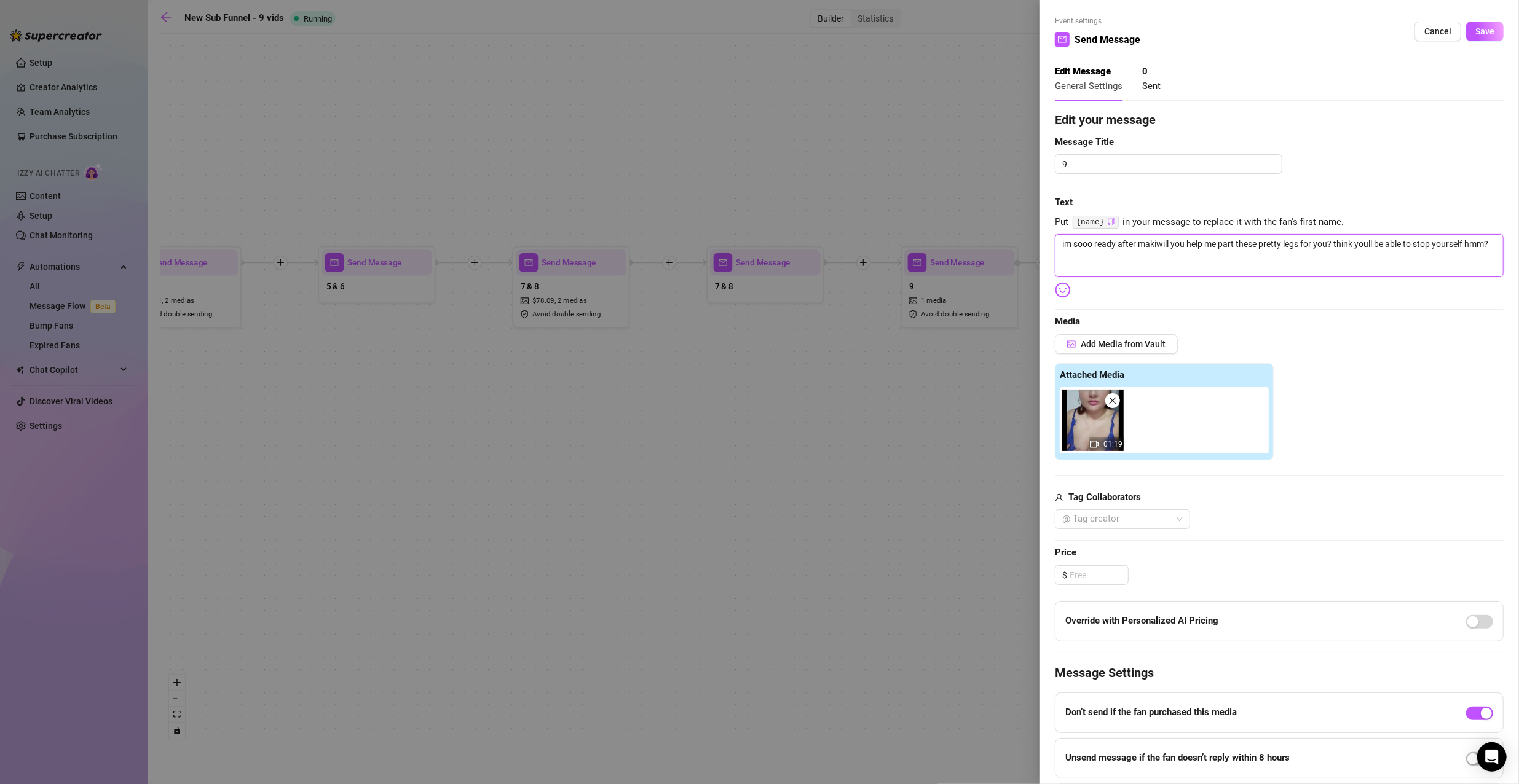
type textarea "im sooo ready after makinwill you help me part these pretty legs for you? think…"
type textarea "im sooo ready after makingwill you help me part these pretty legs for you? thin…"
type textarea "im sooo ready after making will you help me part these pretty legs for you? thi…"
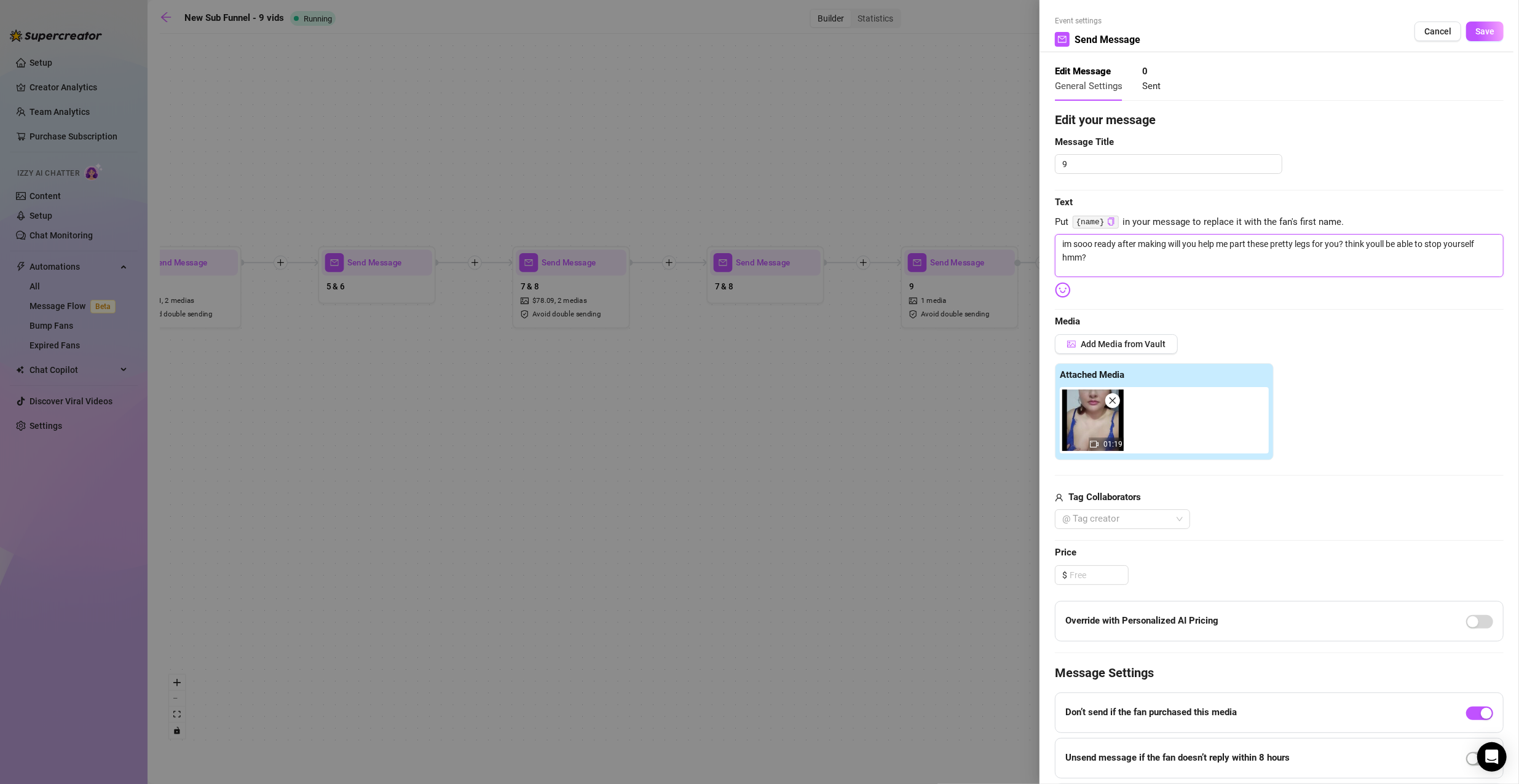
type textarea "im sooo ready after making awill you help me part these pretty legs for you? th…"
type textarea "im sooo ready after making alwill you help me part these pretty legs for you? t…"
type textarea "im sooo ready after making allwill you help me part these pretty legs for you? …"
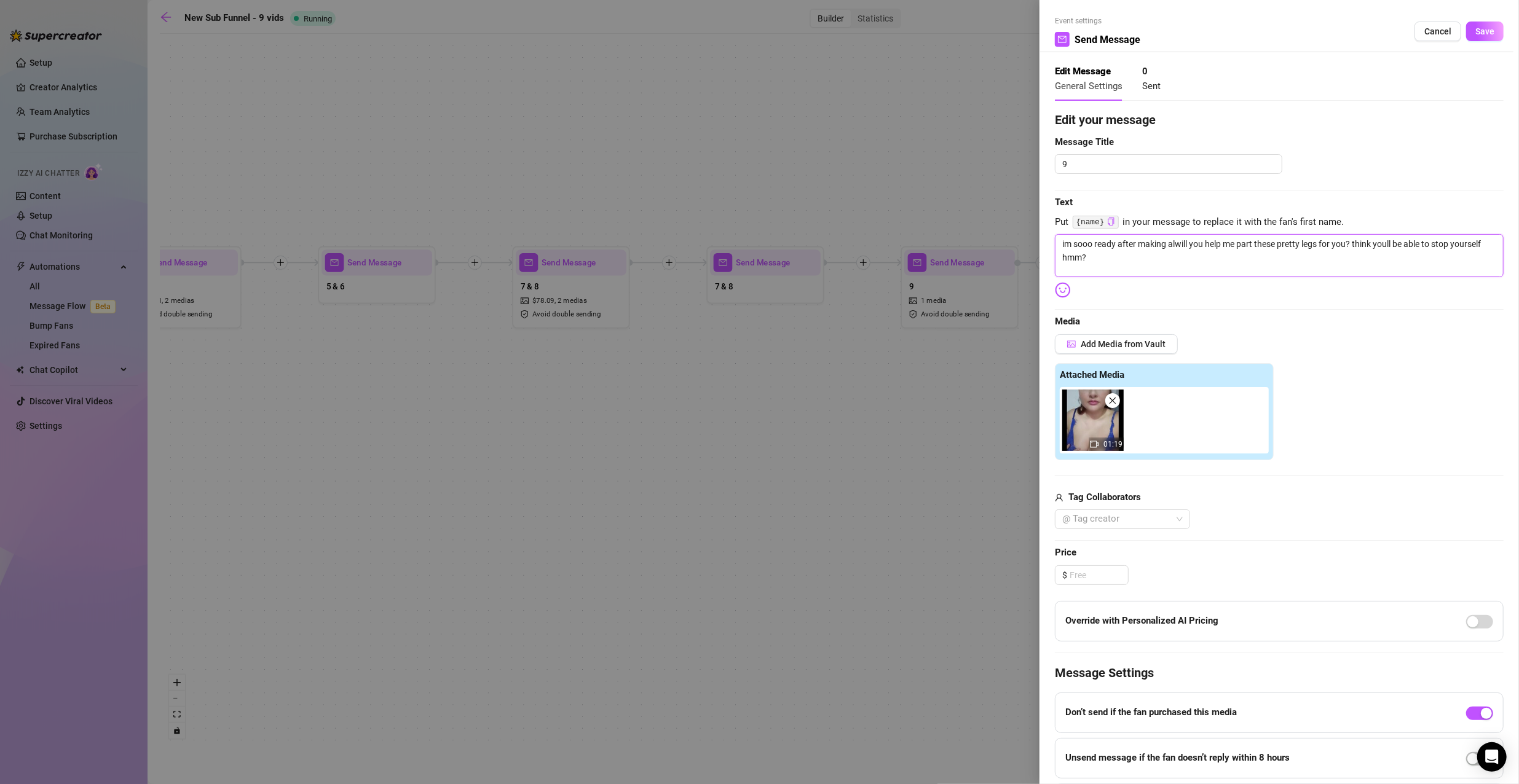
type textarea "im sooo ready after making allwill you help me part these pretty legs for you? …"
type textarea "im sooo ready after making all will you help me part these pretty legs for you?…"
type textarea "im sooo ready after making all owill you help me part these pretty legs for you…"
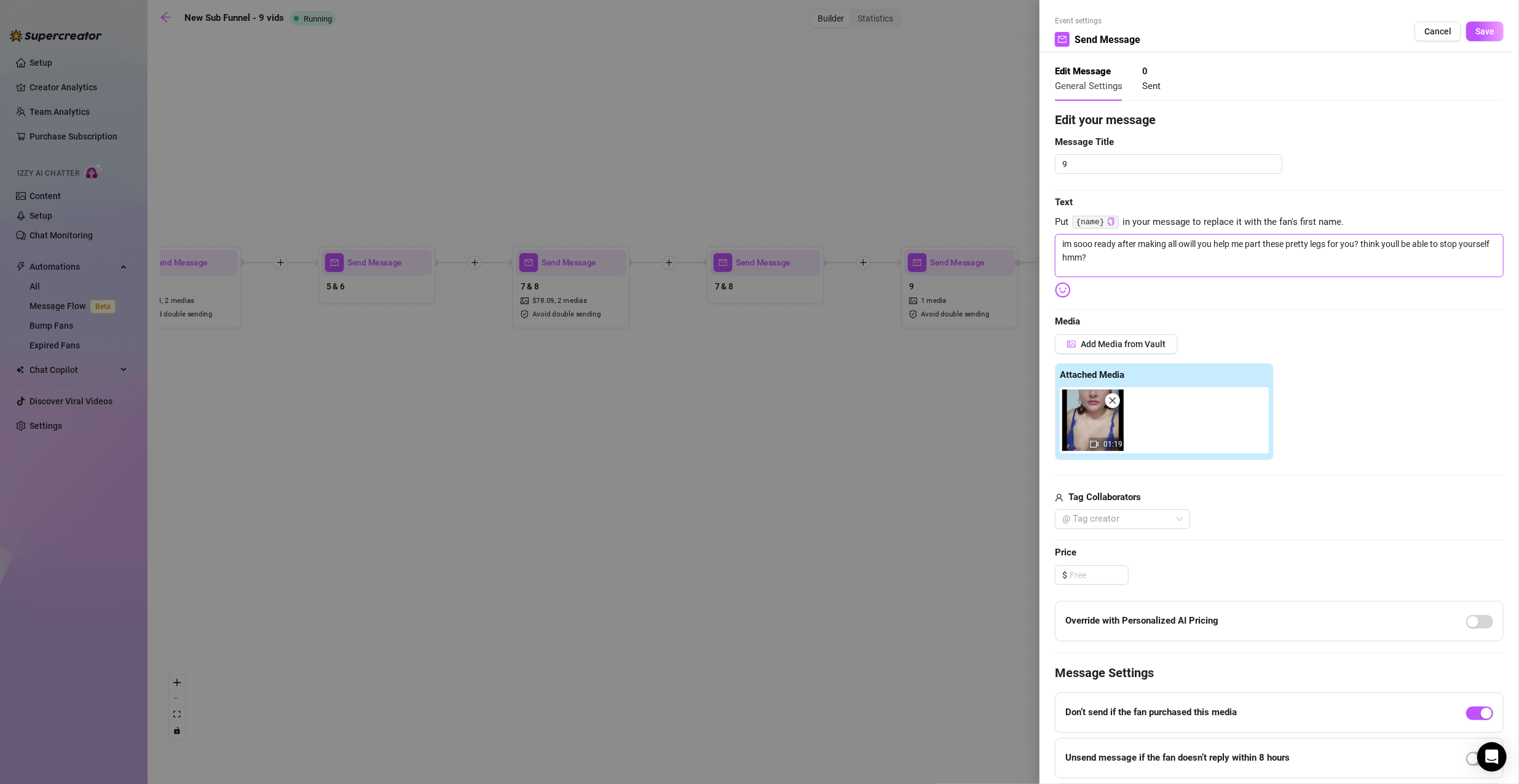
type textarea "im sooo ready after making all ofwill you help me part these pretty legs for yo…"
type textarea "im sooo ready after making all of will you help me part these pretty legs for y…"
type textarea "im sooo ready after making all of twill you help me part these pretty legs for …"
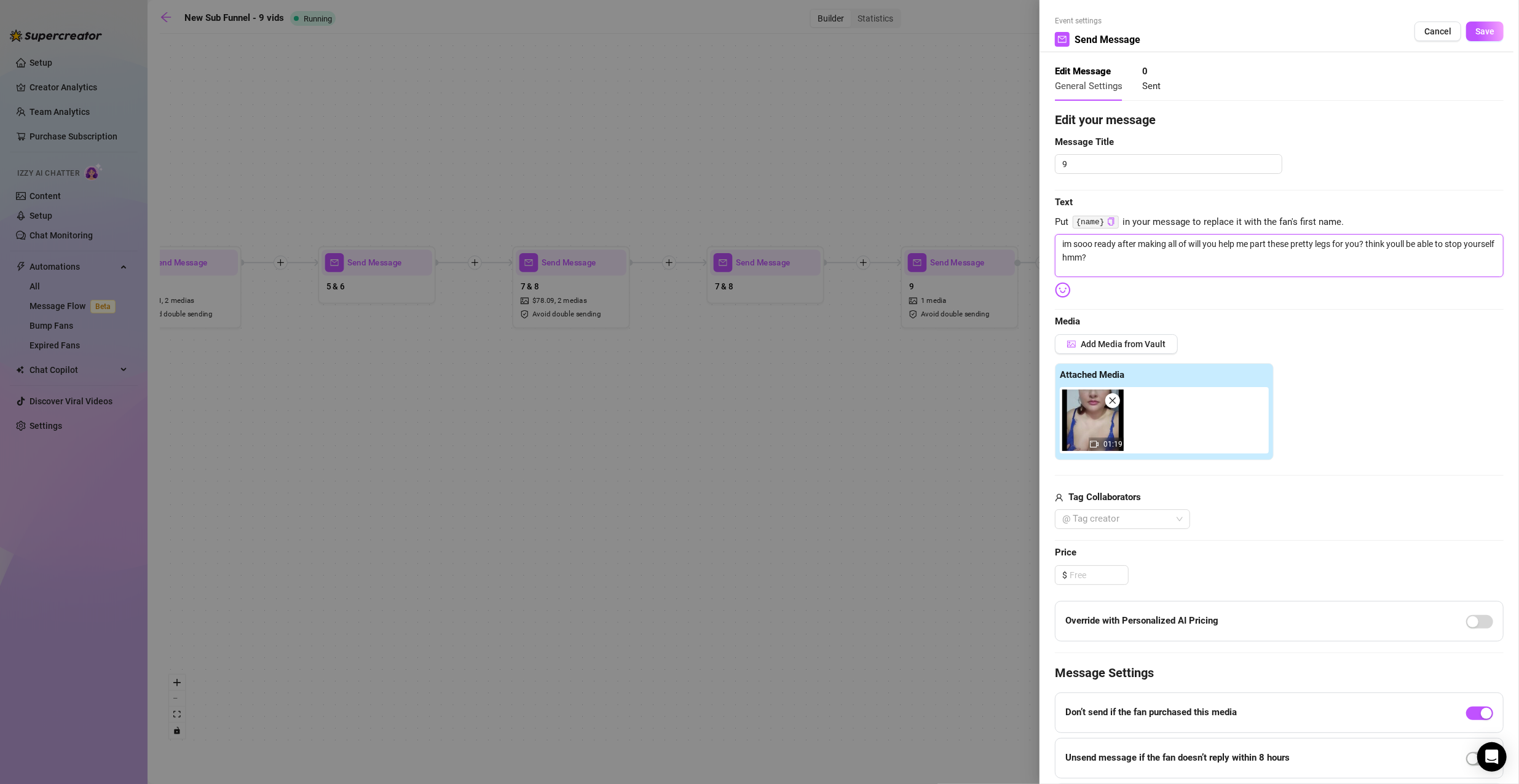
type textarea "im sooo ready after making all of twill you help me part these pretty legs for …"
type textarea "im sooo ready after making all of thwill you help me part these pretty legs for…"
type textarea "im sooo ready after making all of thawill you help me part these pretty legs fo…"
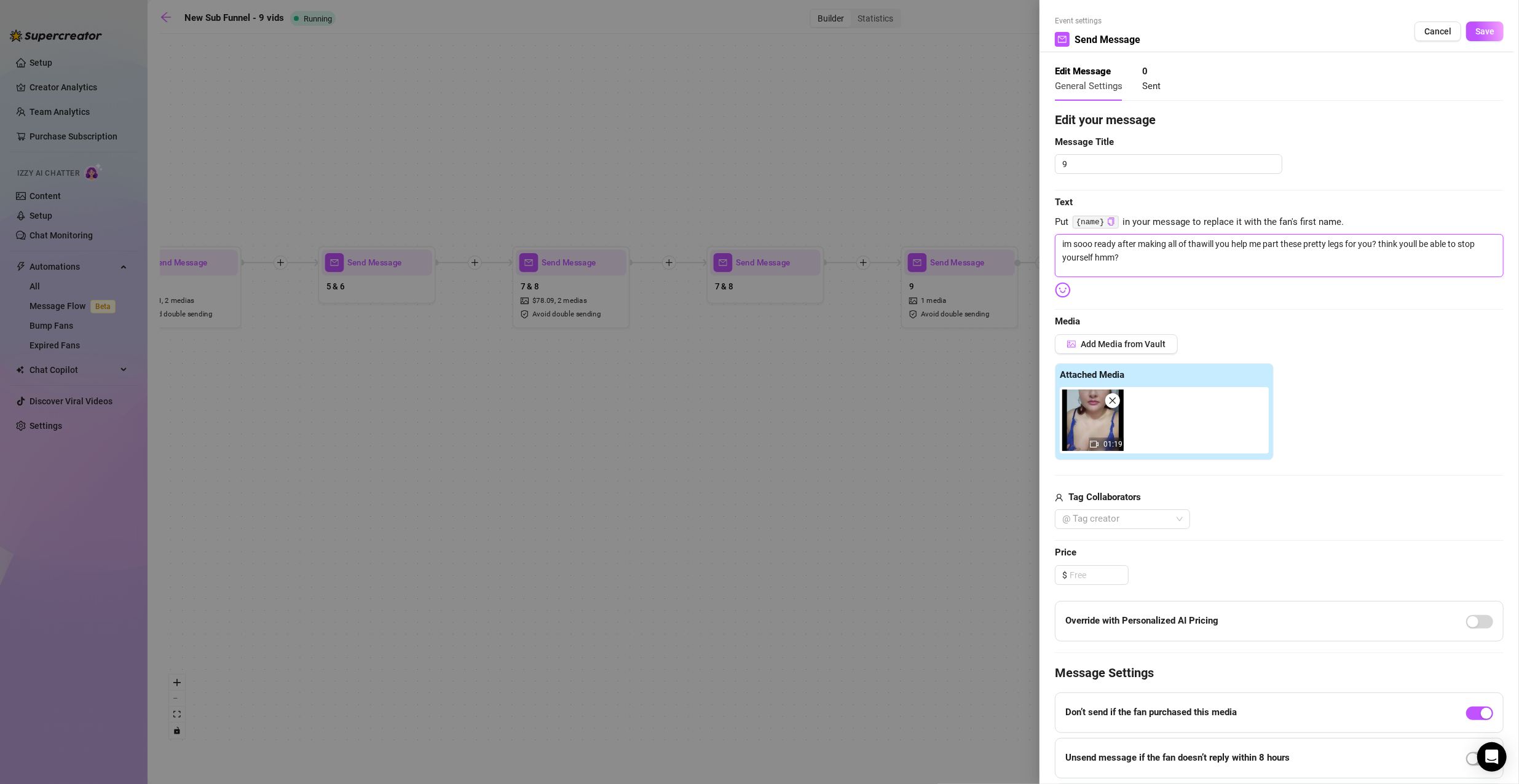
type textarea "im sooo ready after making all of thatwill you help me part these pretty legs f…"
type textarea "im sooo ready after making all of that will you help me part these pretty legs …"
type textarea "im sooo ready after making all of that cwill you help me part these pretty legs…"
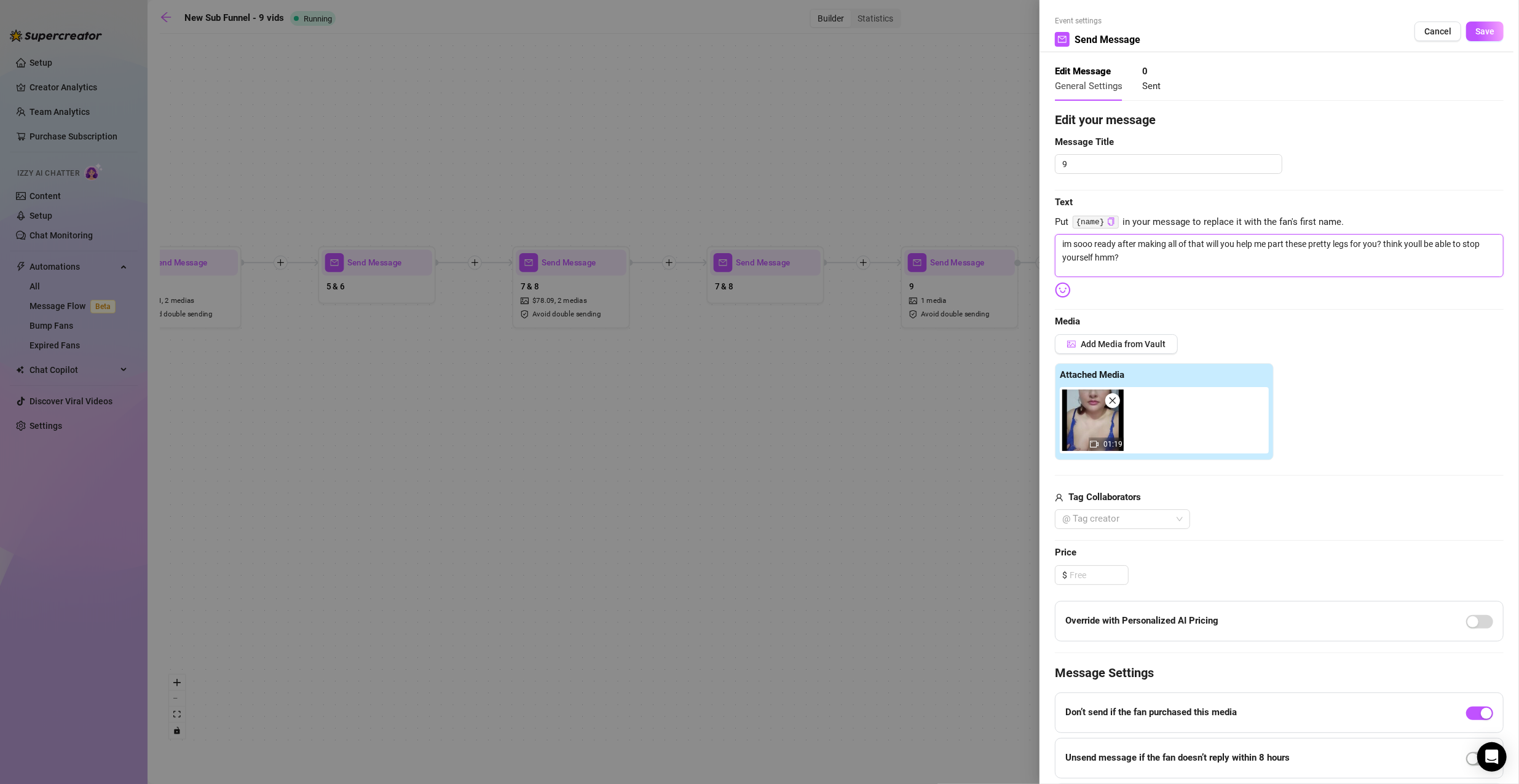
type textarea "im sooo ready after making all of that cwill you help me part these pretty legs…"
type textarea "im sooo ready after making all of that cowill you help me part these pretty leg…"
type textarea "im sooo ready after making all of that [PERSON_NAME] you help me part these pre…"
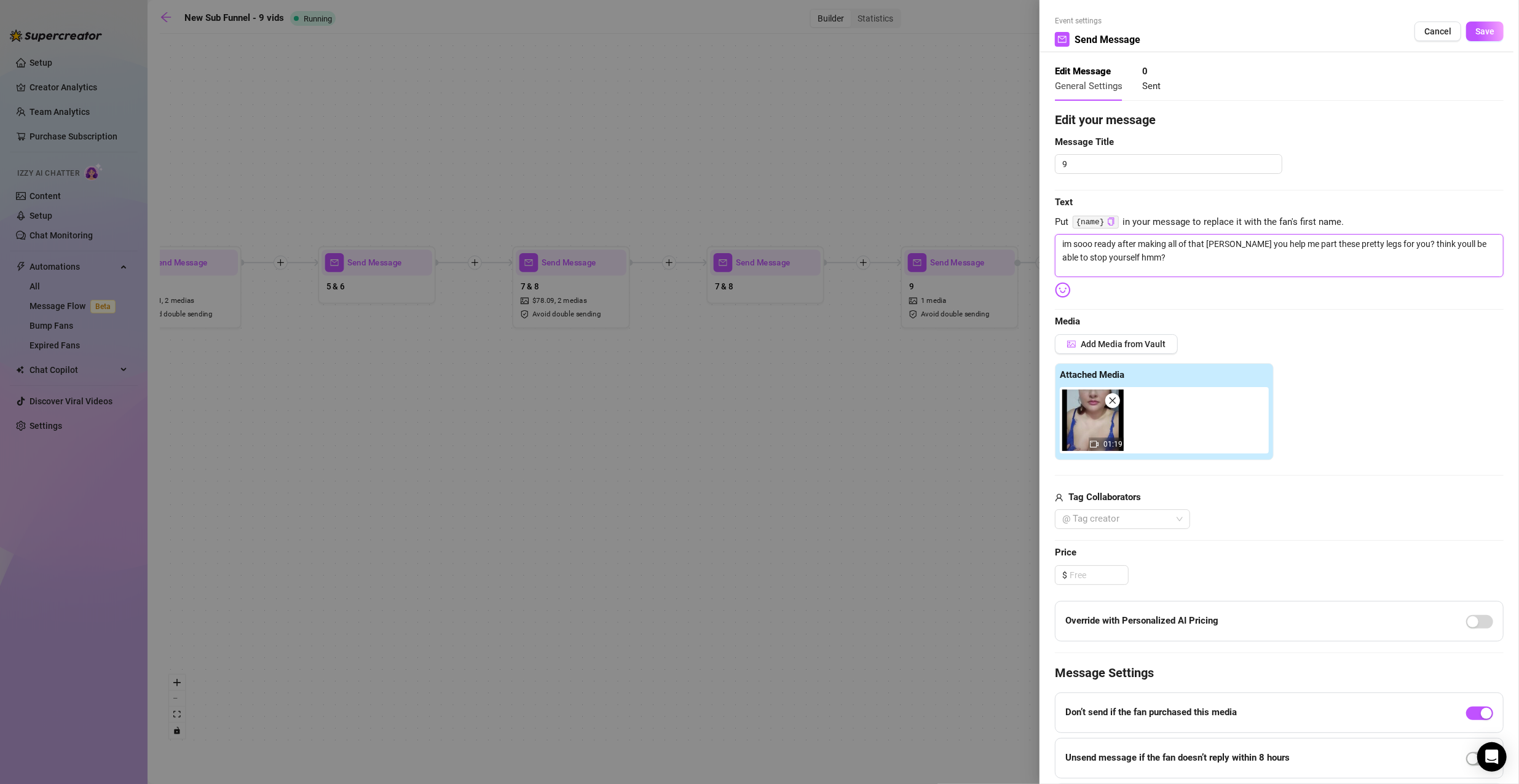
type textarea "im sooo ready after making all of that contwill you help me part these pretty l…"
type textarea "im sooo ready after making all of that contewill you help me part these pretty …"
type textarea "im sooo ready after making all of that contenwill you help me part these pretty…"
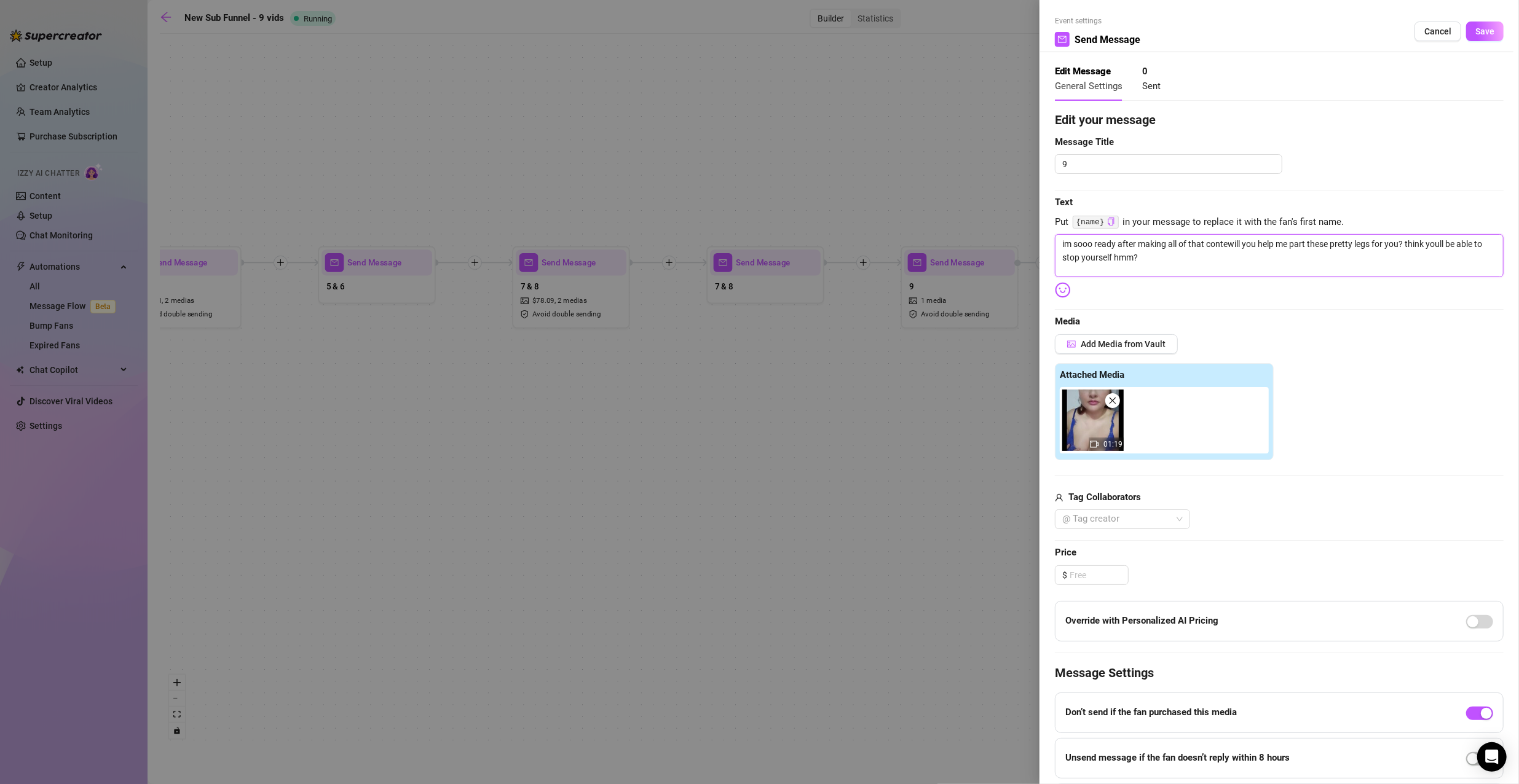
type textarea "im sooo ready after making all of that contenwill you help me part these pretty…"
type textarea "im sooo ready after making all of that contentwill you help me part these prett…"
type textarea "im sooo ready after making all of that content will you help me part these pret…"
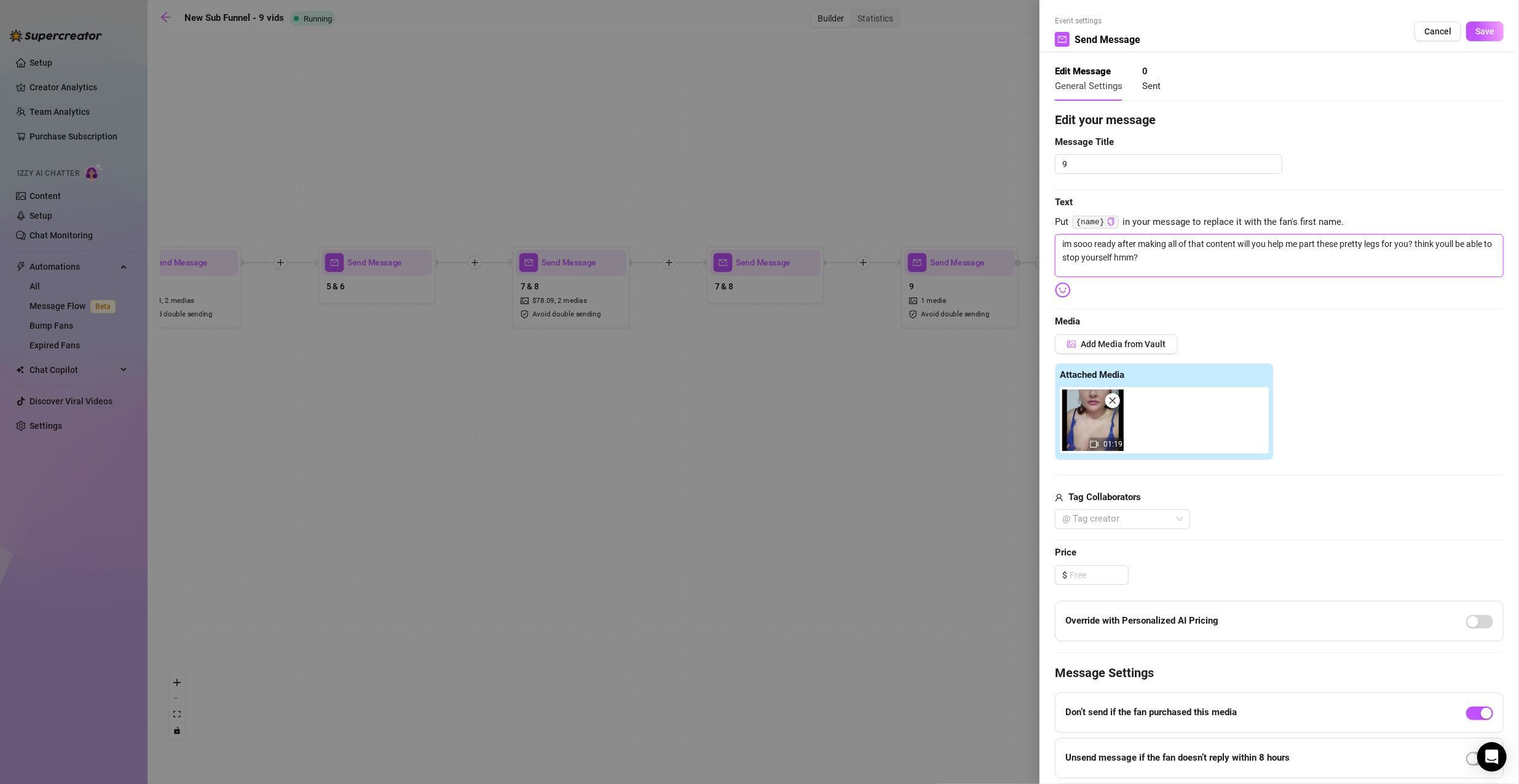
type textarea "im sooo ready after making all of that content fwill you help me part these pre…"
type textarea "im sooo ready after making all of that content fowill you help me part these pr…"
type textarea "im sooo ready after making all of that content forwill you help me part these p…"
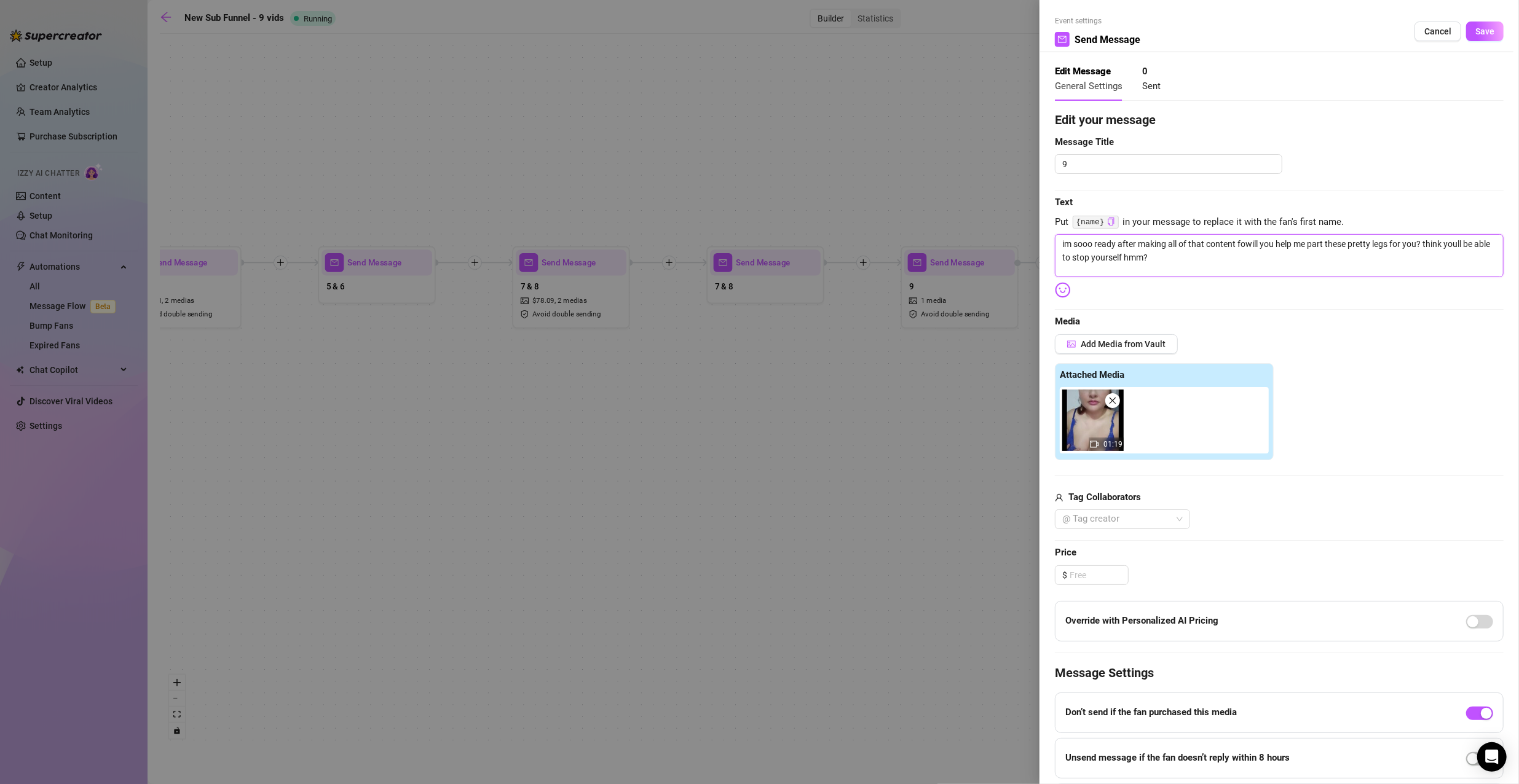
type textarea "im sooo ready after making all of that content forwill you help me part these p…"
type textarea "im sooo ready after making all of that content for will you help me part these …"
type textarea "im sooo ready after making all of that content for uwill you help me part these…"
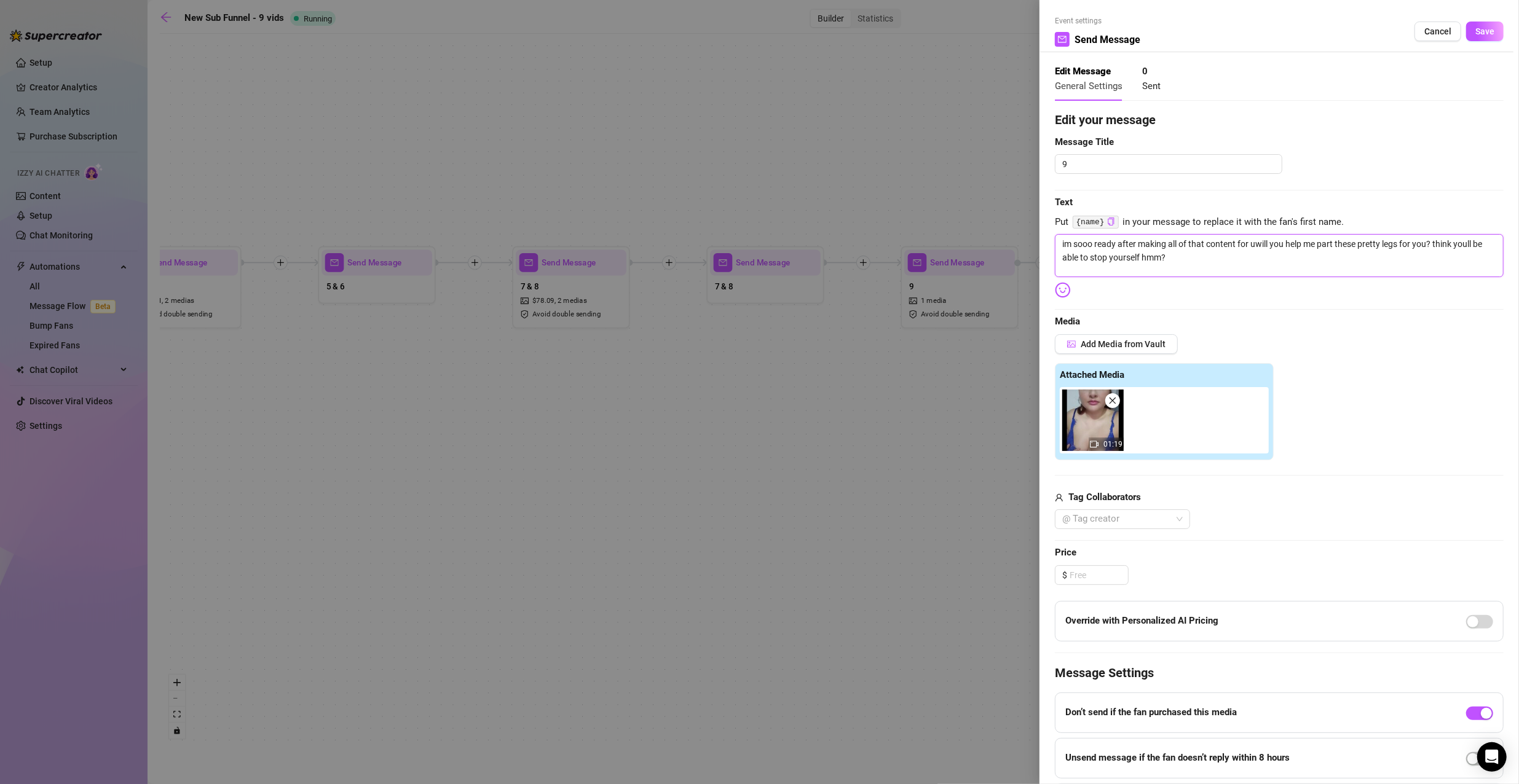
type textarea "im sooo ready after making all of that content for u.will you help me part thes…"
type textarea "im sooo ready after making all of that content for u. will you help me part the…"
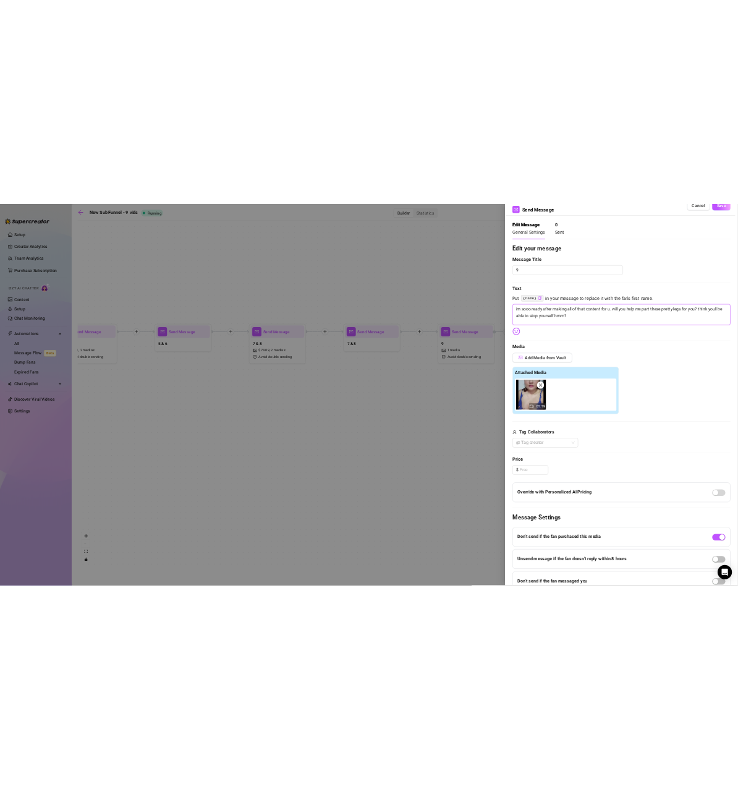
scroll to position [62, 0]
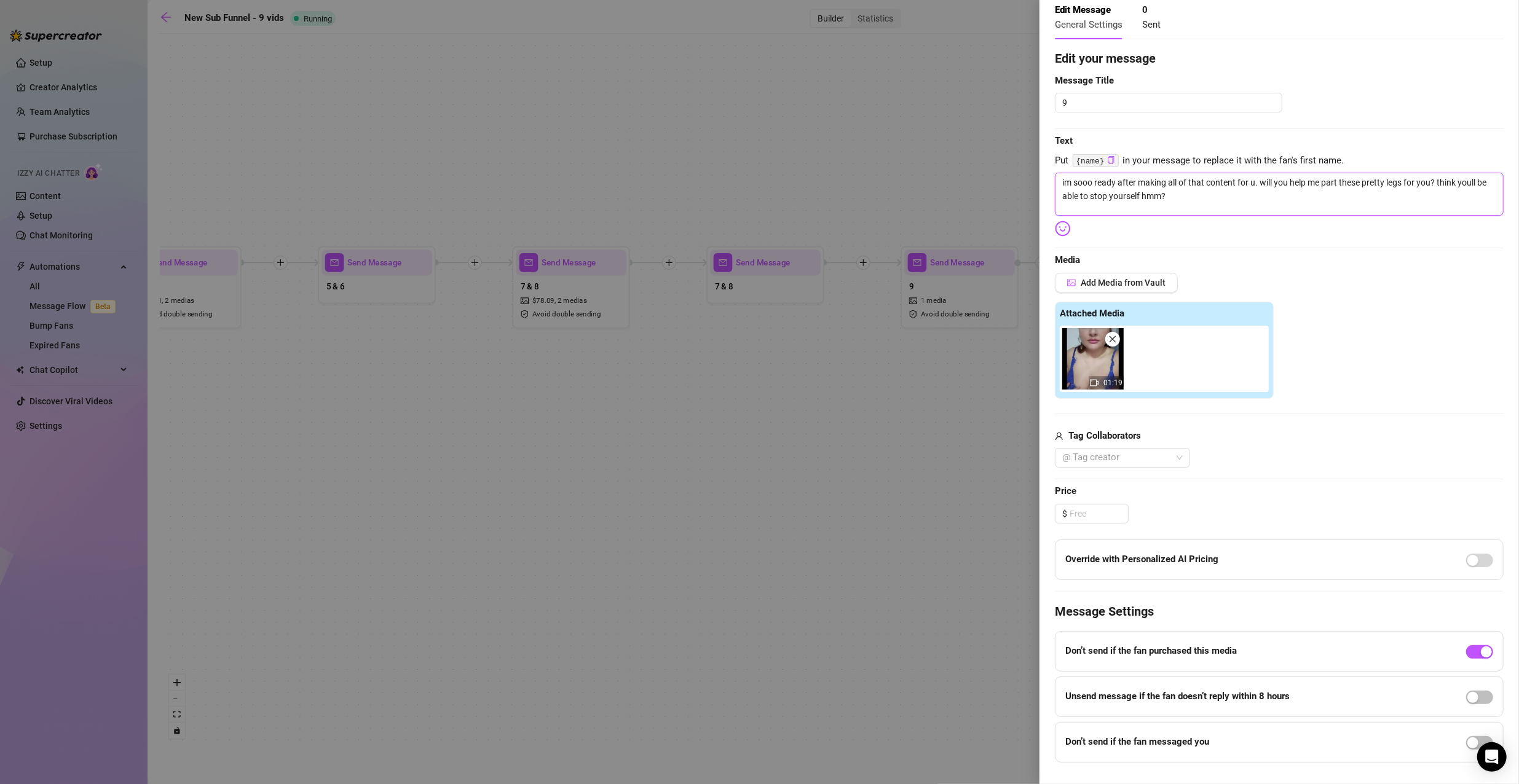
type textarea "im sooo ready after making all of that content for u.will you help me part thes…"
type textarea "im sooo ready after making all of that content for uwill you help me part these…"
type textarea "im sooo ready after making all of that content for u will you help me part thes…"
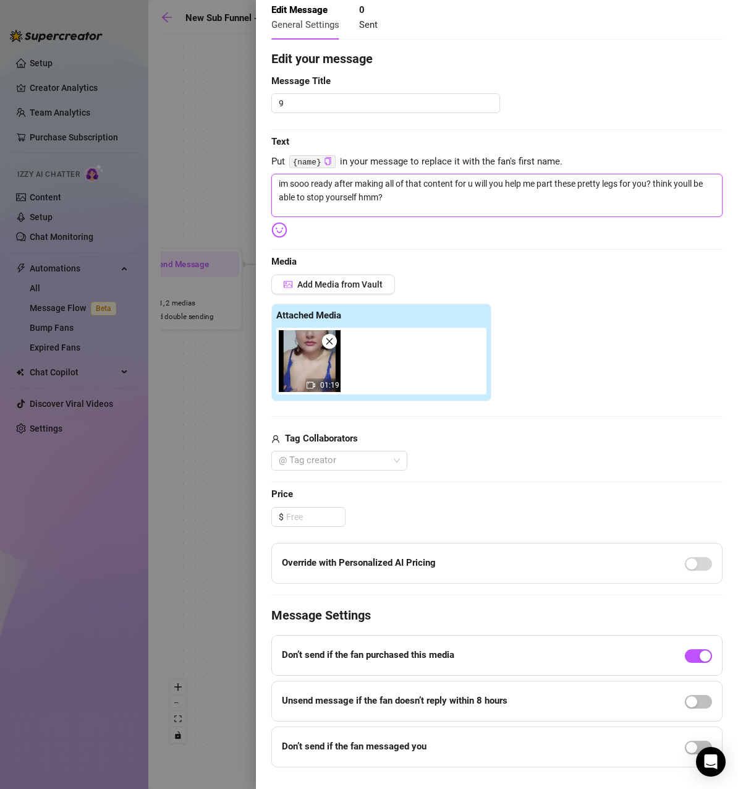
type textarea "im sooo ready after making all of that content for u will you help me part thes…"
paste textarea "🤭"
type textarea "im sooo ready after making all of that content for u 🤭will you help me part the…"
drag, startPoint x: 639, startPoint y: 184, endPoint x: 651, endPoint y: 185, distance: 11.8
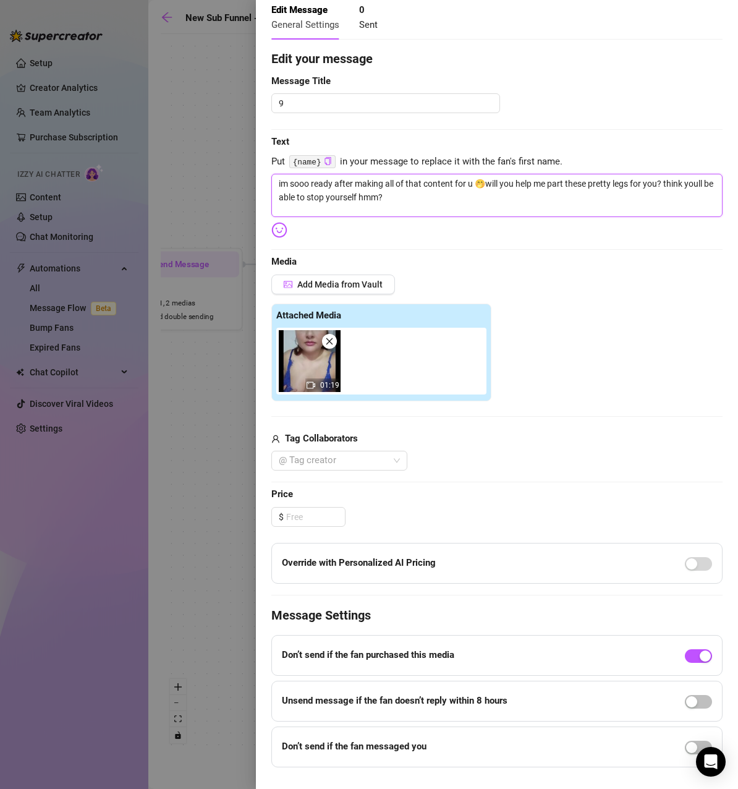
click at [651, 185] on textarea "im sooo ready after making all of that content for u 🤭will you help me part the…" at bounding box center [496, 195] width 451 height 43
drag, startPoint x: 635, startPoint y: 180, endPoint x: 660, endPoint y: 189, distance: 26.2
click at [660, 189] on textarea "im sooo ready after making all of that content for u 🤭will you help me part the…" at bounding box center [496, 195] width 451 height 43
click at [432, 193] on textarea "im sooo ready after making all of that content for u 🤭will you help me part the…" at bounding box center [496, 195] width 451 height 43
paste textarea "🫣"
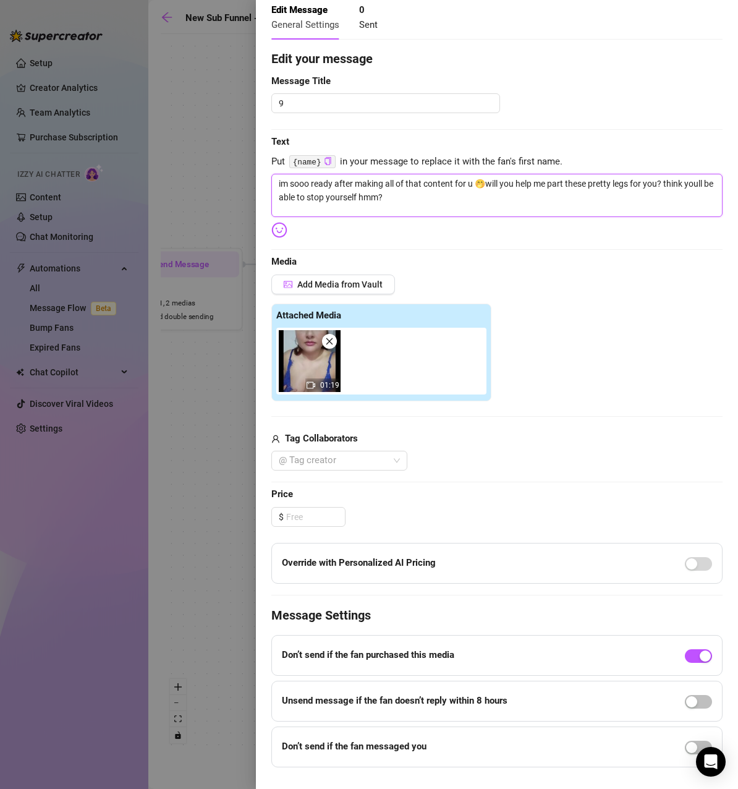
type textarea "im sooo ready after making all of that content for u 🤭will you help me part the…"
click at [490, 183] on textarea "im sooo ready after making all of that content for u 🤭will you help me part the…" at bounding box center [496, 195] width 451 height 43
type textarea "im sooo ready after making all of that content for u 🤭iwill you help me part th…"
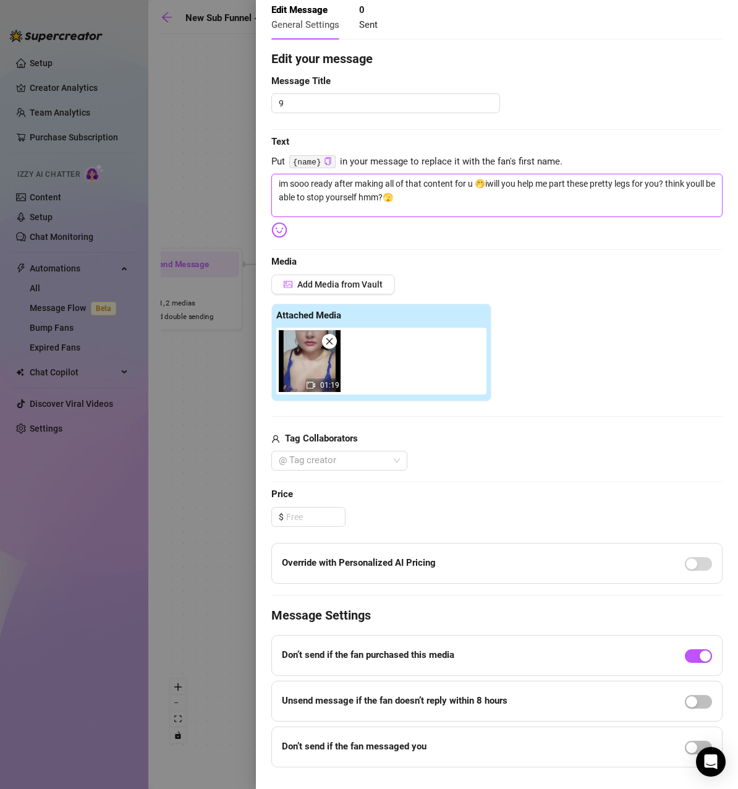
type textarea "im sooo ready after making all of that content for u 🤭i will you help me part t…"
type textarea "im sooo ready after making all of that content for u 🤭i cwill you help me part …"
type textarea "im sooo ready after making all of that content for u 🤭i cowill you help me part…"
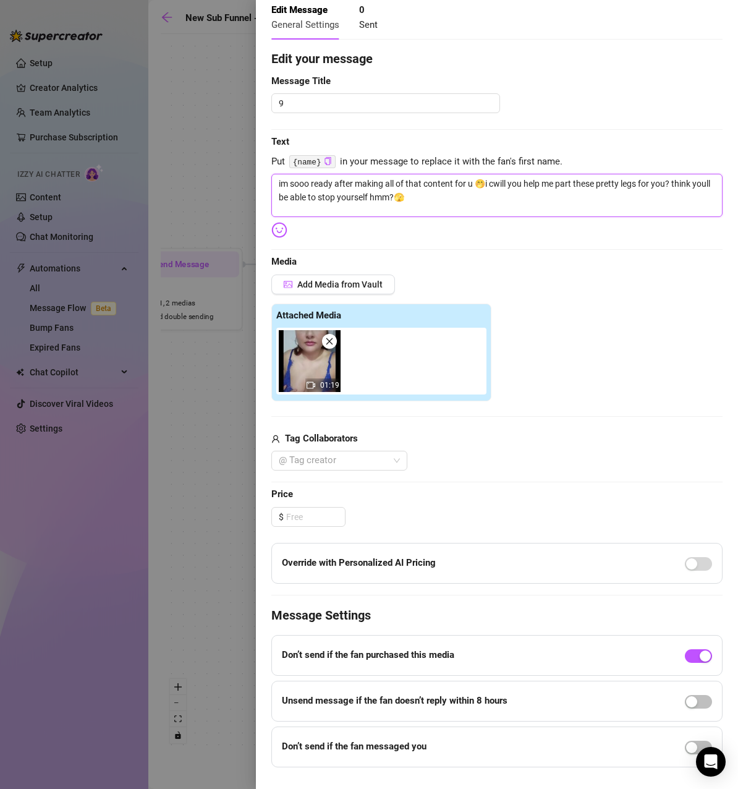
type textarea "im sooo ready after making all of that content for u 🤭i cowill you help me part…"
type textarea "im sooo ready after making all of that content for u 🤭i couwill you help me par…"
type textarea "im sooo ready after making all of that content for u 🤭i coulwill you help me pa…"
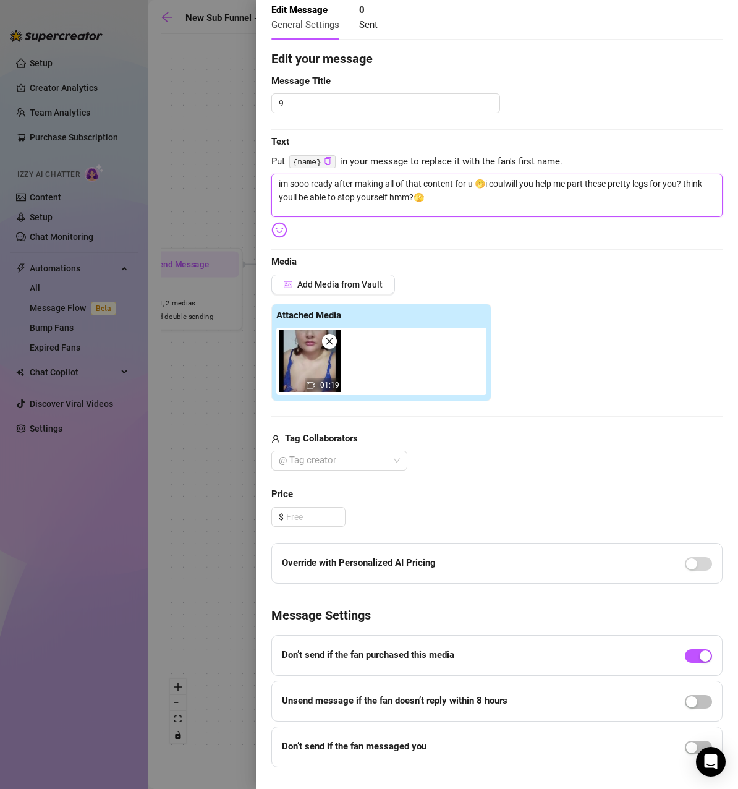
type textarea "im sooo ready after making all of that content for u 🤭i couldwill you help me p…"
type textarea "im sooo ready after making all of that content for u 🤭i couldnwill you help me …"
type textarea "im sooo ready after making all of that content for u 🤭i couldntwill you help me…"
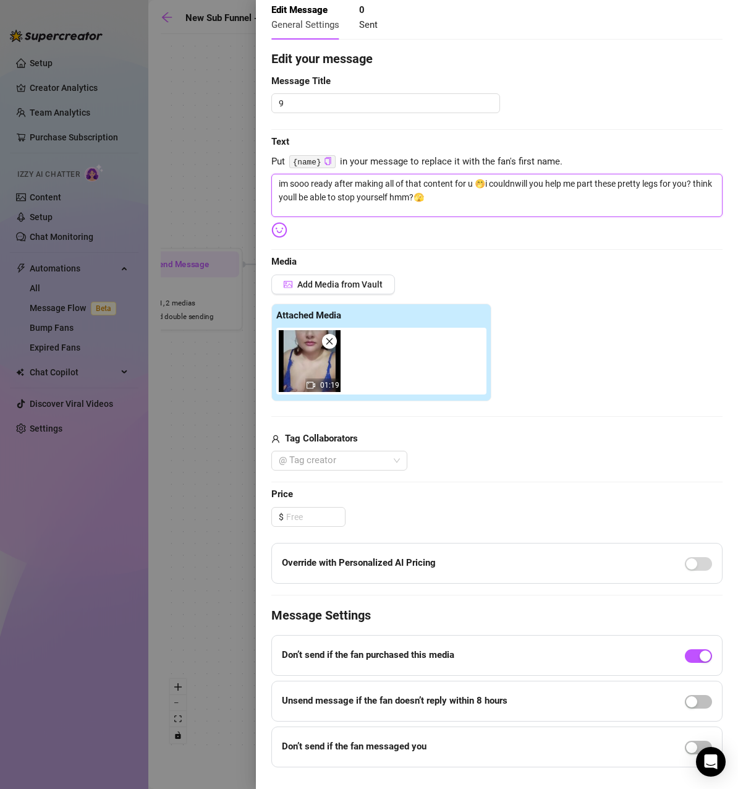
type textarea "im sooo ready after making all of that content for u 🤭i couldntwill you help me…"
type textarea "im sooo ready after making all of that content for u 🤭i couldnt will you help m…"
type textarea "im sooo ready after making all of that content for u 🤭i couldnt hwill you help …"
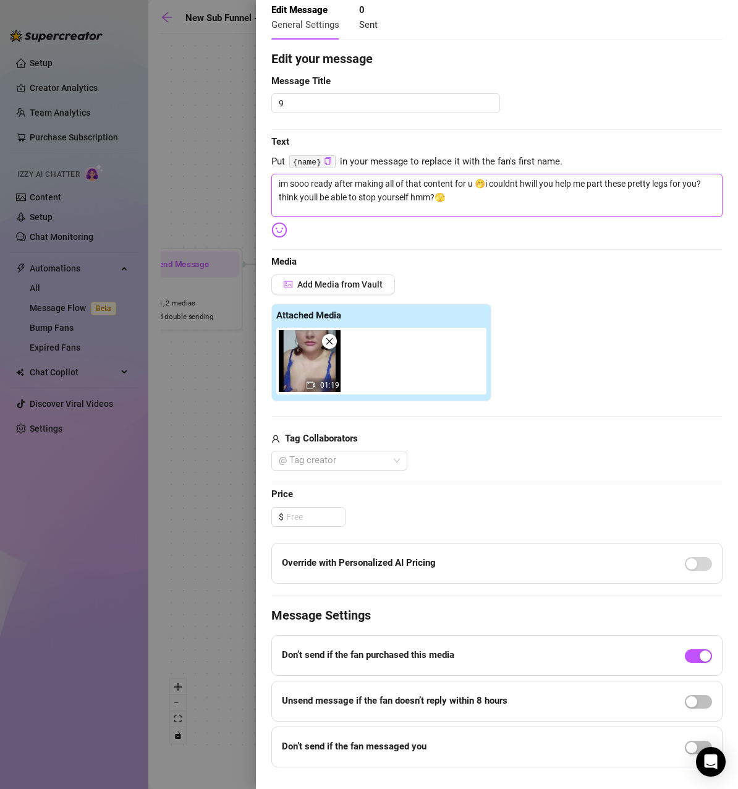
type textarea "im sooo ready after making all of that content for u 🤭i couldnt hewill you help…"
type textarea "im sooo ready after making all of that content for u 🤭i couldnt helwill you hel…"
type textarea "im sooo ready after making all of that content for u 🤭i couldnt hel will you he…"
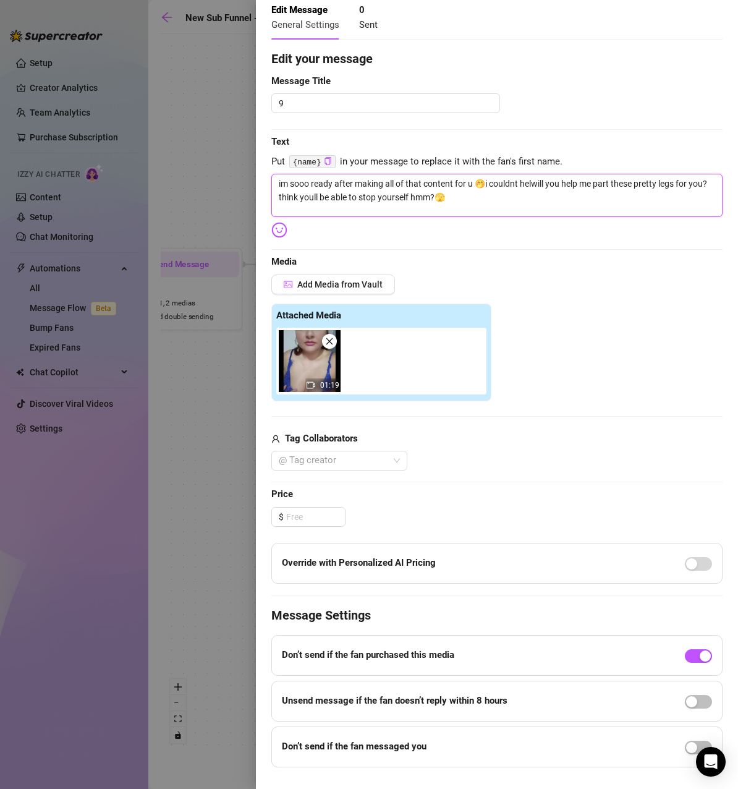
type textarea "im sooo ready after making all of that content for u 🤭i couldnt hel will you he…"
type textarea "im sooo ready after making all of that content for u 🤭i couldnt hel pwill you h…"
type textarea "im sooo ready after making all of that content for u 🤭i couldnt hel pmwill you …"
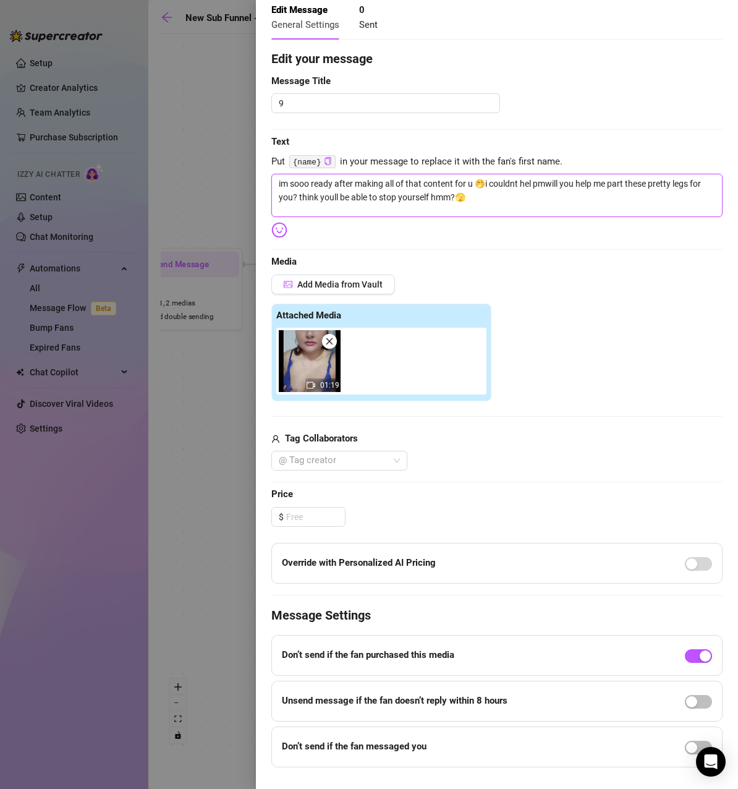
type textarea "im sooo ready after making all of that content for u 🤭i couldnt hel pmywill you…"
type textarea "im sooo ready after making all of that content for u 🤭i couldnt hel pmyswill yo…"
type textarea "im sooo ready after making all of that content for u 🤭i couldnt hel pmyslwill y…"
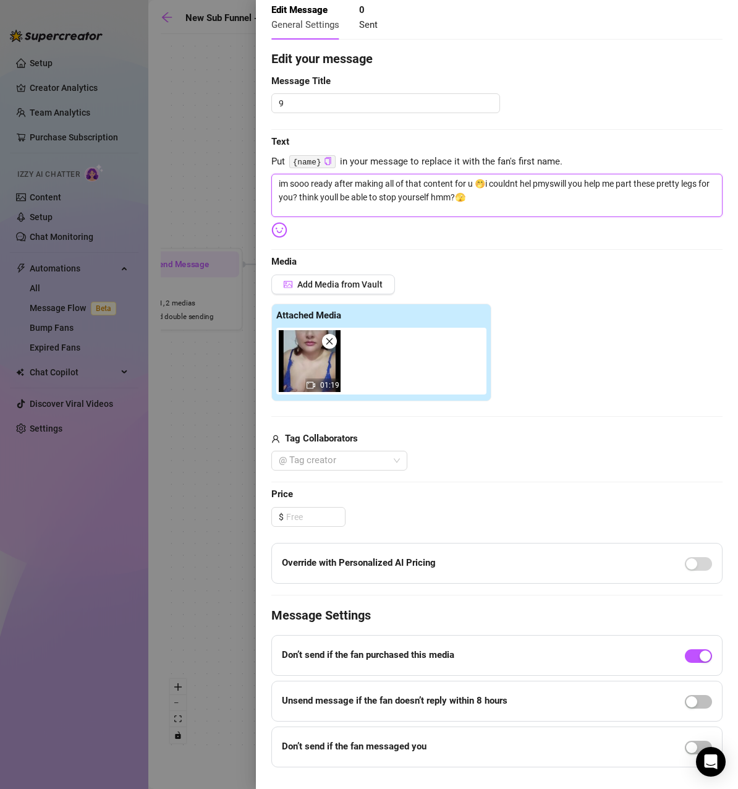
type textarea "im sooo ready after making all of that content for u 🤭i couldnt hel pmyslwill y…"
type textarea "im sooo ready after making all of that content for u 🤭i couldnt hel pmyslewill …"
type textarea "im sooo ready after making all of that content for u 🤭i couldnt hel pmyslefwill…"
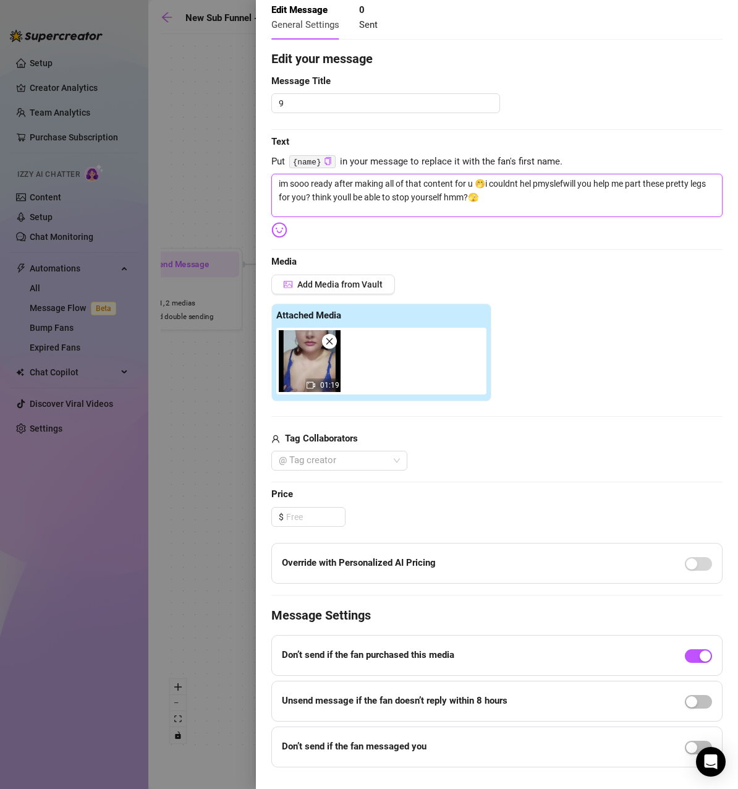
type textarea "im sooo ready after making all of that content for u 🤭i couldnt hel pmyslewill …"
type textarea "im sooo ready after making all of that content for u 🤭i couldnt hel pmyslwill y…"
type textarea "im sooo ready after making all of that content for u 🤭i couldnt hel pmyswill yo…"
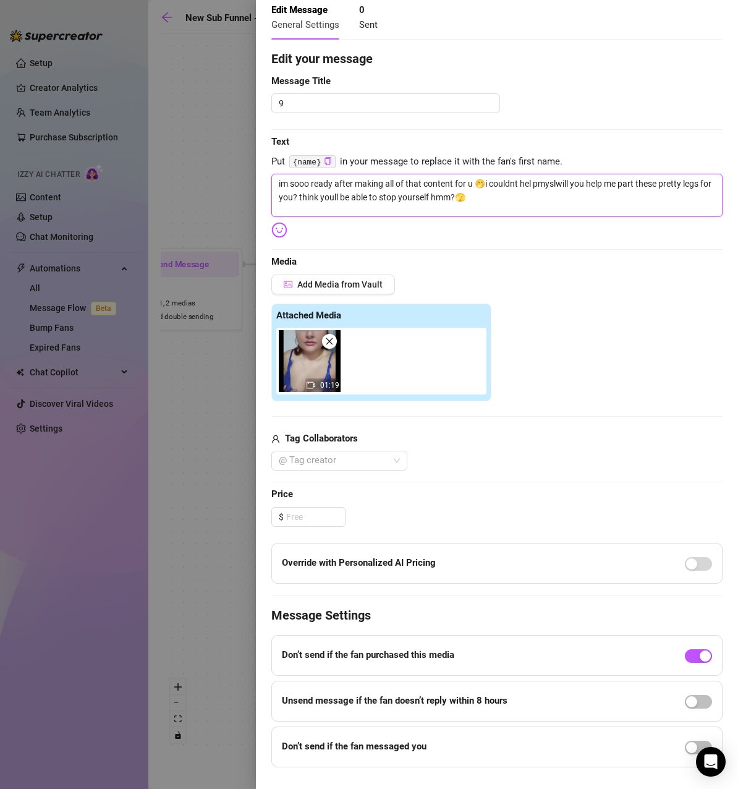
type textarea "im sooo ready after making all of that content for u 🤭i couldnt hel pmyswill yo…"
type textarea "im sooo ready after making all of that content for u 🤭i couldnt hel pmywill you…"
type textarea "im sooo ready after making all of that content for u 🤭i couldnt hel pmwill you …"
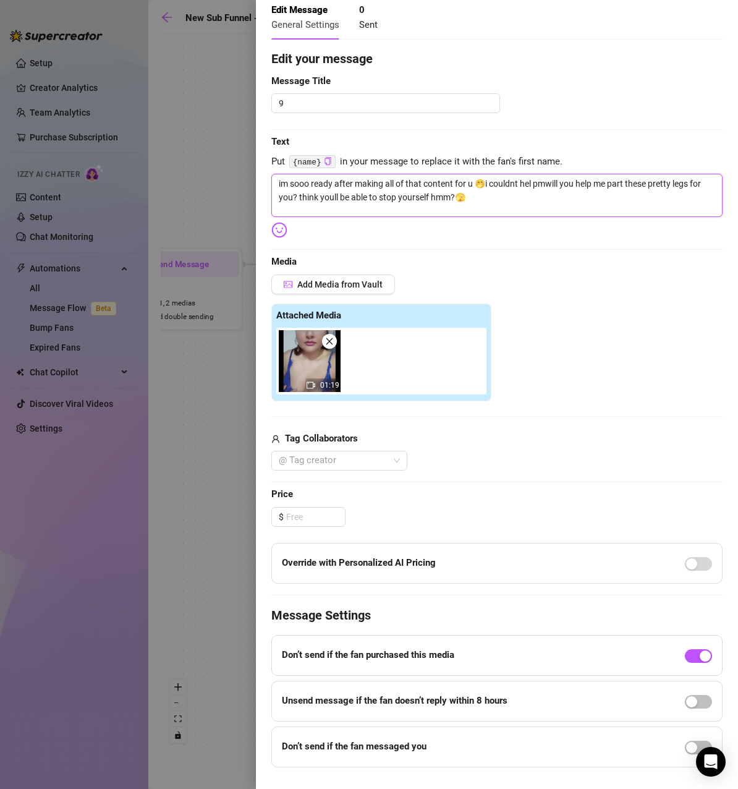
type textarea "im sooo ready after making all of that content for u 🤭i couldnt hel pwill you h…"
type textarea "im sooo ready after making all of that content for u 🤭i couldnt hel will you he…"
type textarea "im sooo ready after making all of that content for u 🤭i couldnt helwill you hel…"
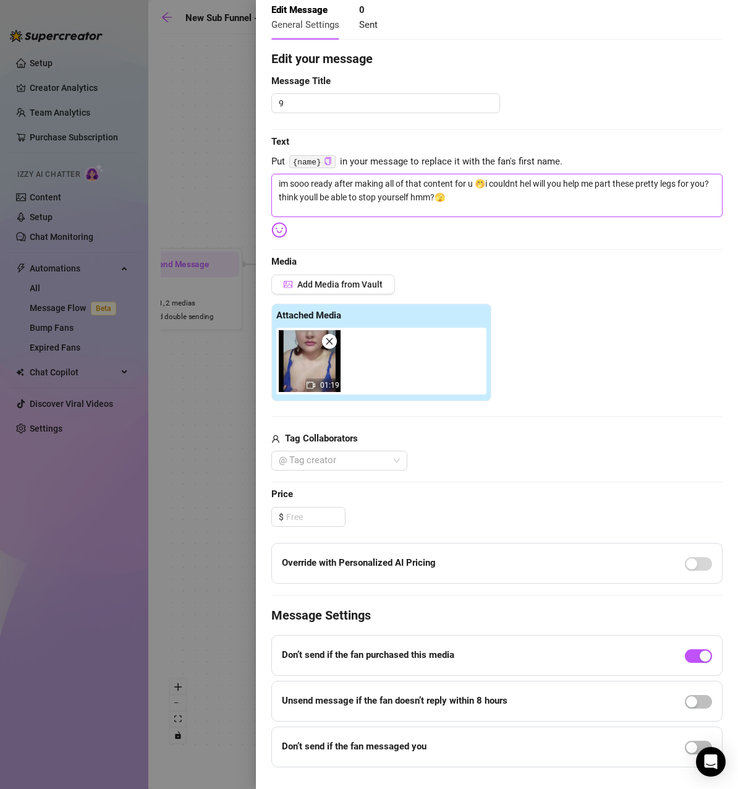
type textarea "im sooo ready after making all of that content for u 🤭i couldnt helwill you hel…"
type textarea "im sooo ready after making all of that content for u 🤭i couldnt hewill you help…"
type textarea "im sooo ready after making all of that content for u 🤭i couldnt helwill you hel…"
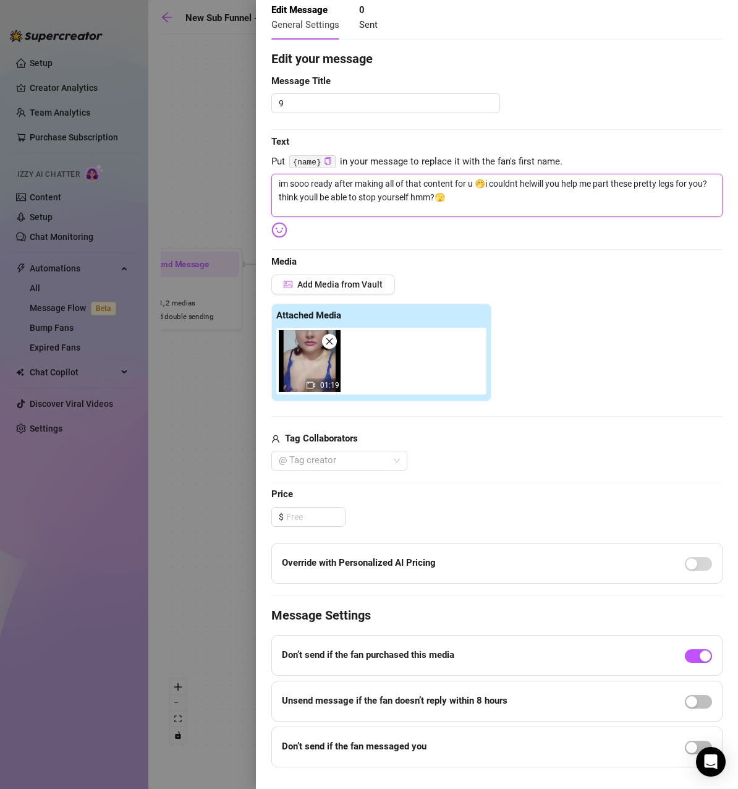
type textarea "im sooo ready after making all of that content for u 🤭i couldnt helpwill you he…"
type textarea "im sooo ready after making all of that content for u 🤭i couldnt help will you h…"
type textarea "im sooo ready after making all of that content for u 🤭i couldnt help mwill you …"
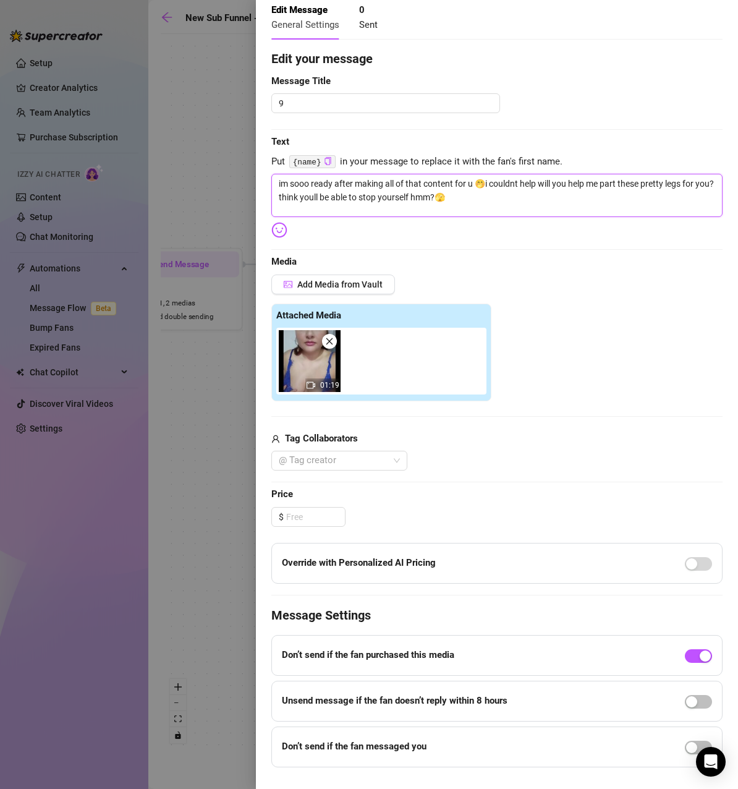
type textarea "im sooo ready after making all of that content for u 🤭i couldnt help mwill you …"
type textarea "im sooo ready after making all of that content for u 🤭i couldnt help mywill you…"
type textarea "im sooo ready after making all of that content for u 🤭i couldnt help myswill yo…"
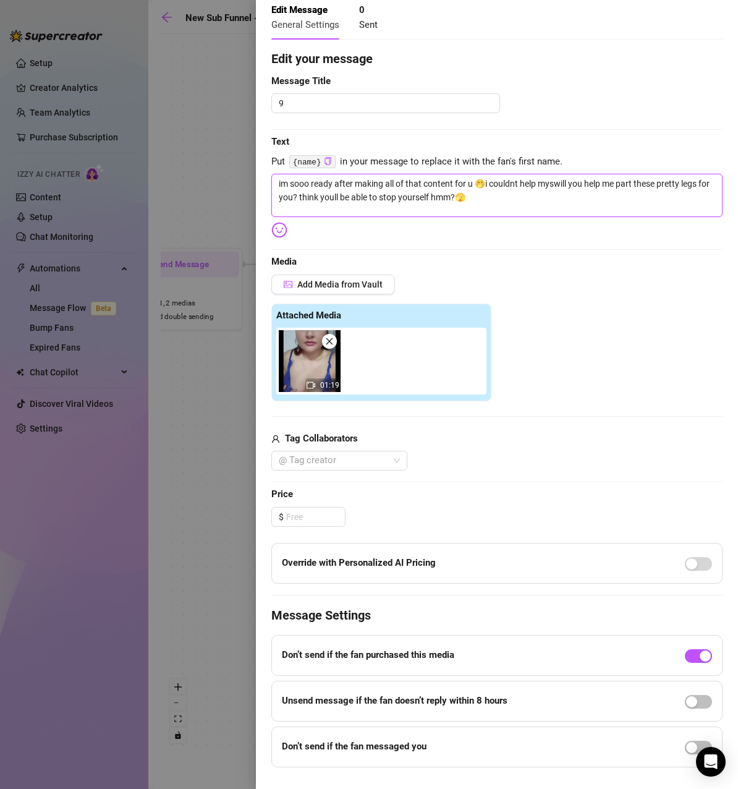
type textarea "im sooo ready after making all of that content for u 🤭i couldnt help mysewill y…"
click at [278, 182] on textarea "im sooo ready after making all of that content for u 🤭will you help me part the…" at bounding box center [496, 195] width 451 height 43
click at [479, 183] on textarea "im sooo ready after making all of that content for u 🤭will you help me part the…" at bounding box center [496, 195] width 451 height 43
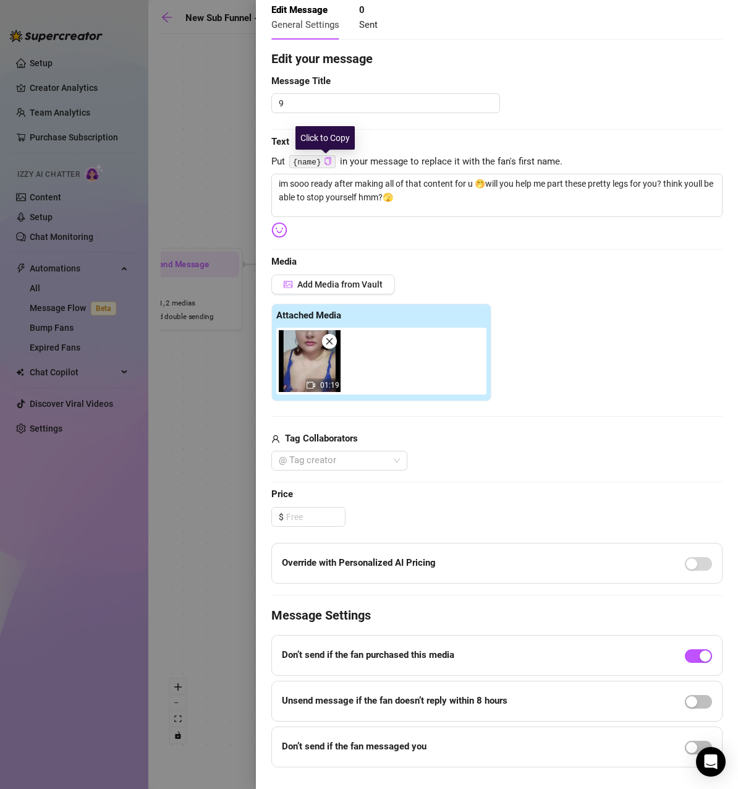
click at [326, 160] on icon "copy" at bounding box center [328, 161] width 8 height 8
click at [473, 180] on textarea "im sooo ready after making all of that content for u 🤭will you help me part the…" at bounding box center [496, 195] width 451 height 43
paste textarea "{name}"
click at [508, 177] on textarea "im sooo ready after making all of that content for u {name} 🤭will you help me p…" at bounding box center [496, 195] width 451 height 43
click at [518, 187] on textarea "im sooo ready after making all of that content for u {name}🤭will you help me pa…" at bounding box center [496, 195] width 451 height 43
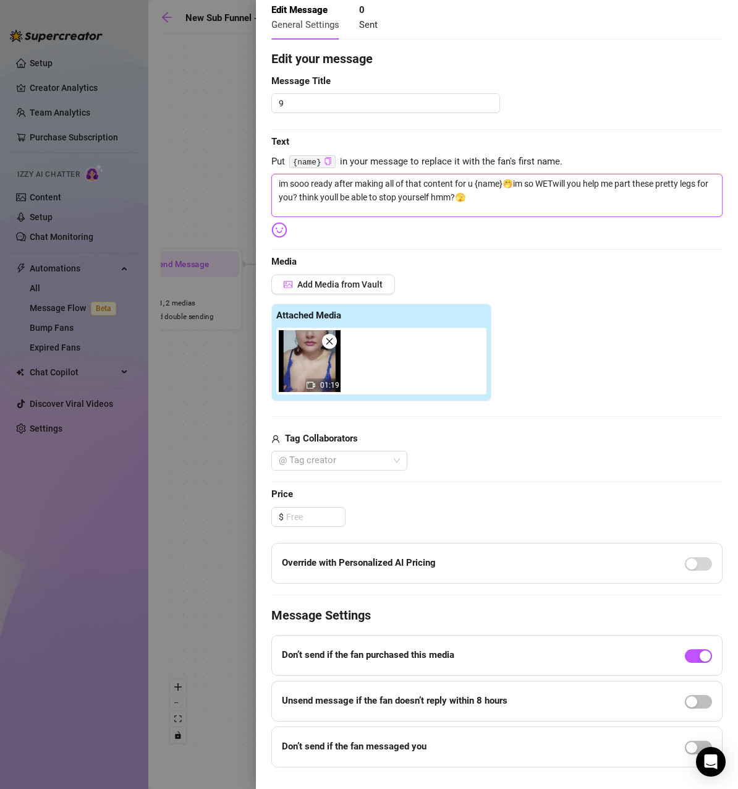
click at [515, 183] on textarea "im sooo ready after making all of that content for u {name}🤭im so WETwill you h…" at bounding box center [496, 195] width 451 height 43
click at [286, 229] on img at bounding box center [279, 230] width 16 height 16
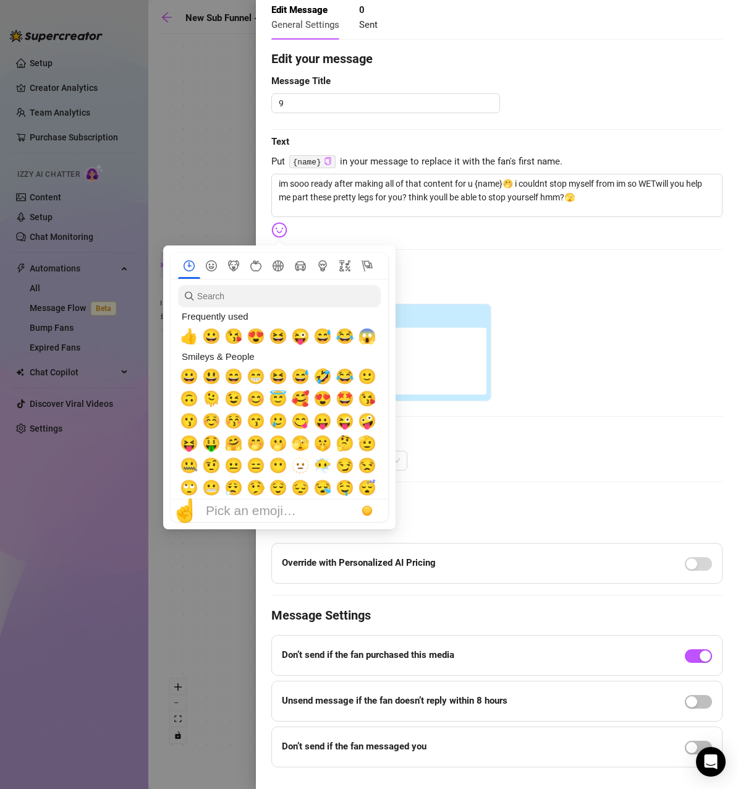
click at [284, 229] on img at bounding box center [279, 230] width 16 height 16
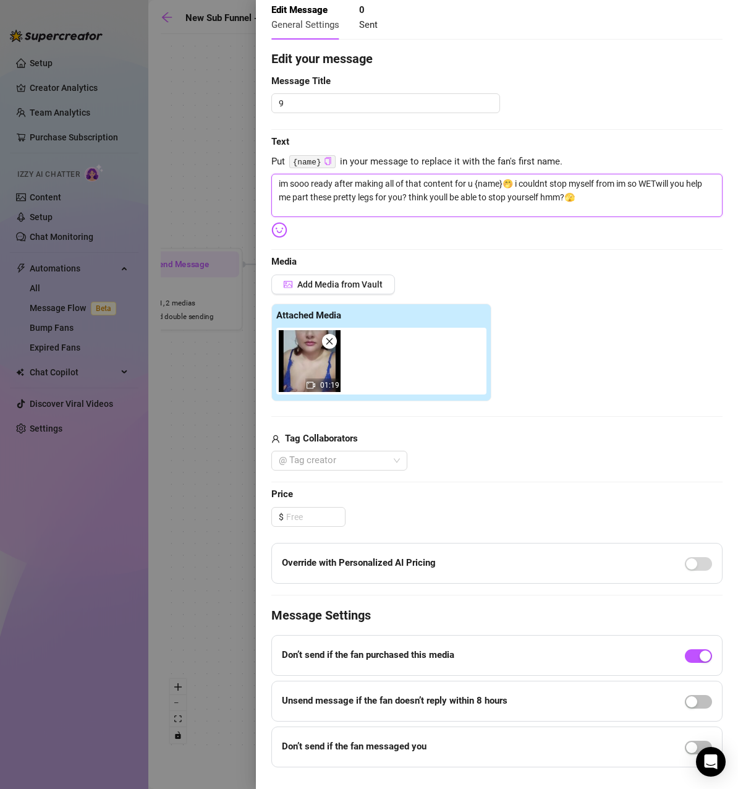
drag, startPoint x: 552, startPoint y: 181, endPoint x: 571, endPoint y: 186, distance: 19.4
click at [571, 186] on textarea "im sooo ready after making all of that content for u {name}🤭 i couldnt stop mys…" at bounding box center [496, 195] width 451 height 43
click at [618, 184] on textarea "im sooo ready after making all of that content for u {name}🤭 i couldnt help mys…" at bounding box center [496, 195] width 451 height 43
click at [351, 197] on textarea "im sooo ready after making all of that content for u {name}🤭 i couldnt help mys…" at bounding box center [496, 195] width 451 height 43
drag, startPoint x: 688, startPoint y: 199, endPoint x: 697, endPoint y: 203, distance: 10.0
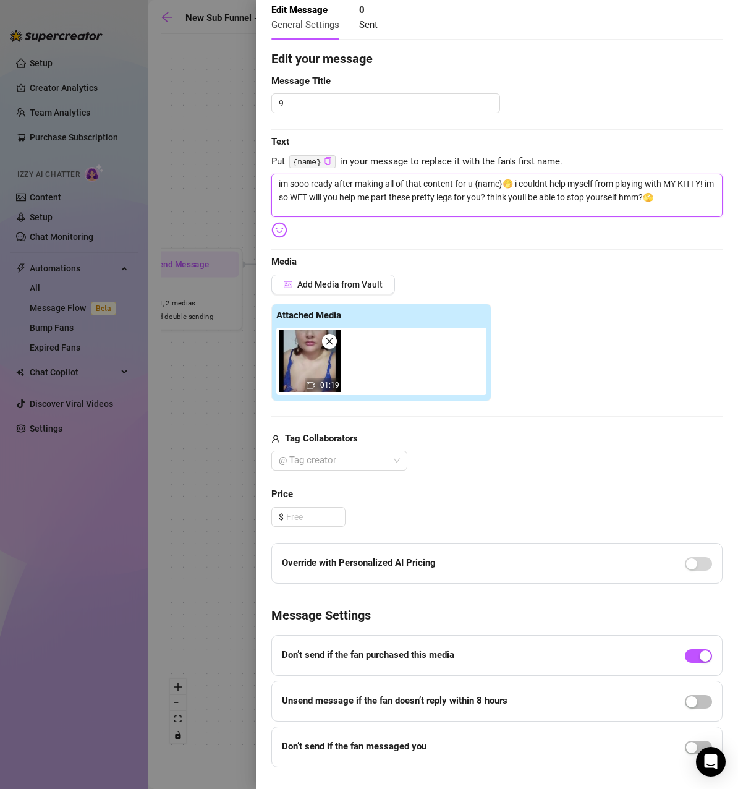
click at [697, 203] on textarea "im sooo ready after making all of that content for u {name}🤭 i couldnt help mys…" at bounding box center [496, 195] width 451 height 43
click at [351, 197] on textarea "im sooo ready after making all of that content for u {name}🤭 i couldnt help mys…" at bounding box center [496, 195] width 451 height 43
click at [284, 226] on img at bounding box center [279, 230] width 16 height 16
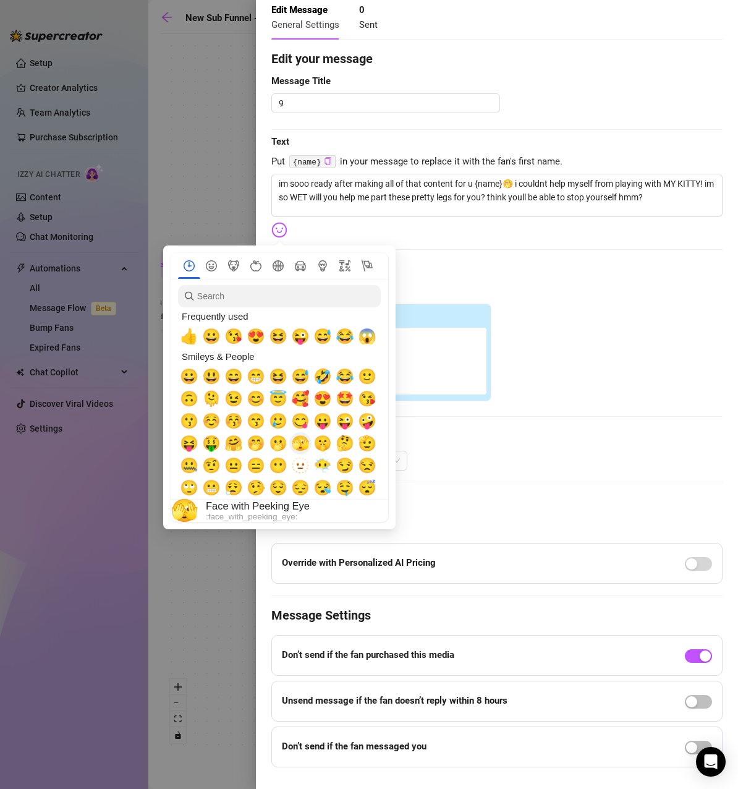
click at [306, 441] on span "🫣" at bounding box center [300, 443] width 19 height 17
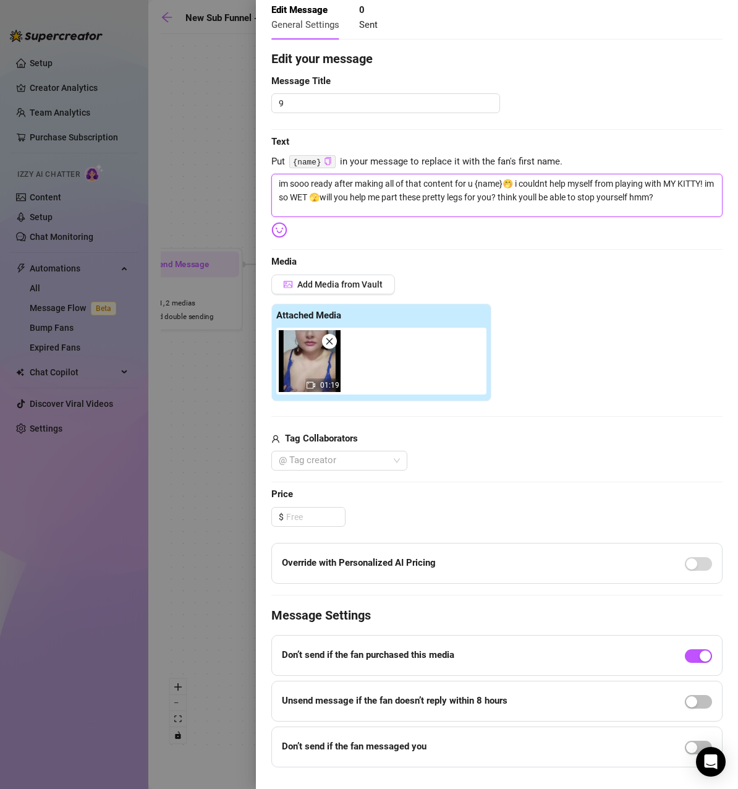
click at [351, 197] on textarea "im sooo ready after making all of that content for u {name}🤭 i couldnt help mys…" at bounding box center [496, 195] width 451 height 43
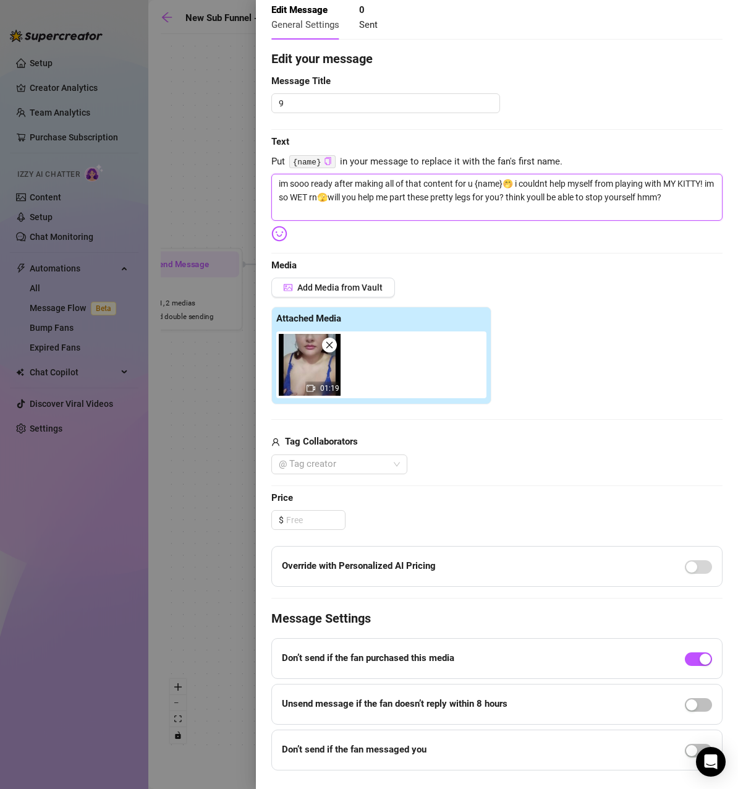
click at [372, 194] on textarea "im sooo ready after making all of that content for u {name}🤭 i couldnt help mys…" at bounding box center [496, 197] width 451 height 46
click at [304, 194] on textarea "im sooo ready after making all of that content for u {name}🤭 i couldnt help mys…" at bounding box center [496, 197] width 451 height 46
drag, startPoint x: 333, startPoint y: 211, endPoint x: 392, endPoint y: 200, distance: 59.8
click at [392, 200] on textarea "im sooo ready after making all of that content for u {name}🤭 i couldnt help mys…" at bounding box center [496, 197] width 451 height 46
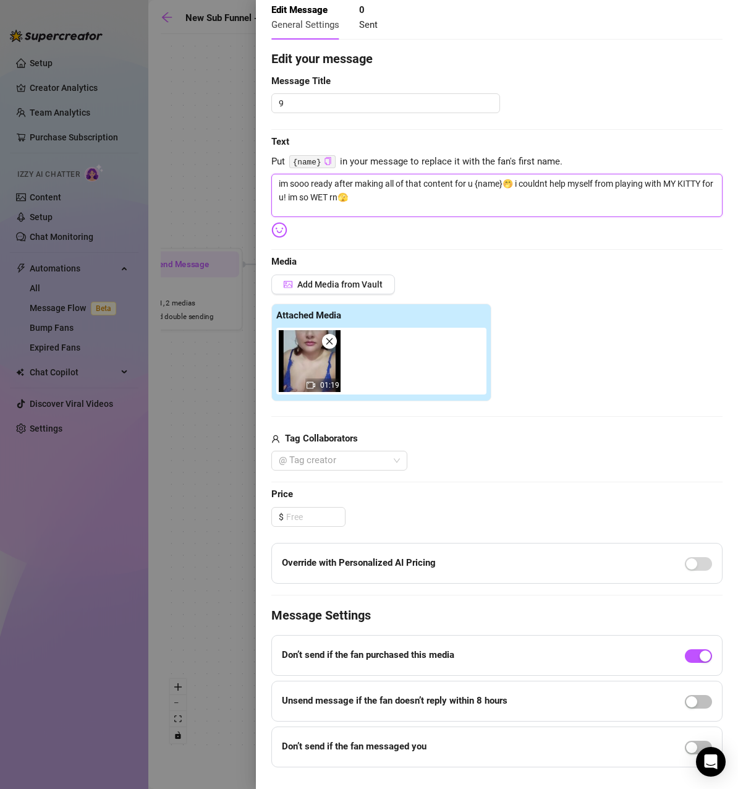
drag, startPoint x: 391, startPoint y: 200, endPoint x: 279, endPoint y: 179, distance: 114.5
click at [279, 179] on textarea "im sooo ready after making all of that content for u {name}🤭 i couldnt help mys…" at bounding box center [496, 195] width 451 height 43
click at [432, 199] on textarea "im sooo ready after making all of that content for u {name}🤭 i couldnt help mys…" at bounding box center [496, 195] width 451 height 43
click at [453, 195] on textarea "im sooo ready after making all of that content for u {name}🤭 i couldnt help mys…" at bounding box center [496, 195] width 451 height 43
click at [464, 189] on textarea "im sooo ready after making all of that content for u {name}🤭 i couldnt help mys…" at bounding box center [496, 195] width 451 height 43
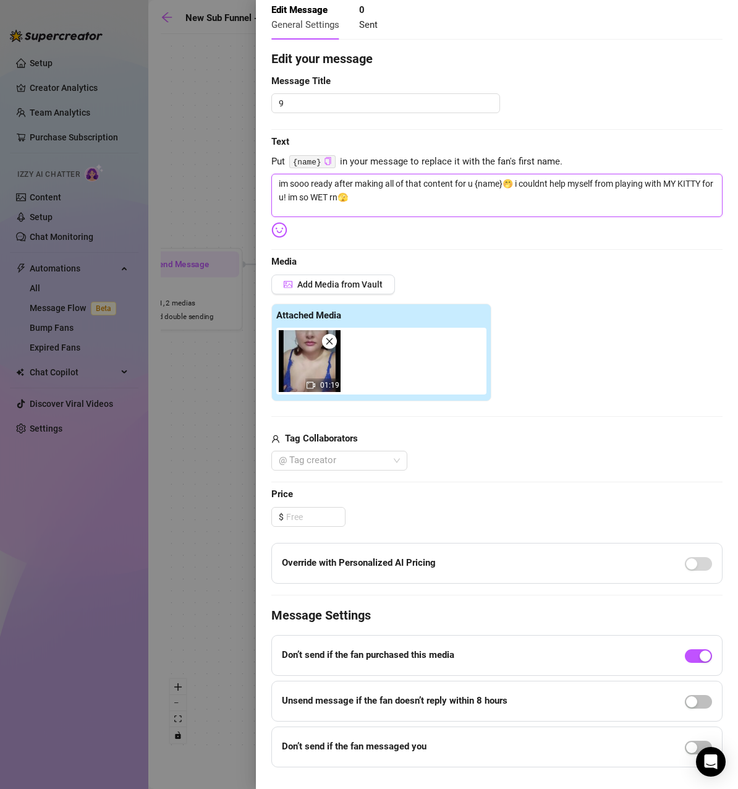
click at [515, 202] on textarea "im sooo ready after making all of that content for u {name}🤭 i couldnt help mys…" at bounding box center [496, 195] width 451 height 43
drag, startPoint x: 457, startPoint y: 184, endPoint x: 475, endPoint y: 183, distance: 18.6
click at [475, 183] on textarea "im sooo ready after making all of that content for u {name}🤭 i couldnt help mys…" at bounding box center [496, 195] width 451 height 43
drag, startPoint x: 410, startPoint y: 203, endPoint x: 274, endPoint y: 182, distance: 137.6
click at [274, 182] on textarea "im sooo ready after making all of that content {name}🤭 i couldnt help myself fr…" at bounding box center [496, 195] width 451 height 43
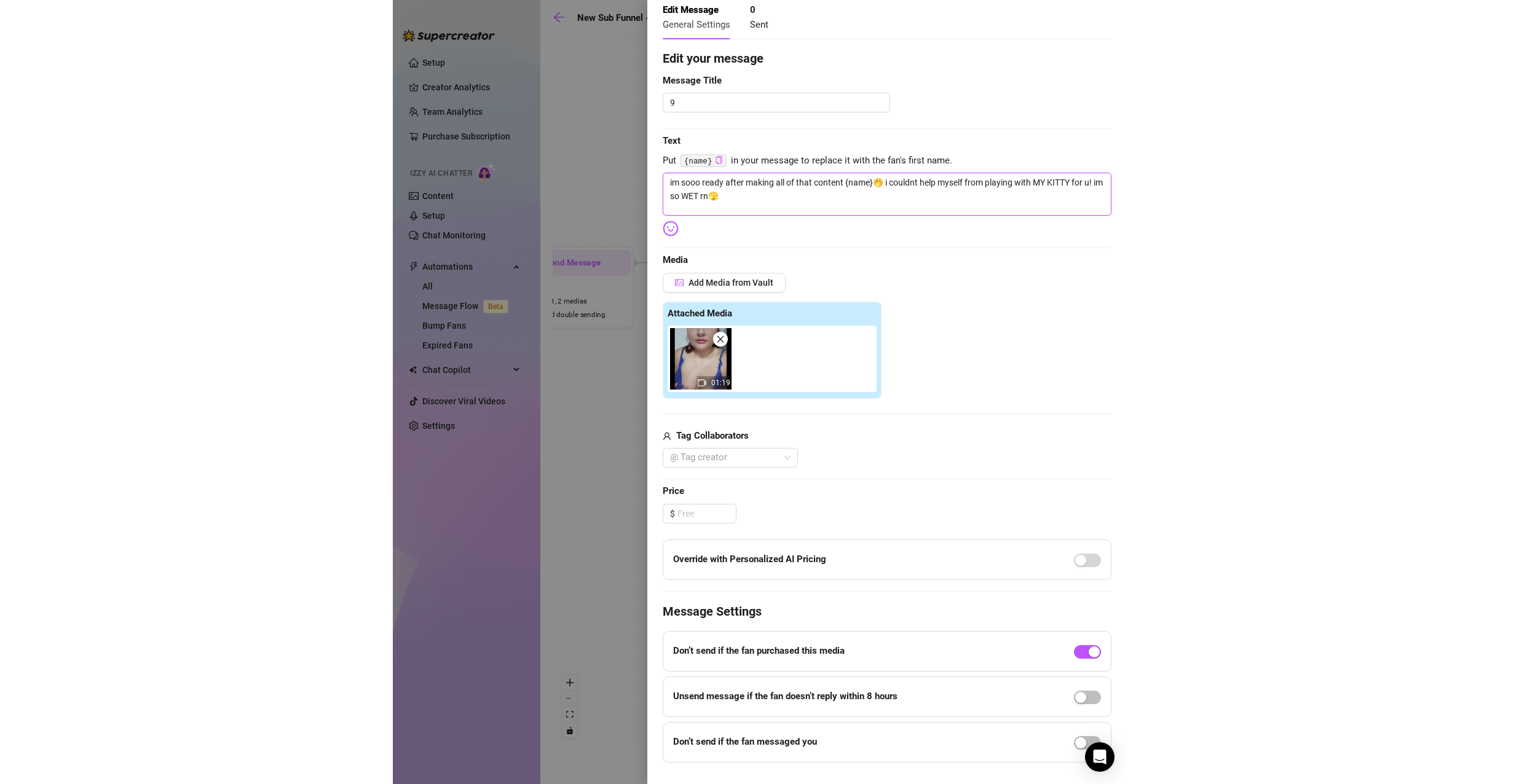
scroll to position [0, 0]
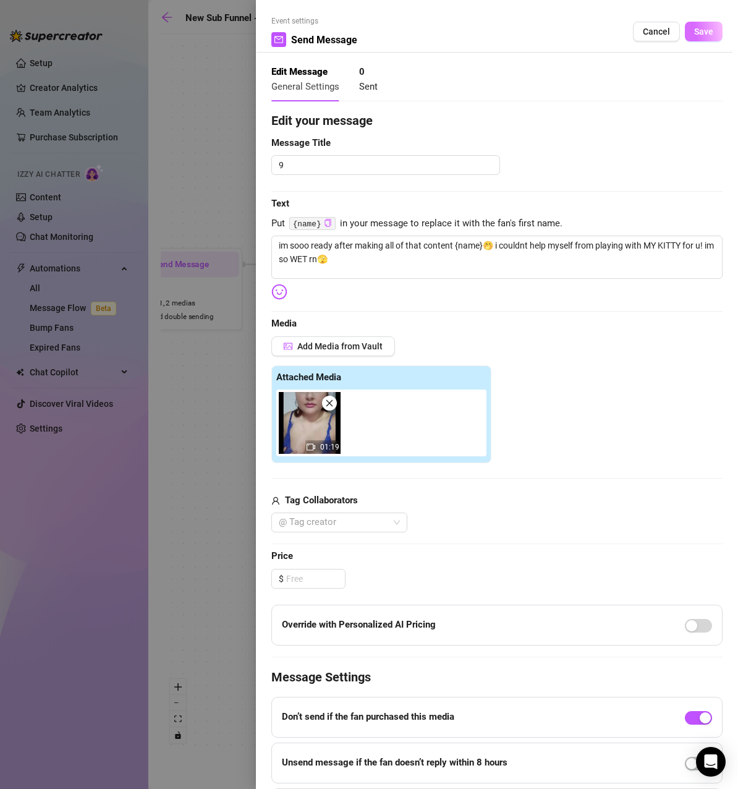
click at [701, 35] on span "Save" at bounding box center [703, 32] width 19 height 10
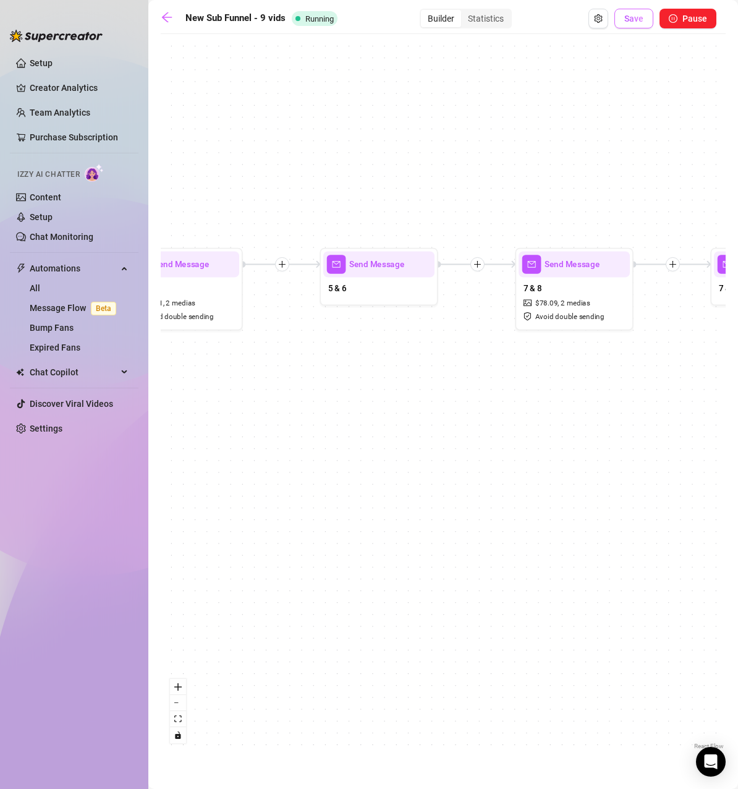
click at [631, 22] on span "Save" at bounding box center [633, 19] width 19 height 10
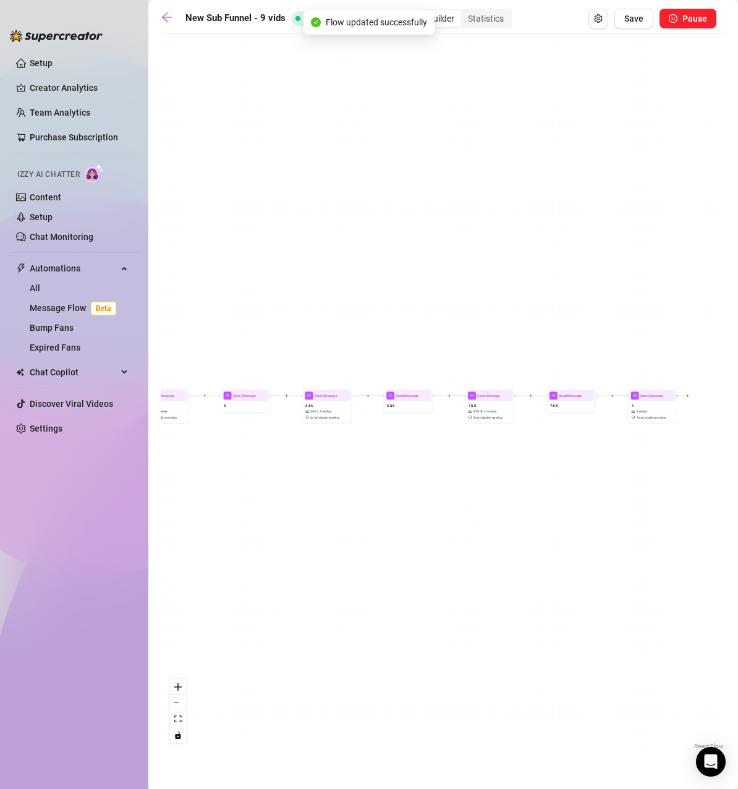
drag, startPoint x: 672, startPoint y: 302, endPoint x: 531, endPoint y: 312, distance: 141.3
click at [531, 312] on div "Send Message 9 1 media Avoid double sending Send Message 7 & 8 Send Message 7 &…" at bounding box center [443, 396] width 565 height 712
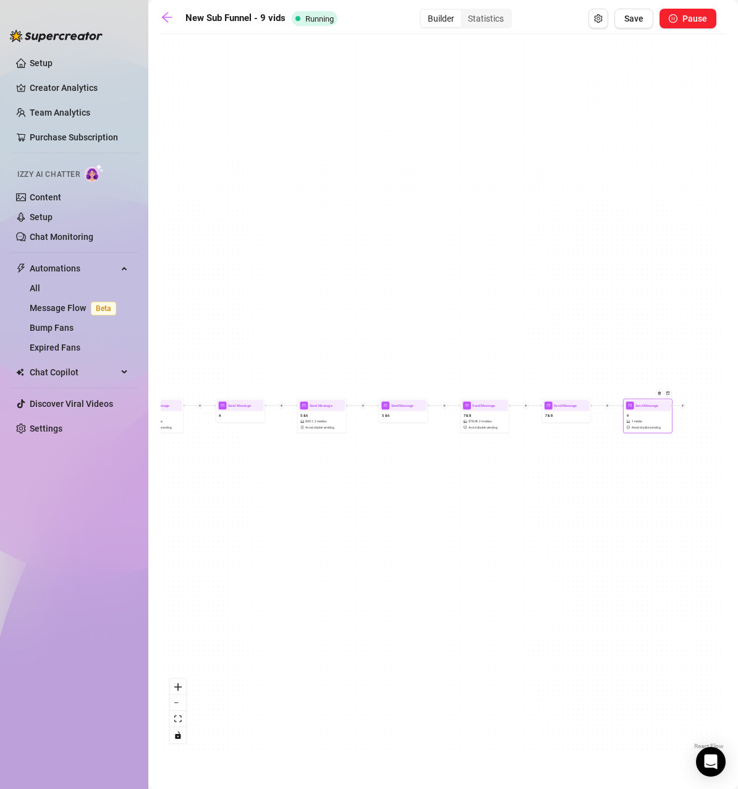
click at [641, 414] on div "9 1 media Avoid double sending" at bounding box center [647, 421] width 46 height 20
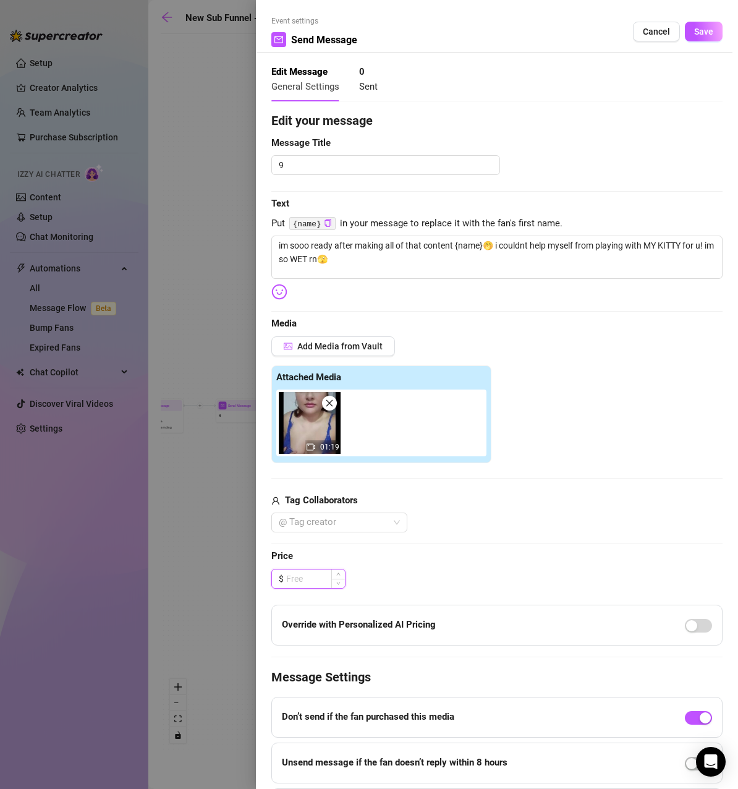
click at [313, 579] on input at bounding box center [315, 578] width 59 height 19
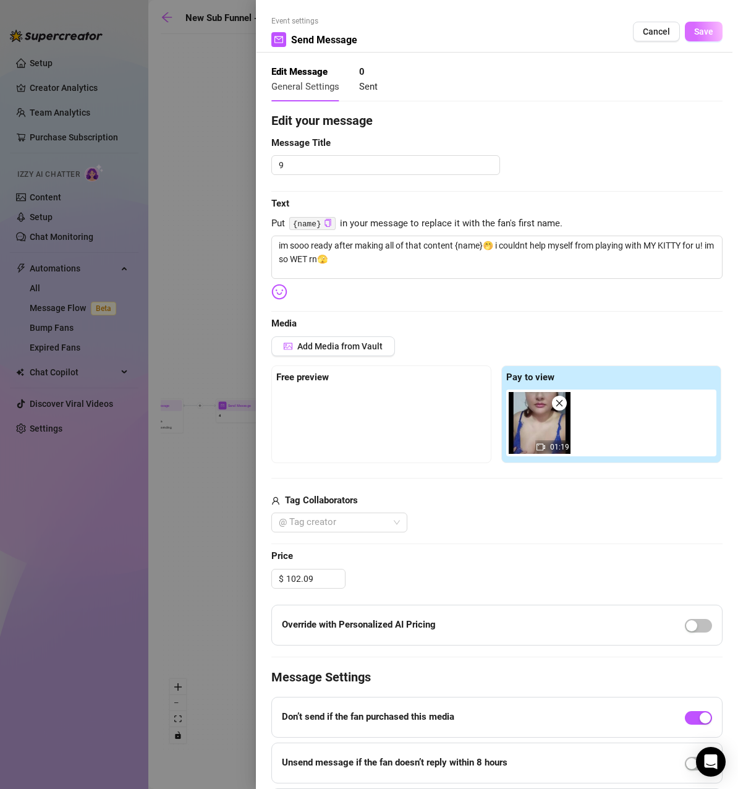
click at [699, 35] on span "Save" at bounding box center [703, 32] width 19 height 10
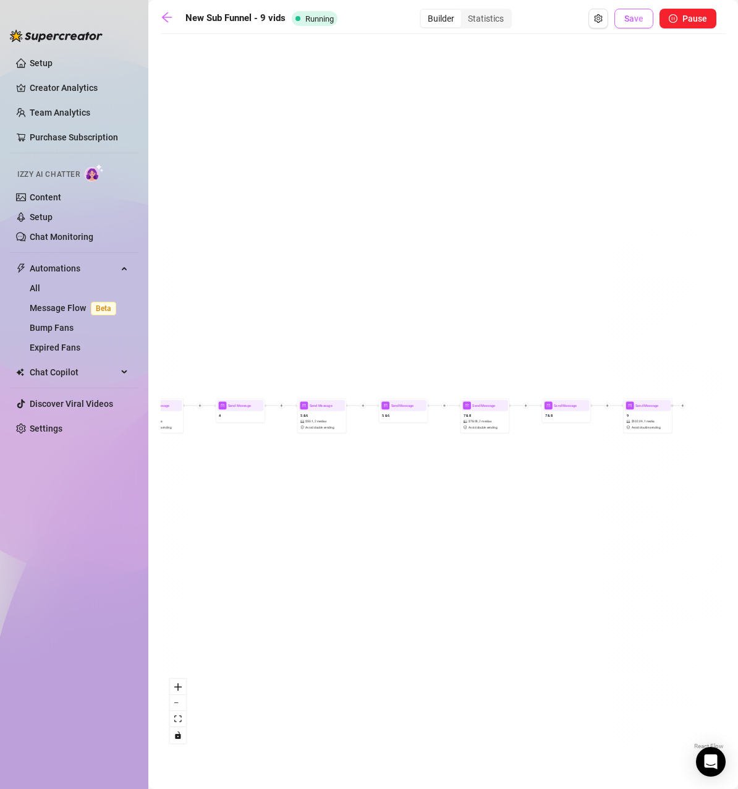
click at [648, 12] on button "Save" at bounding box center [634, 19] width 39 height 20
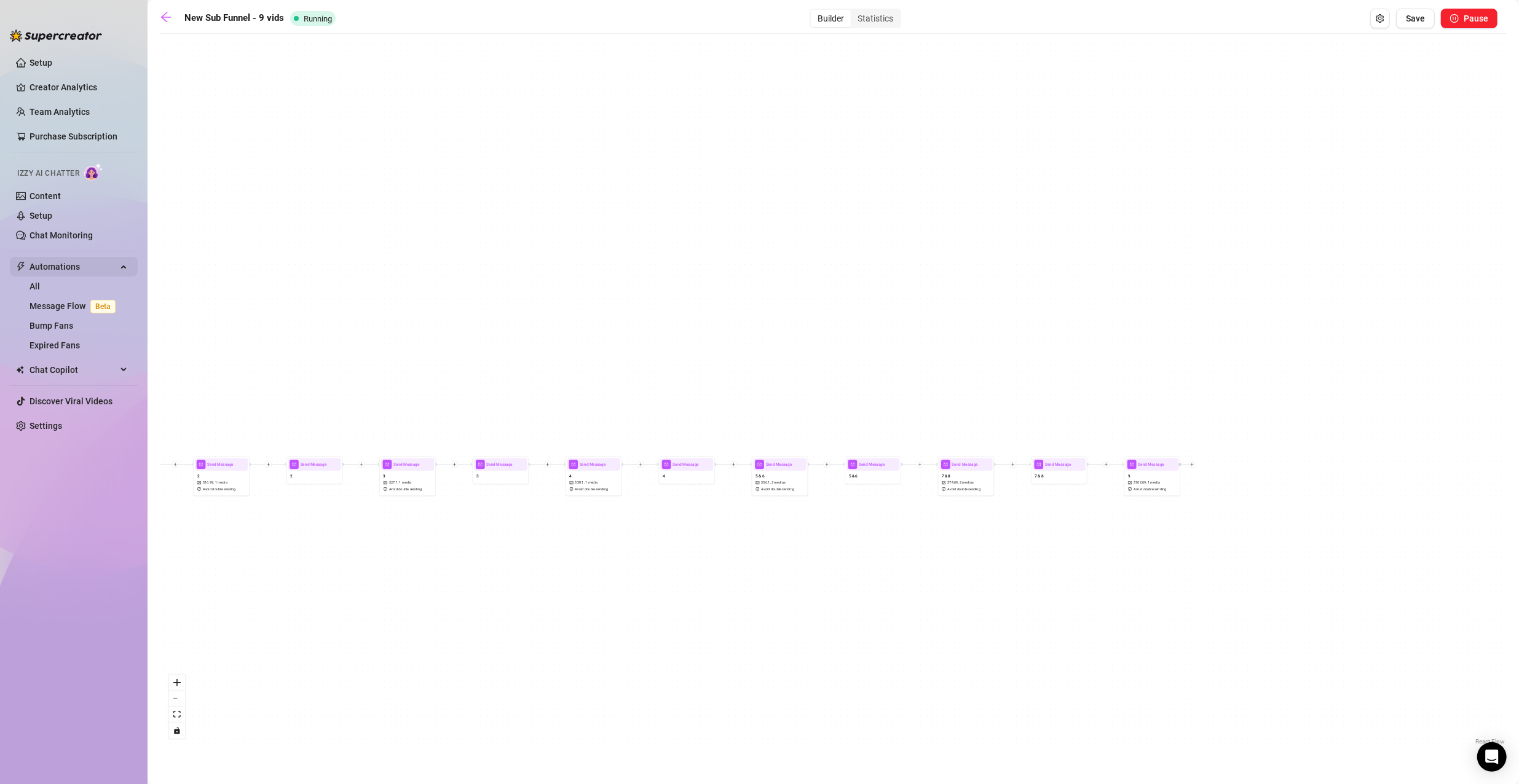
click at [102, 263] on span "Automations" at bounding box center [74, 266] width 87 height 20
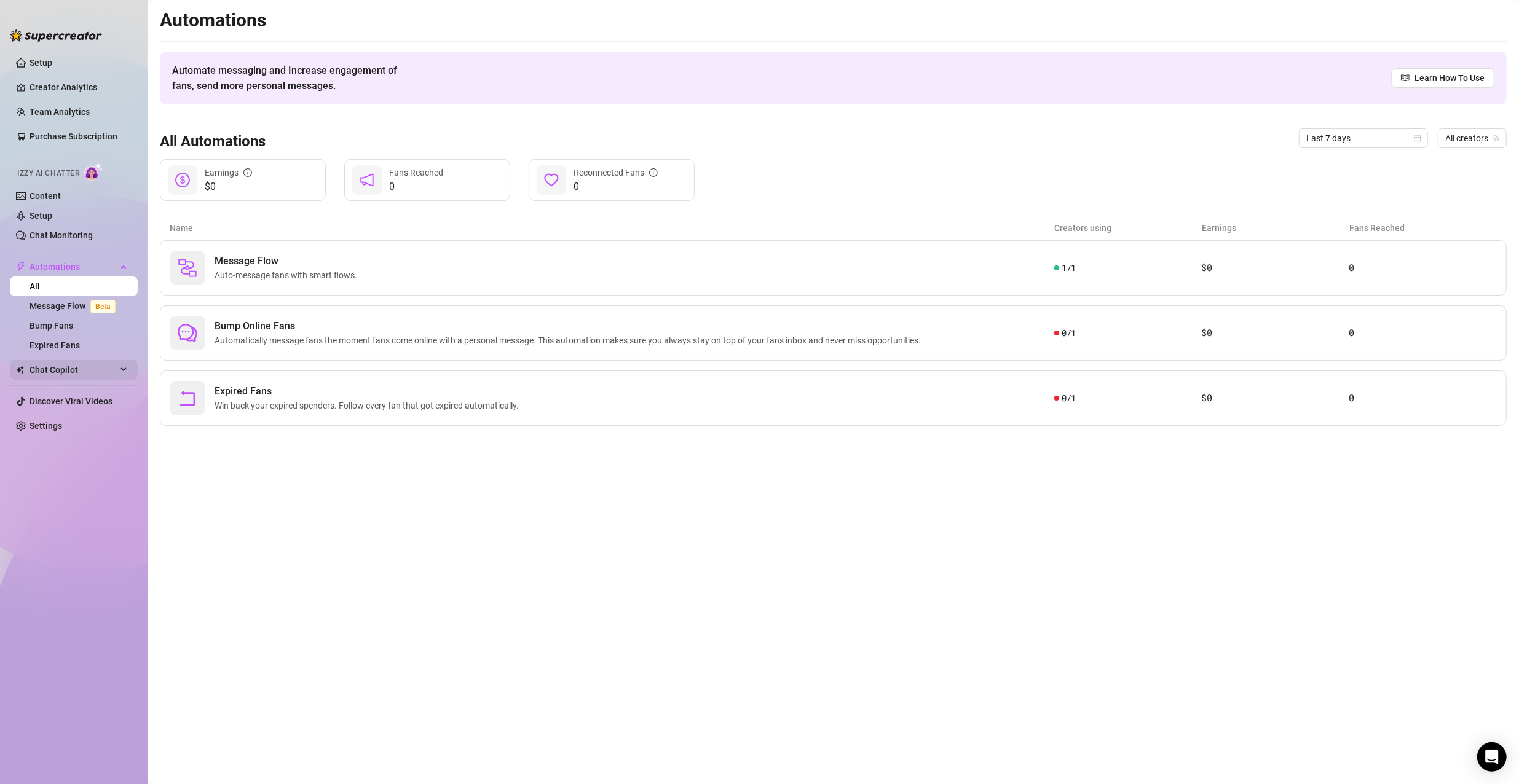
click at [83, 366] on span "Chat Copilot" at bounding box center [74, 370] width 87 height 20
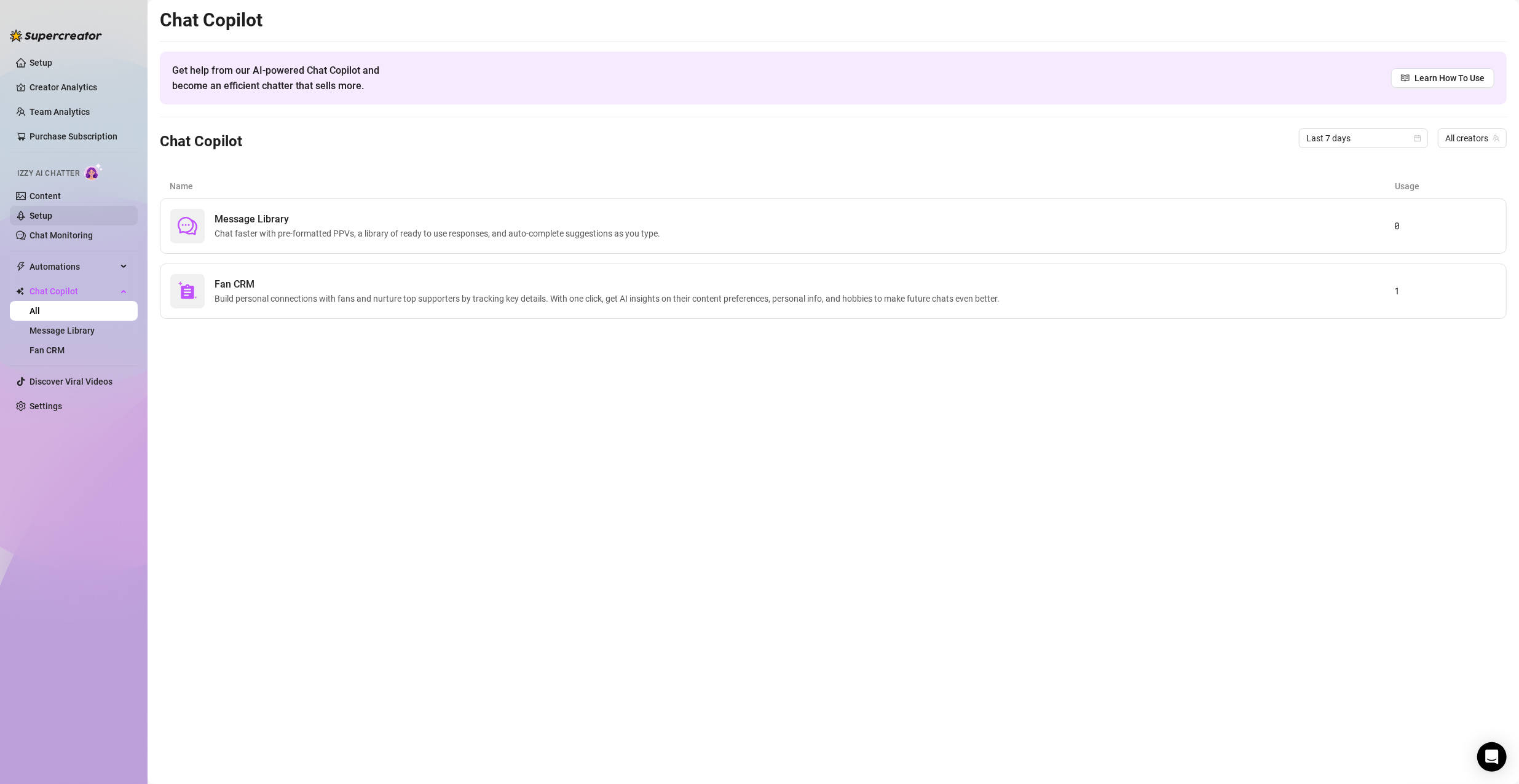
click at [53, 215] on link "Setup" at bounding box center [41, 216] width 23 height 10
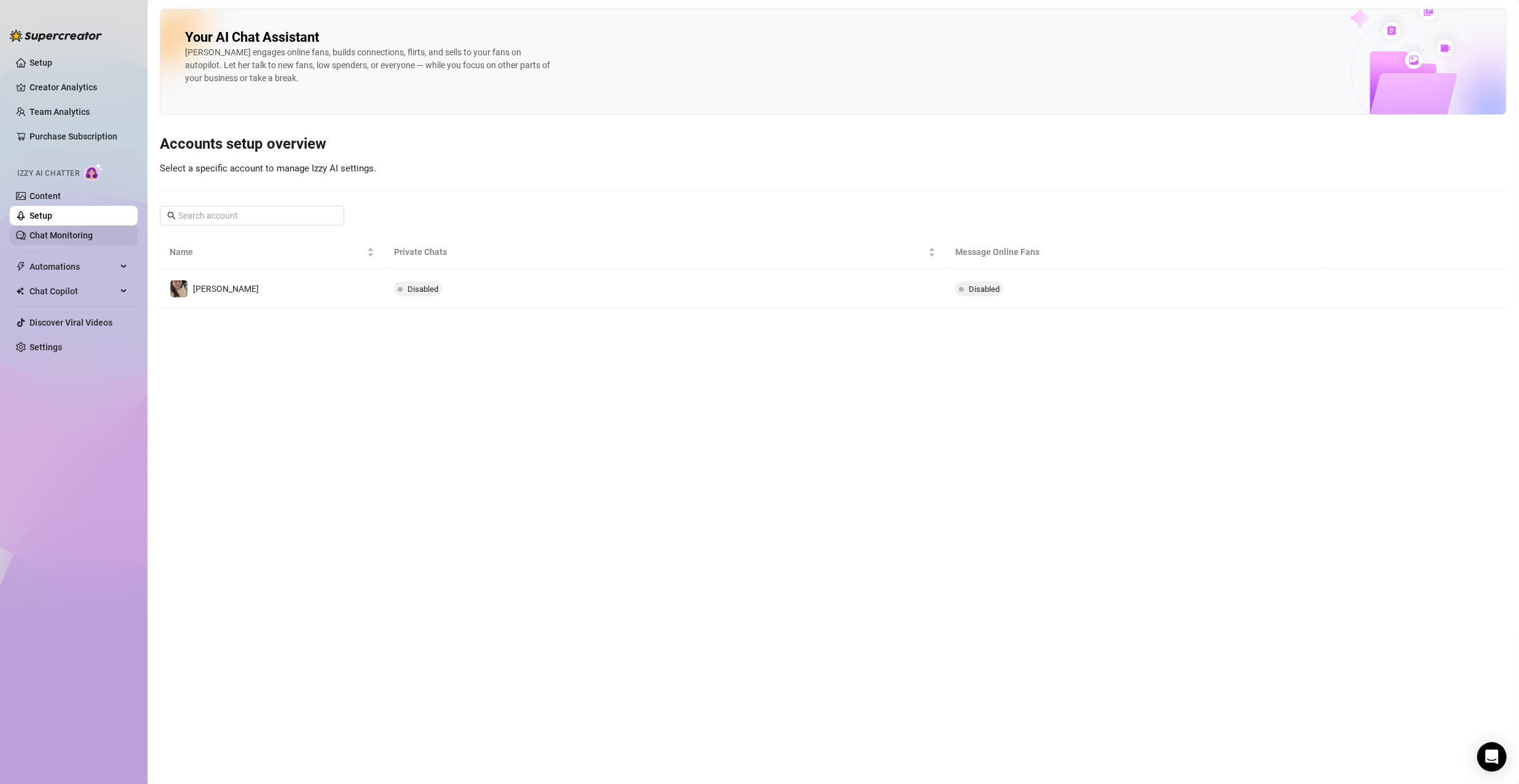
click at [77, 235] on link "Chat Monitoring" at bounding box center [62, 235] width 64 height 10
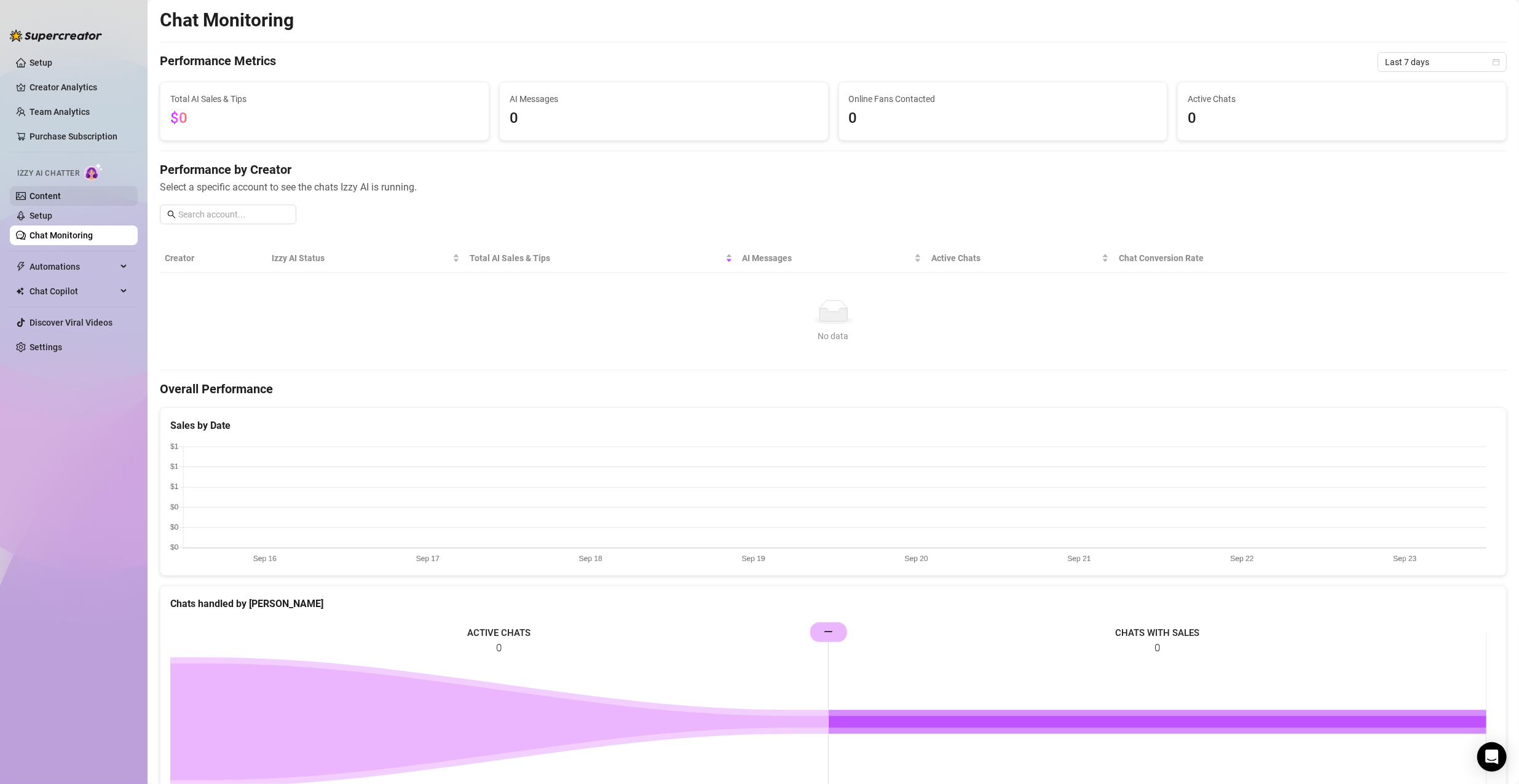
click at [61, 194] on link "Content" at bounding box center [46, 196] width 32 height 10
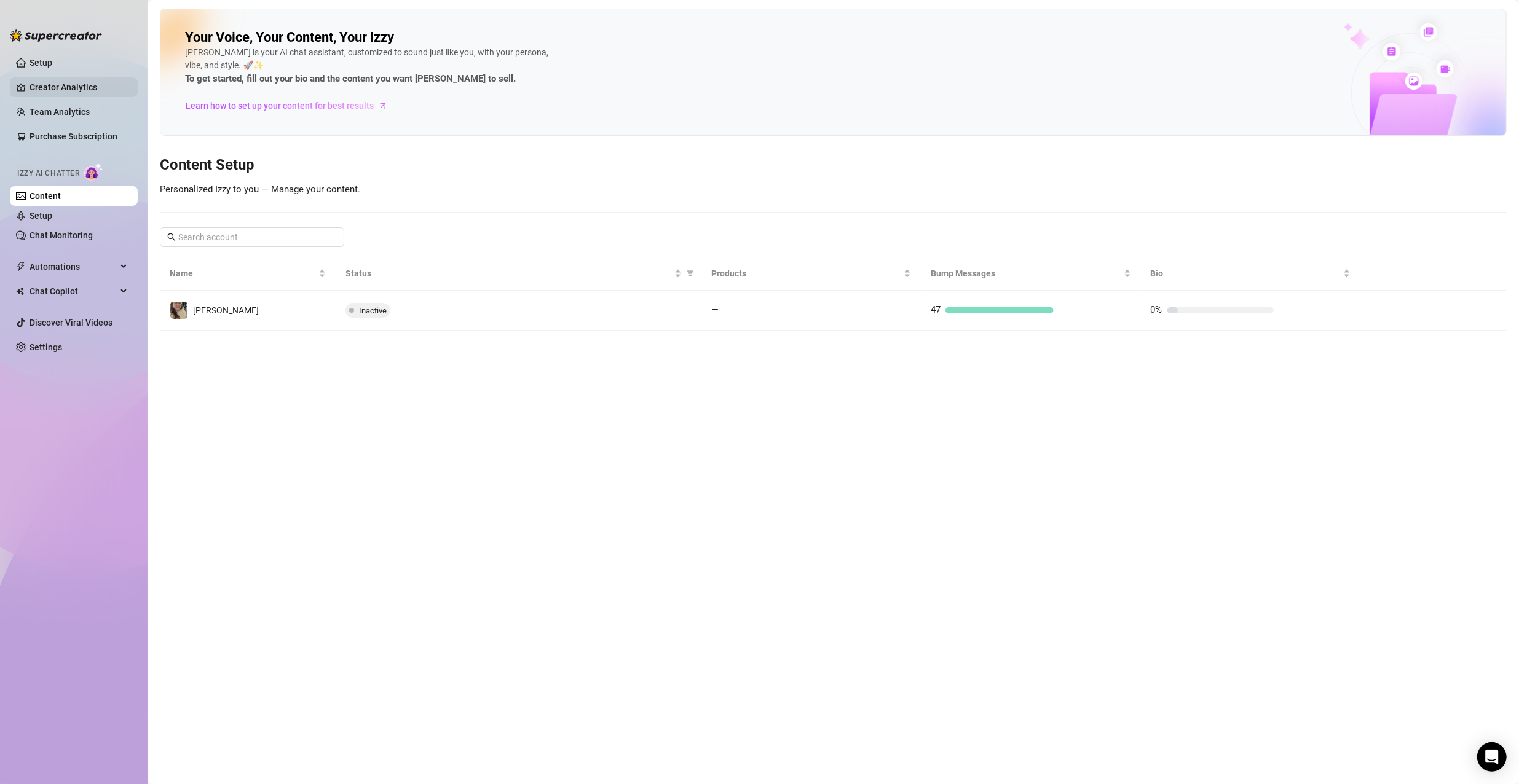
click at [105, 83] on link "Creator Analytics" at bounding box center [79, 87] width 98 height 20
